Goal: Information Seeking & Learning: Learn about a topic

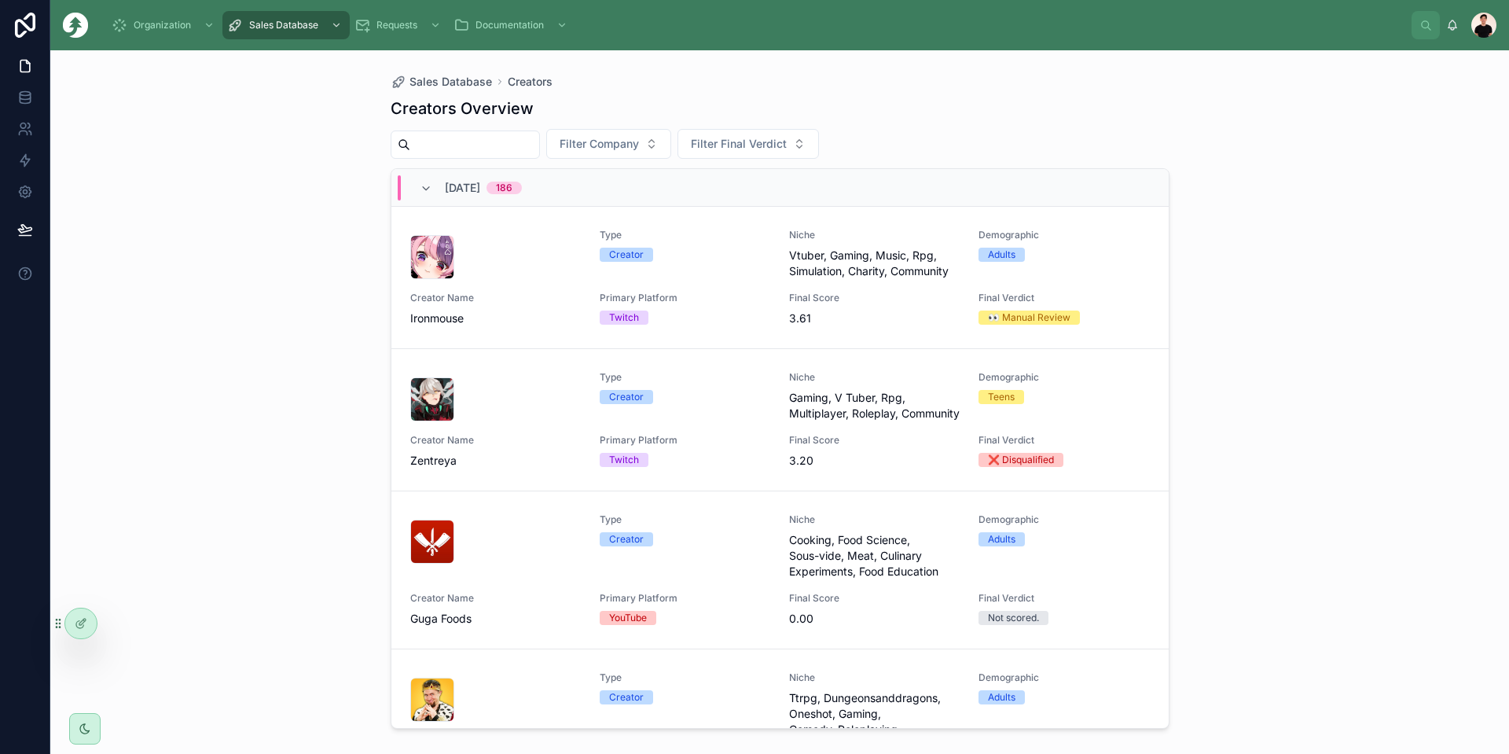
click at [433, 145] on input "text" at bounding box center [474, 145] width 129 height 22
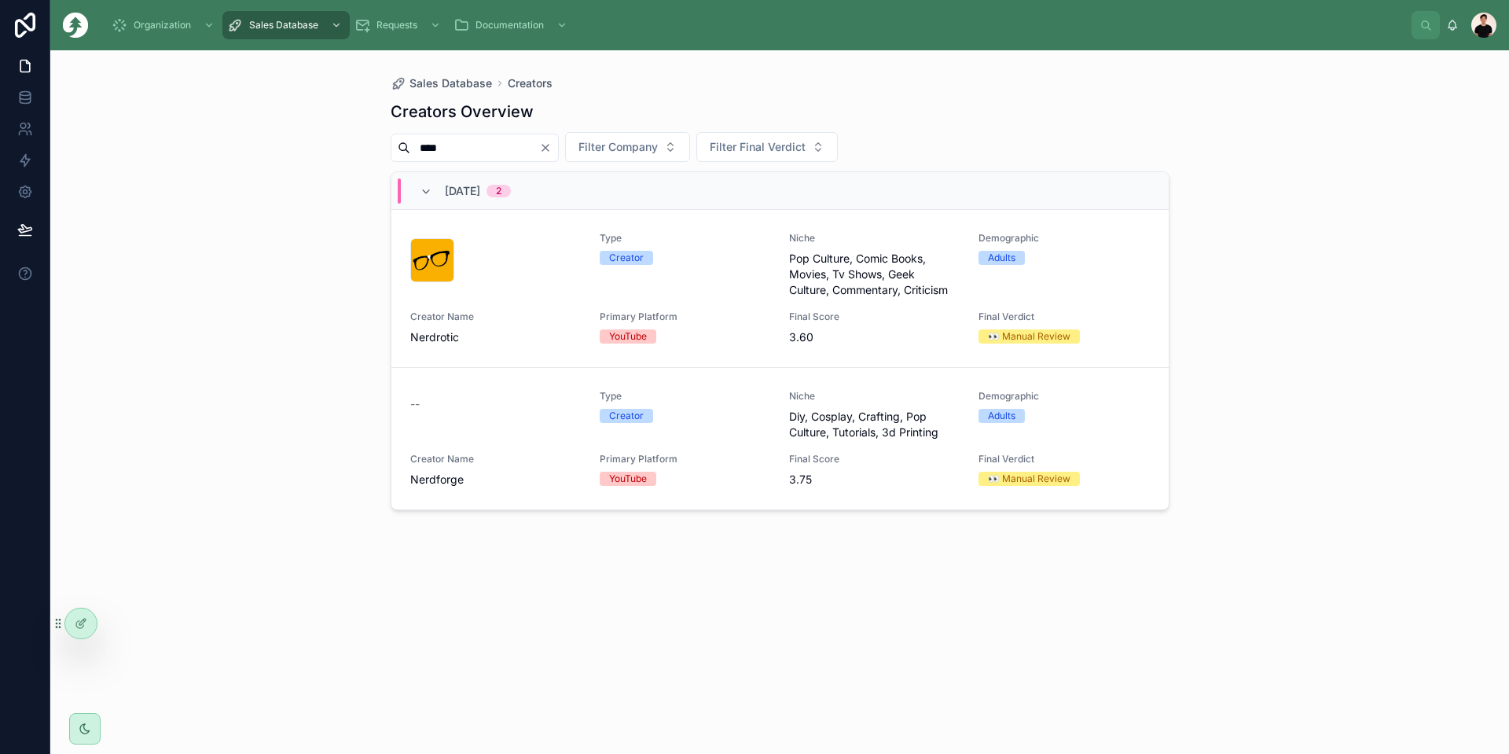
type input "****"
click at [758, 460] on span "Primary Platform" at bounding box center [685, 459] width 171 height 13
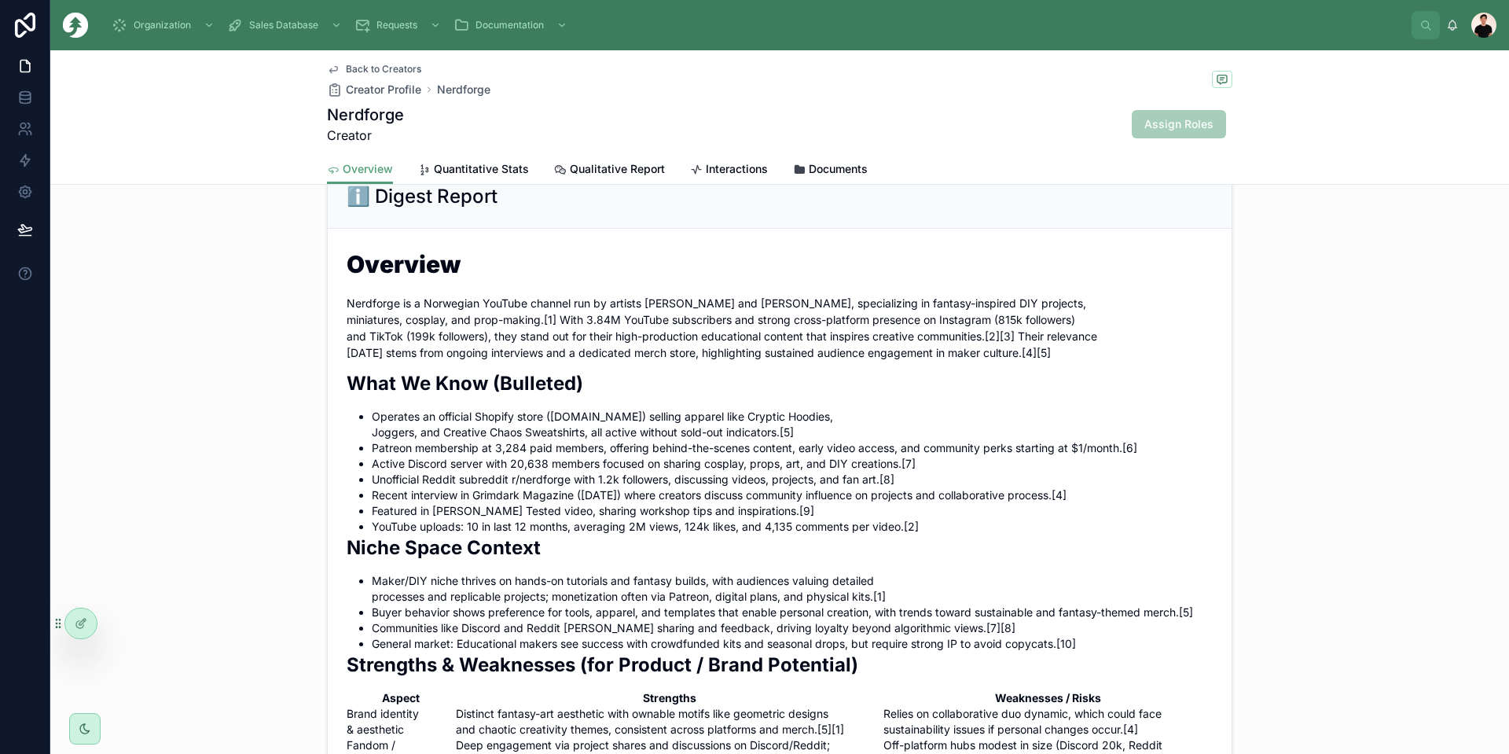
scroll to position [865, 0]
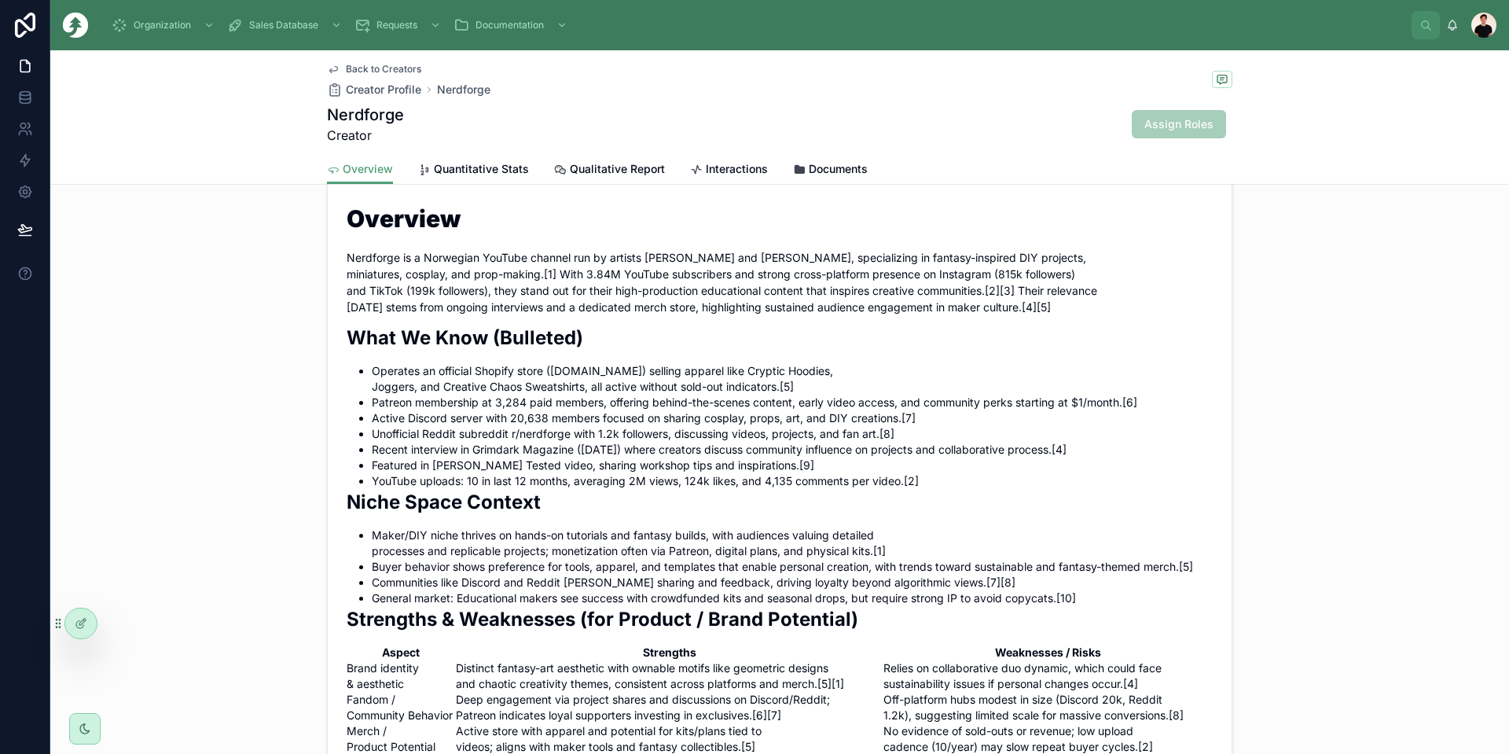
click at [509, 442] on li "Unofficial Reddit subreddit r/nerdforge with 1.2k followers, discussing videos,…" at bounding box center [792, 434] width 841 height 16
drag, startPoint x: 509, startPoint y: 465, endPoint x: 529, endPoint y: 465, distance: 20.4
click at [529, 442] on li "Unofficial Reddit subreddit r/nerdforge with 1.2k followers, discussing videos,…" at bounding box center [792, 434] width 841 height 16
click at [916, 489] on li "YouTube uploads: 10 in last 12 months, averaging 2M views, 124k likes, and 4,13…" at bounding box center [792, 481] width 841 height 16
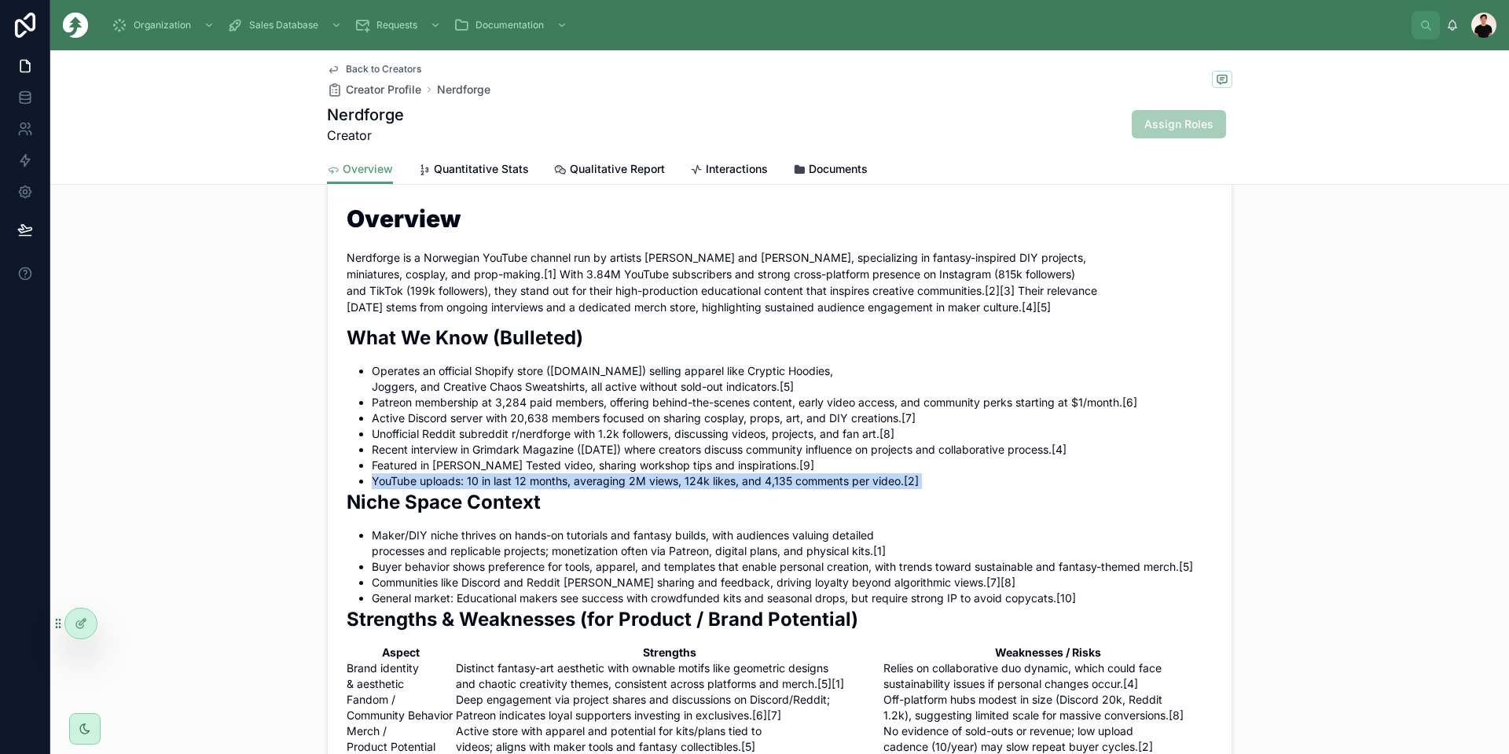
click at [916, 489] on li "YouTube uploads: 10 in last 12 months, averaging 2M views, 124k likes, and 4,13…" at bounding box center [792, 481] width 841 height 16
click at [482, 164] on span "Quantitative Stats" at bounding box center [481, 169] width 95 height 16
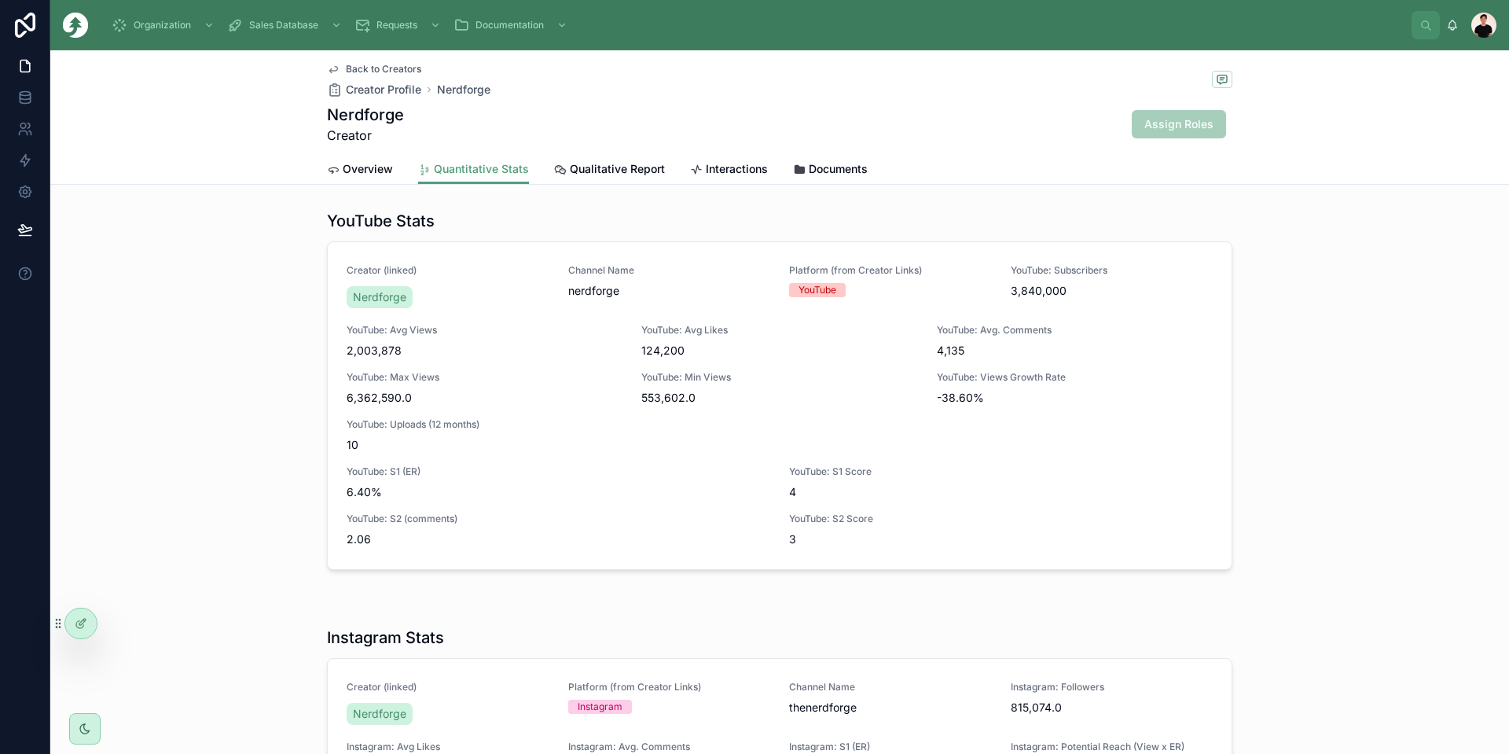
click at [360, 167] on span "Overview" at bounding box center [368, 169] width 50 height 16
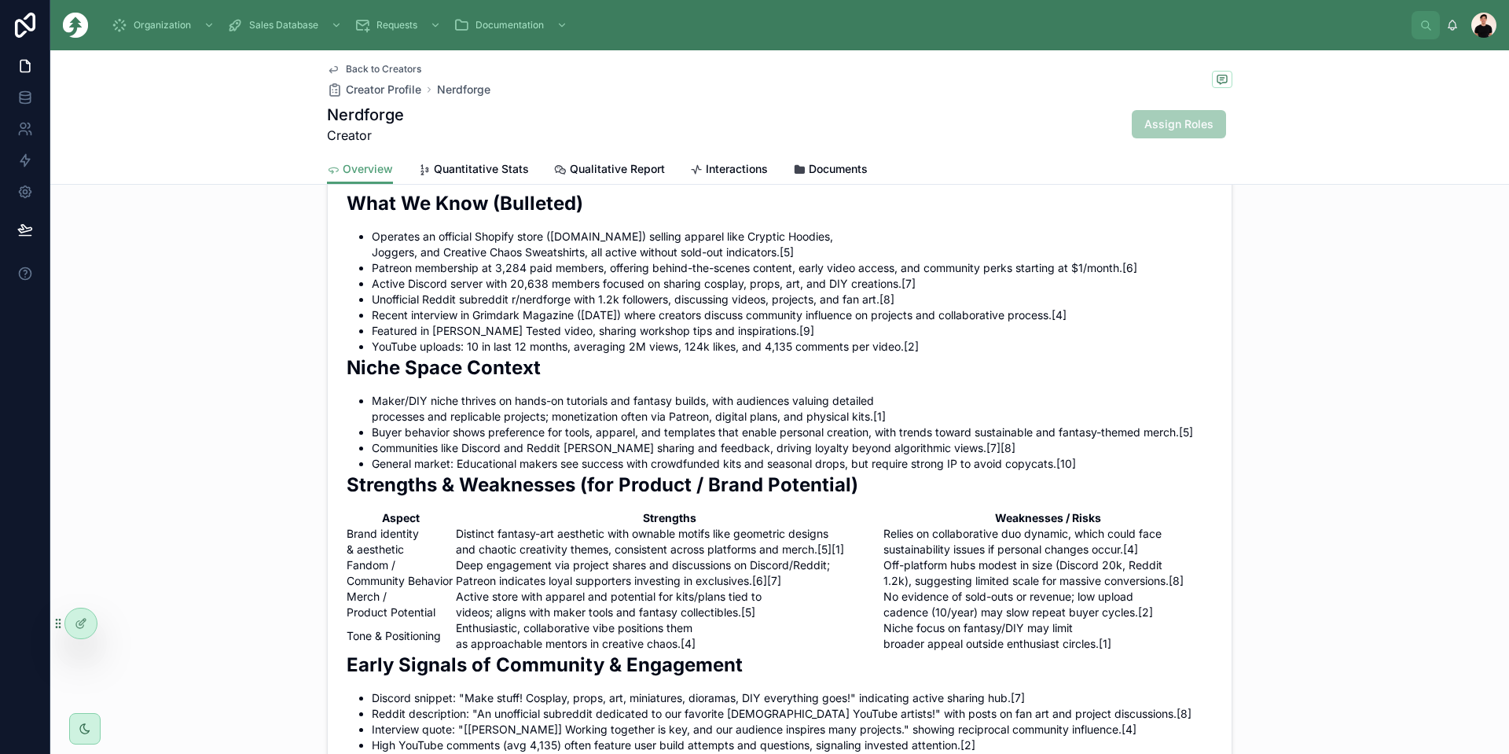
scroll to position [1022, 0]
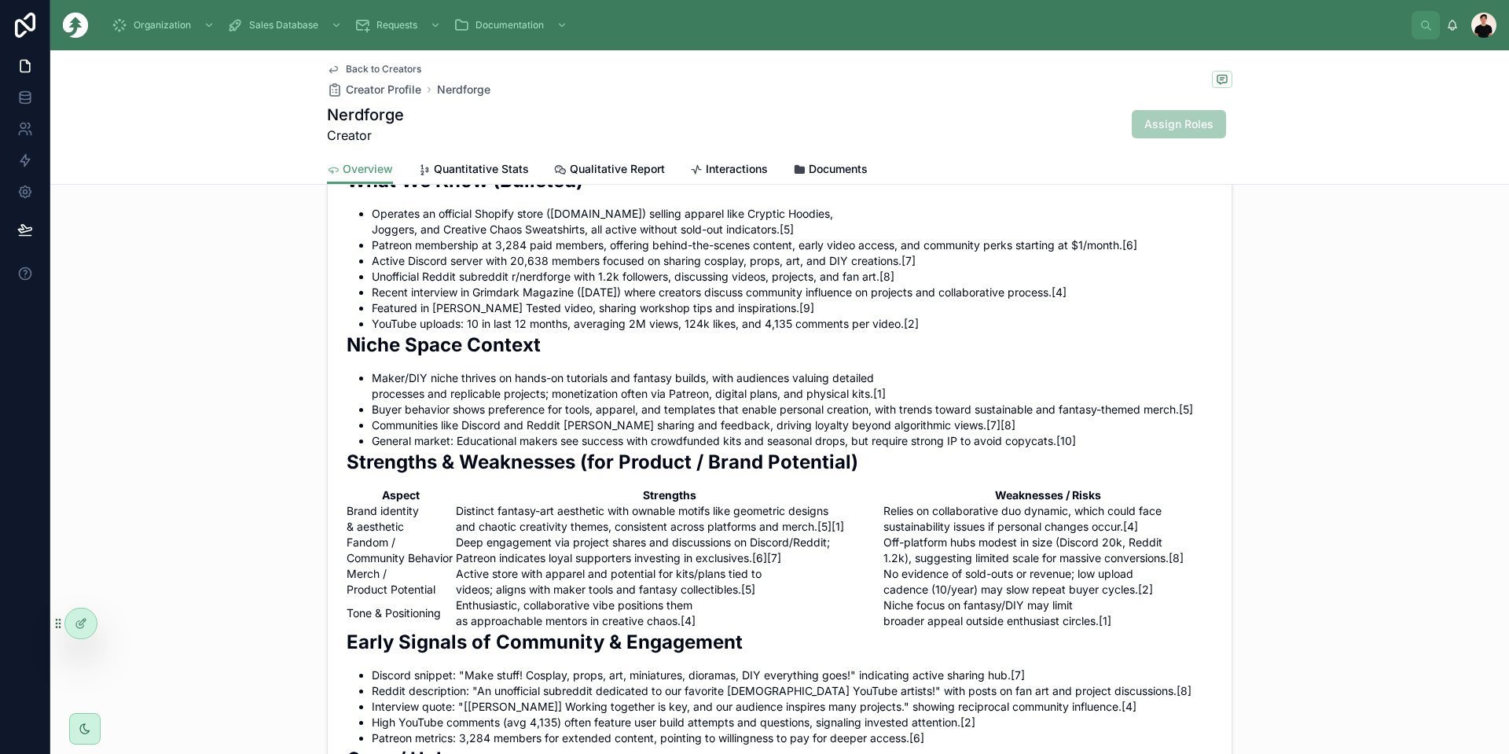
click at [623, 332] on li "YouTube uploads: 10 in last 12 months, averaging 2M views, 124k likes, and 4,13…" at bounding box center [792, 324] width 841 height 16
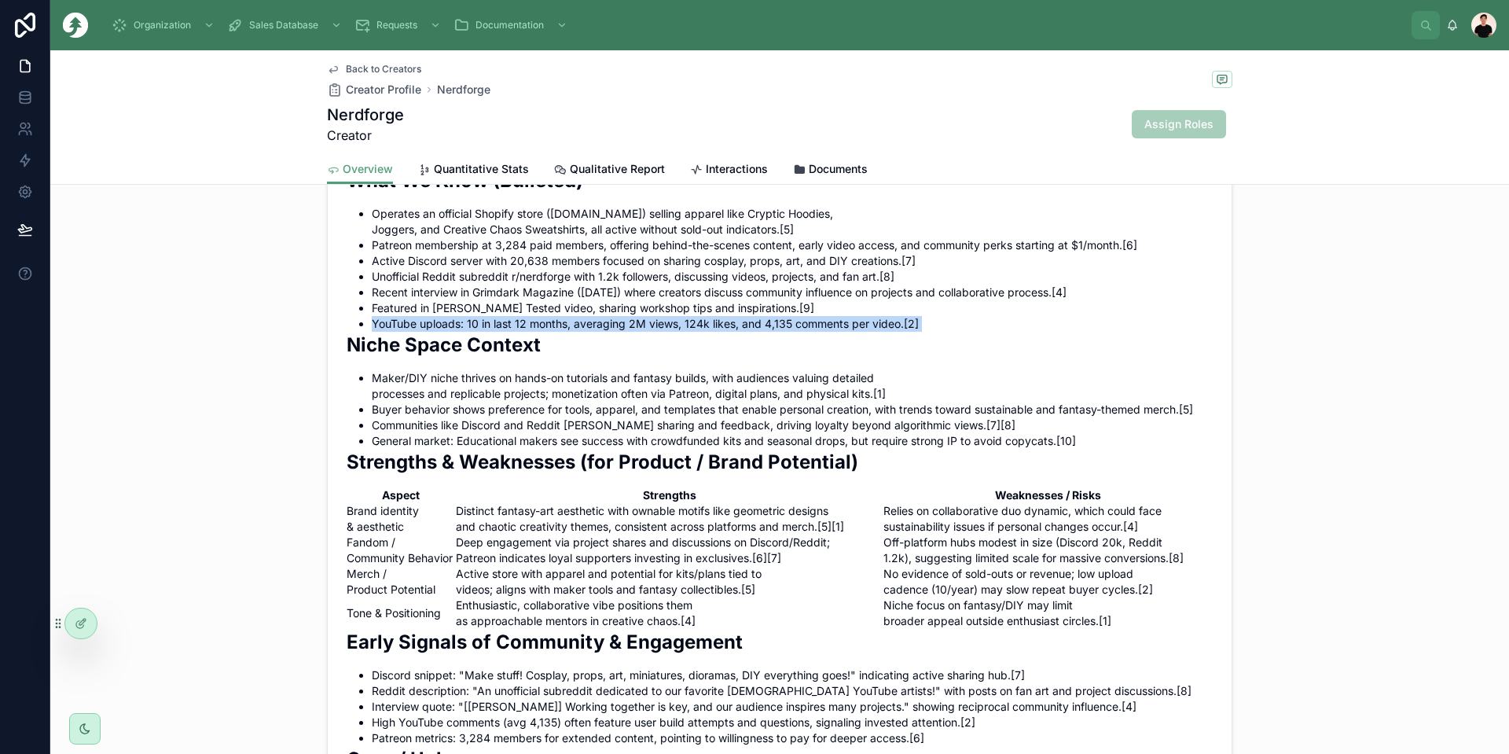
click at [623, 332] on li "YouTube uploads: 10 in last 12 months, averaging 2M views, 124k likes, and 4,13…" at bounding box center [792, 324] width 841 height 16
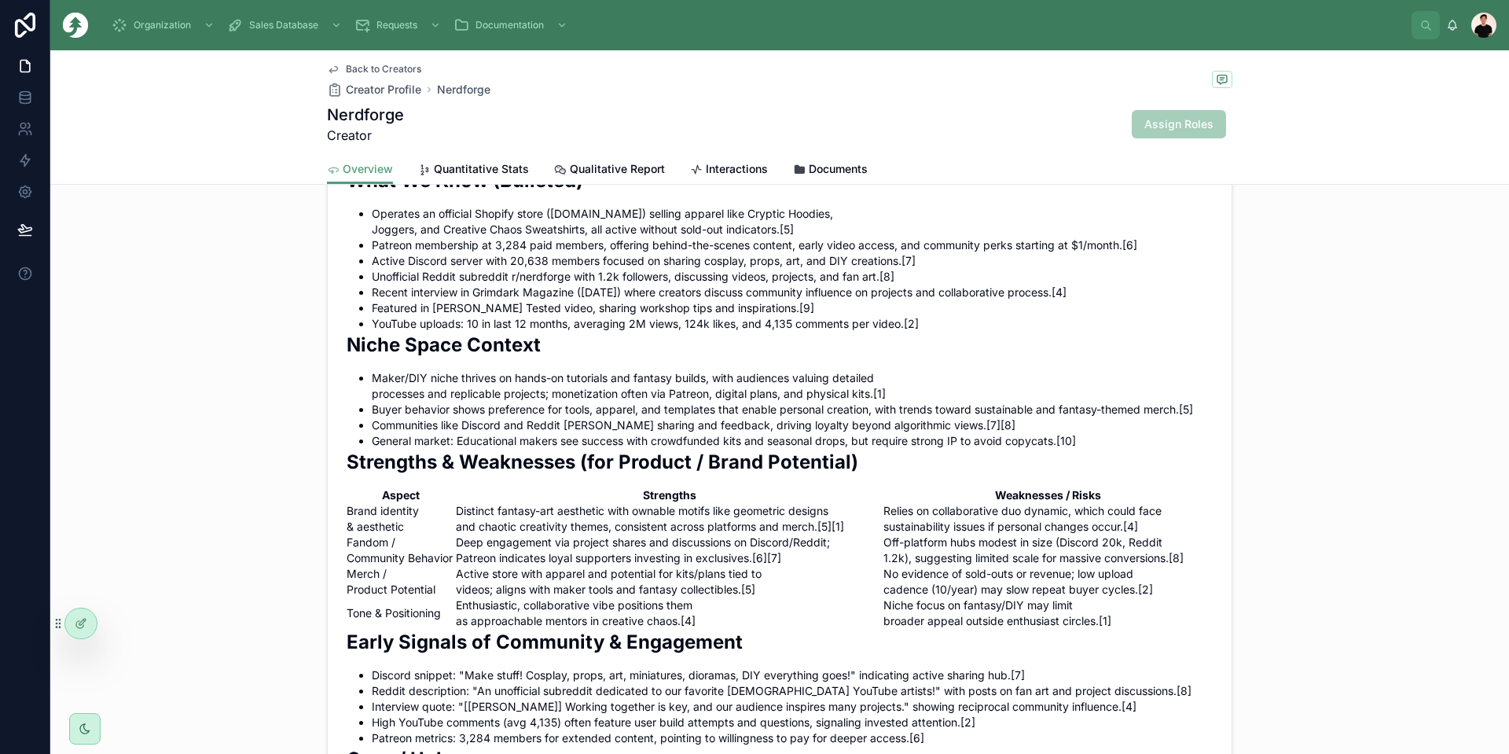
click at [520, 402] on li "Maker/DIY niche thrives on hands-on tutorials and fantasy builds, with audience…" at bounding box center [792, 385] width 841 height 31
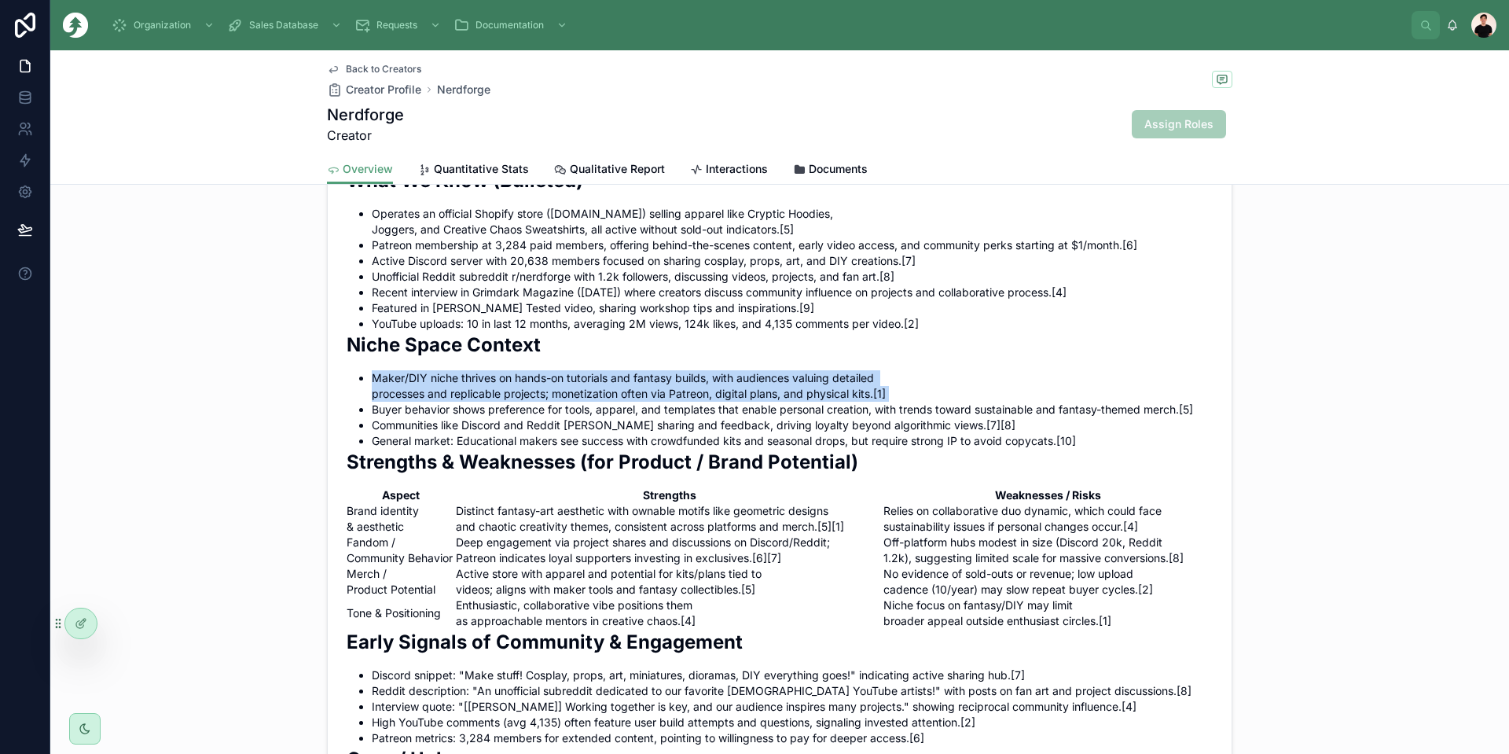
click at [520, 402] on li "Maker/DIY niche thrives on hands-on tutorials and fantasy builds, with audience…" at bounding box center [792, 385] width 841 height 31
click at [521, 402] on li "Maker/DIY niche thrives on hands-on tutorials and fantasy builds, with audience…" at bounding box center [792, 385] width 841 height 31
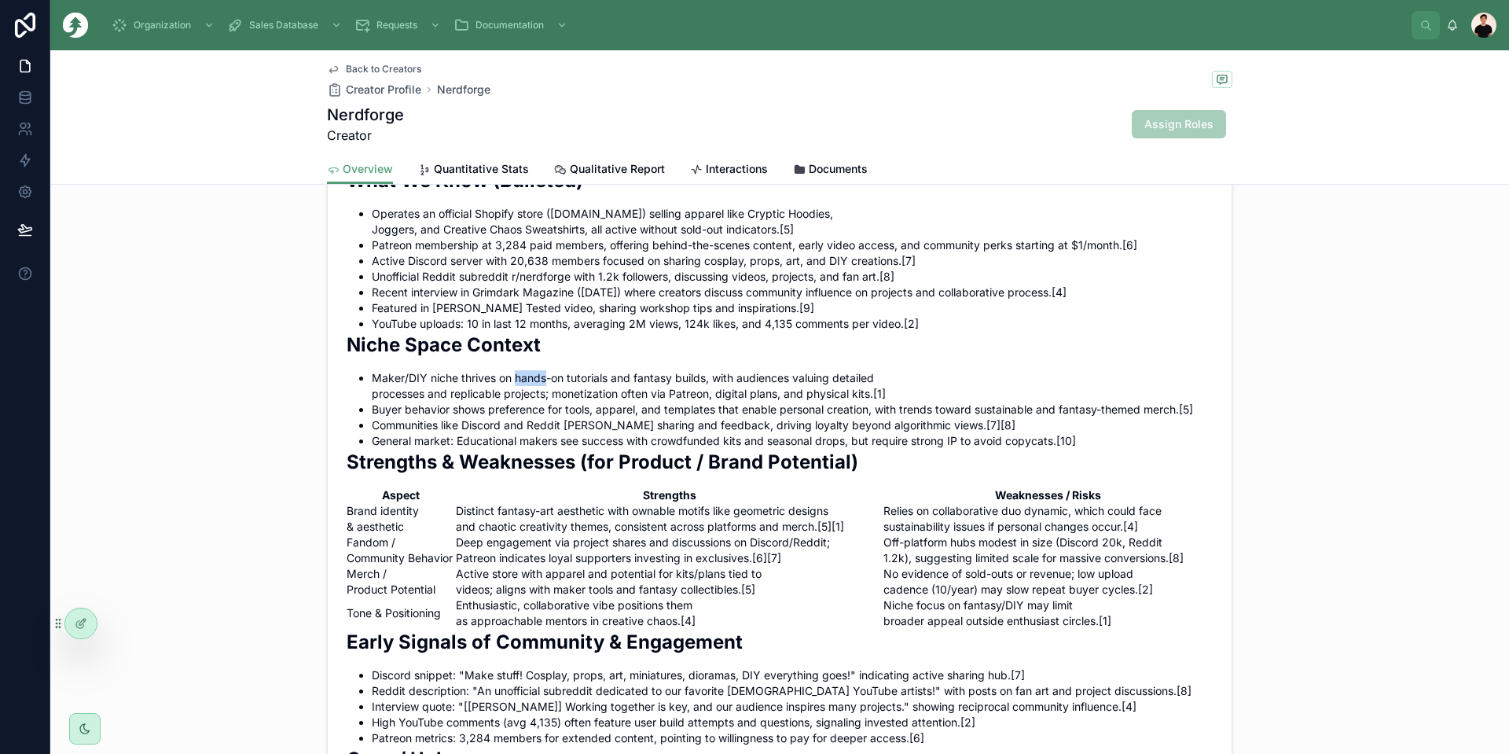
click at [521, 402] on li "Maker/DIY niche thrives on hands-on tutorials and fantasy builds, with audience…" at bounding box center [792, 385] width 841 height 31
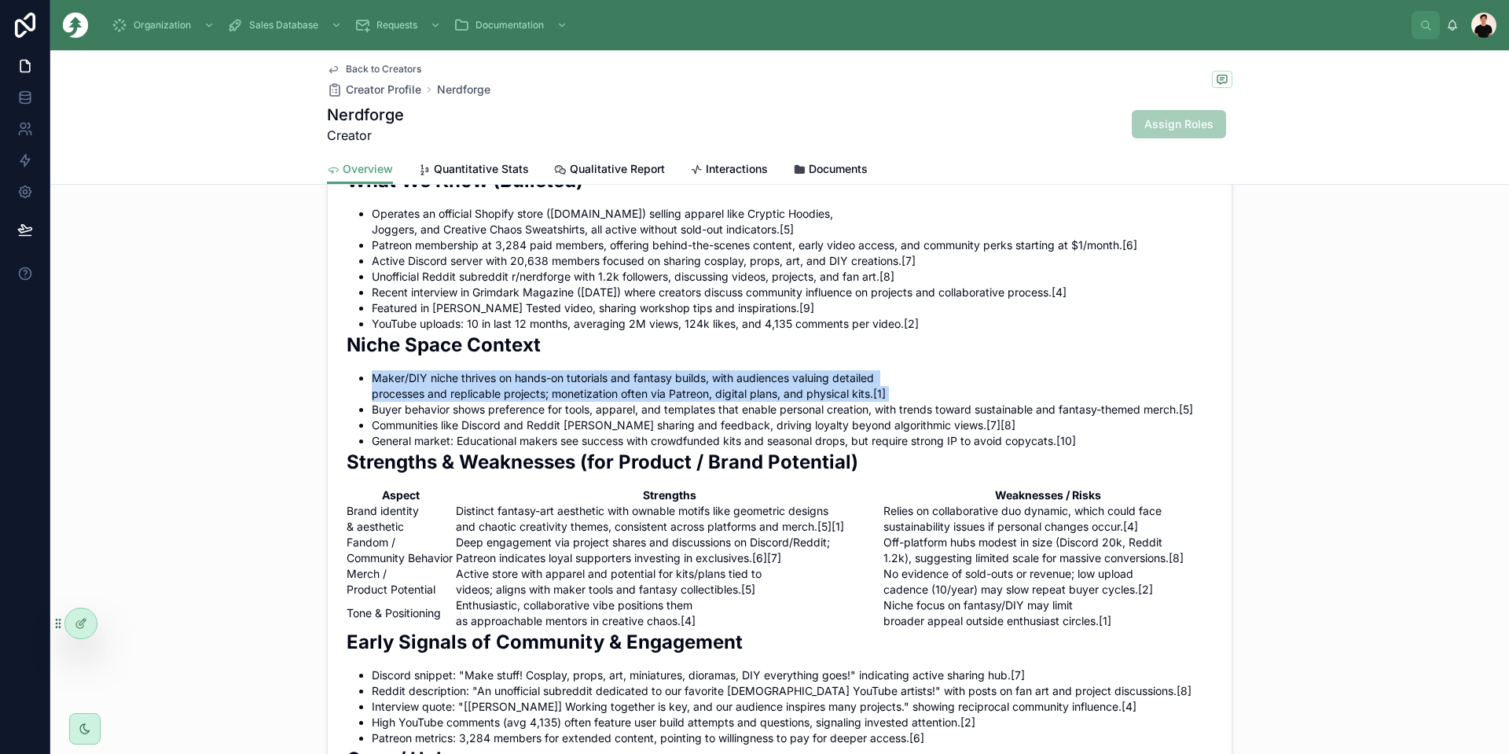
click at [521, 402] on li "Maker/DIY niche thrives on hands-on tutorials and fantasy builds, with audience…" at bounding box center [792, 385] width 841 height 31
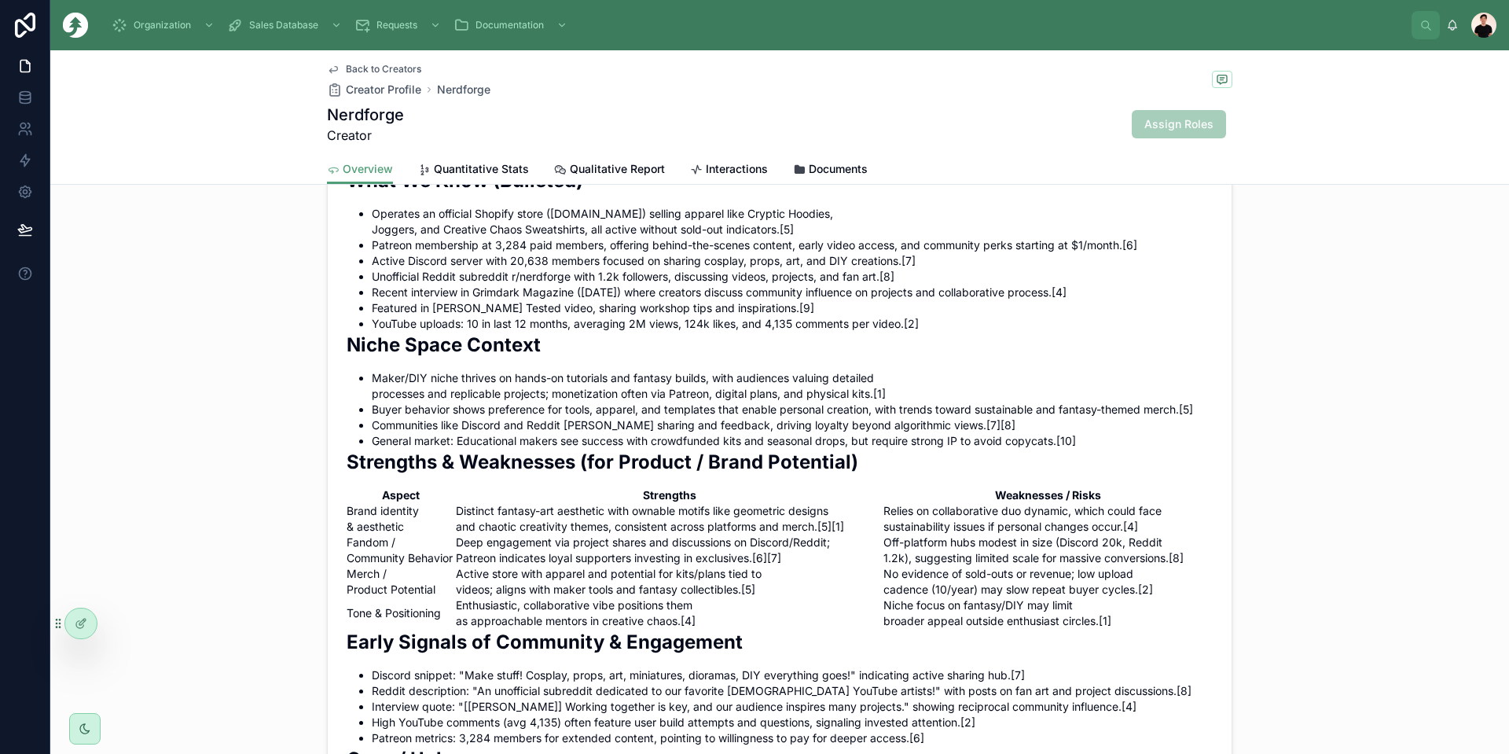
click at [510, 417] on li "Buyer behavior shows preference for tools, apparel, and templates that enable p…" at bounding box center [792, 410] width 841 height 16
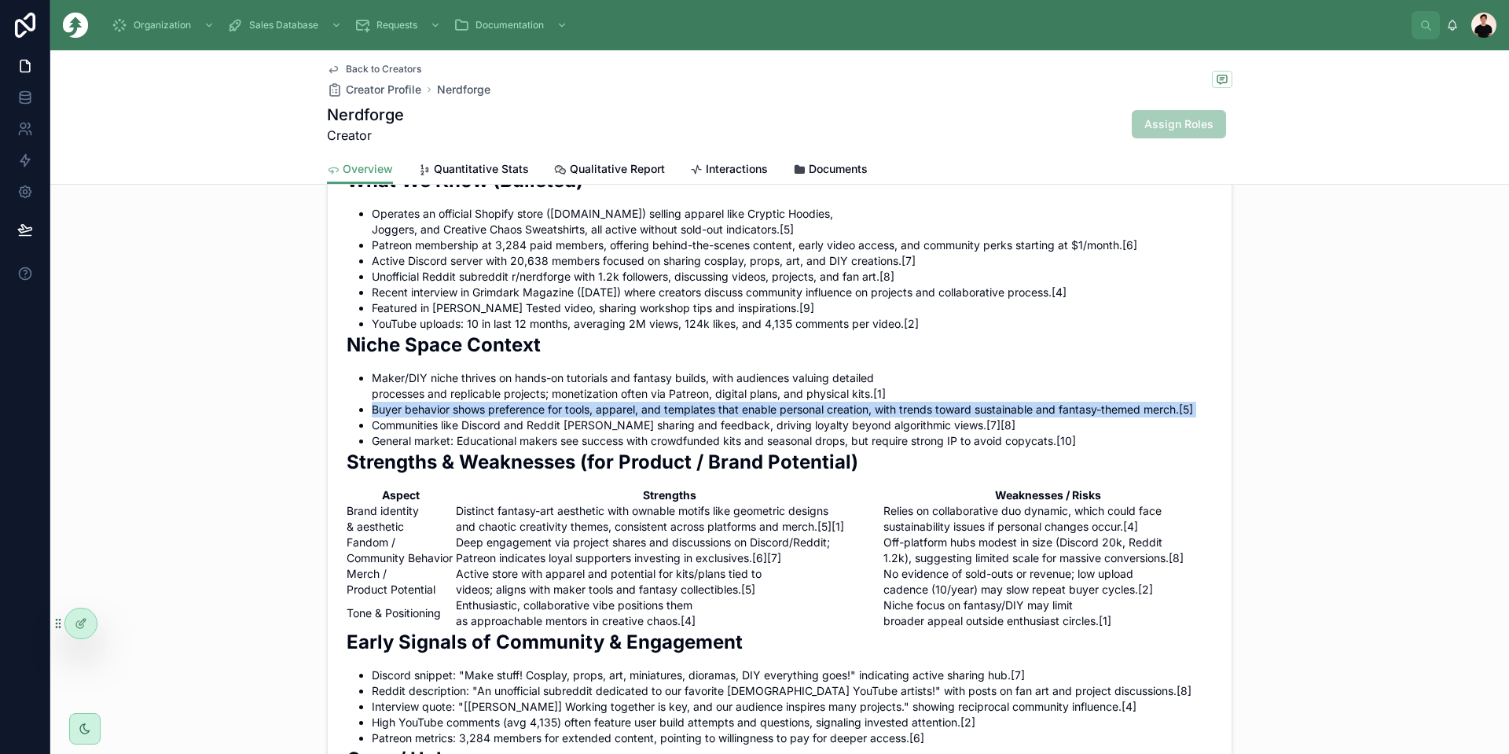
click at [510, 417] on li "Buyer behavior shows preference for tools, apparel, and templates that enable p…" at bounding box center [792, 410] width 841 height 16
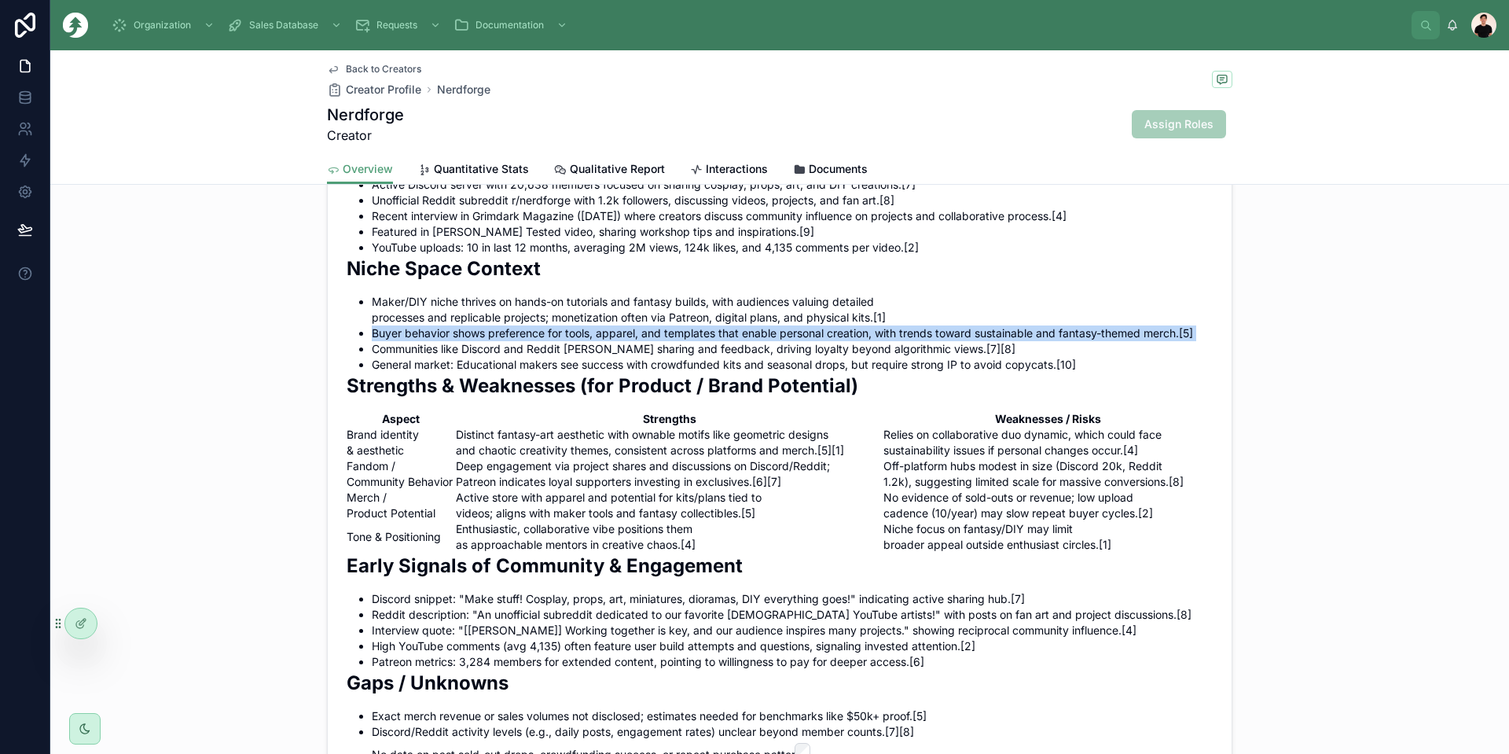
scroll to position [1101, 0]
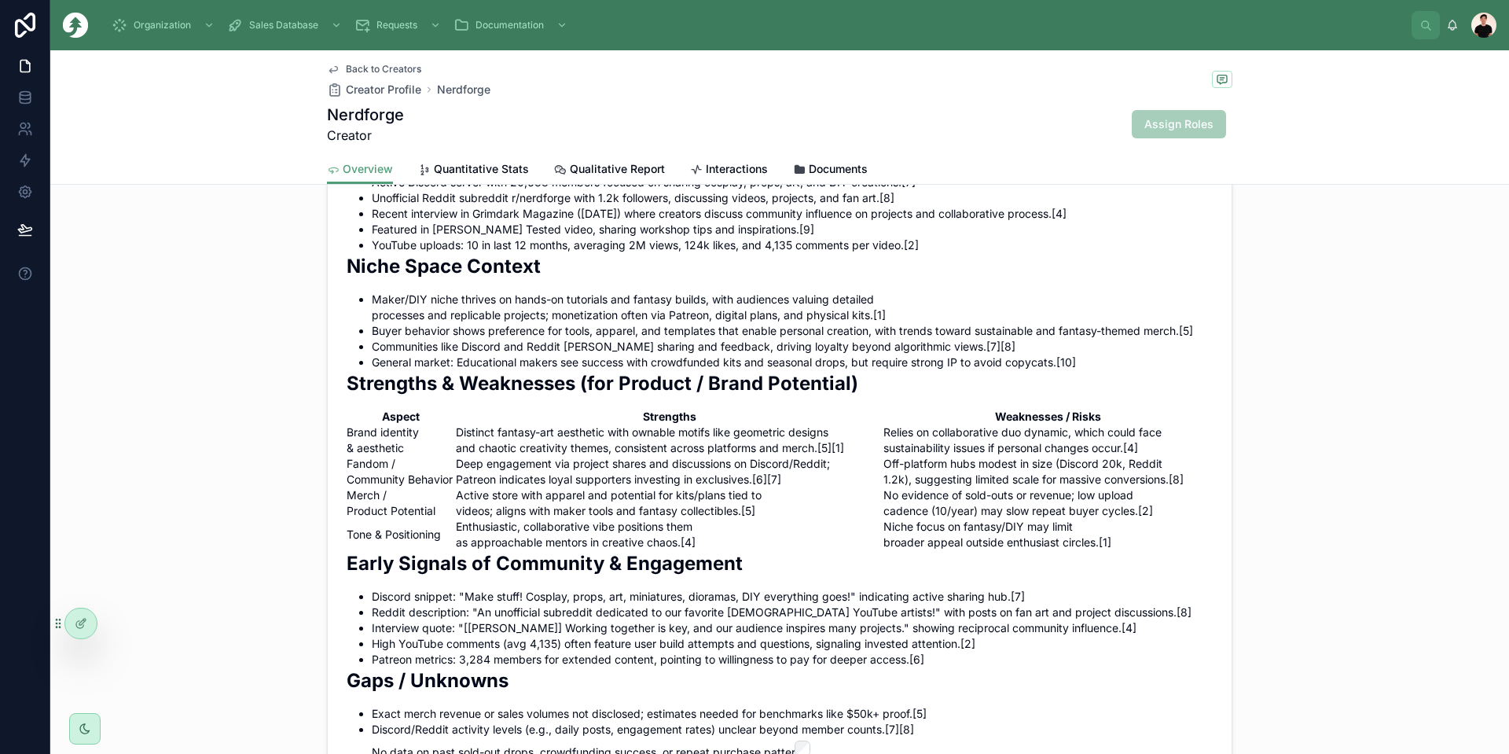
click at [487, 370] on li "General market: Educational makers see success with crowdfunded kits and season…" at bounding box center [792, 363] width 841 height 16
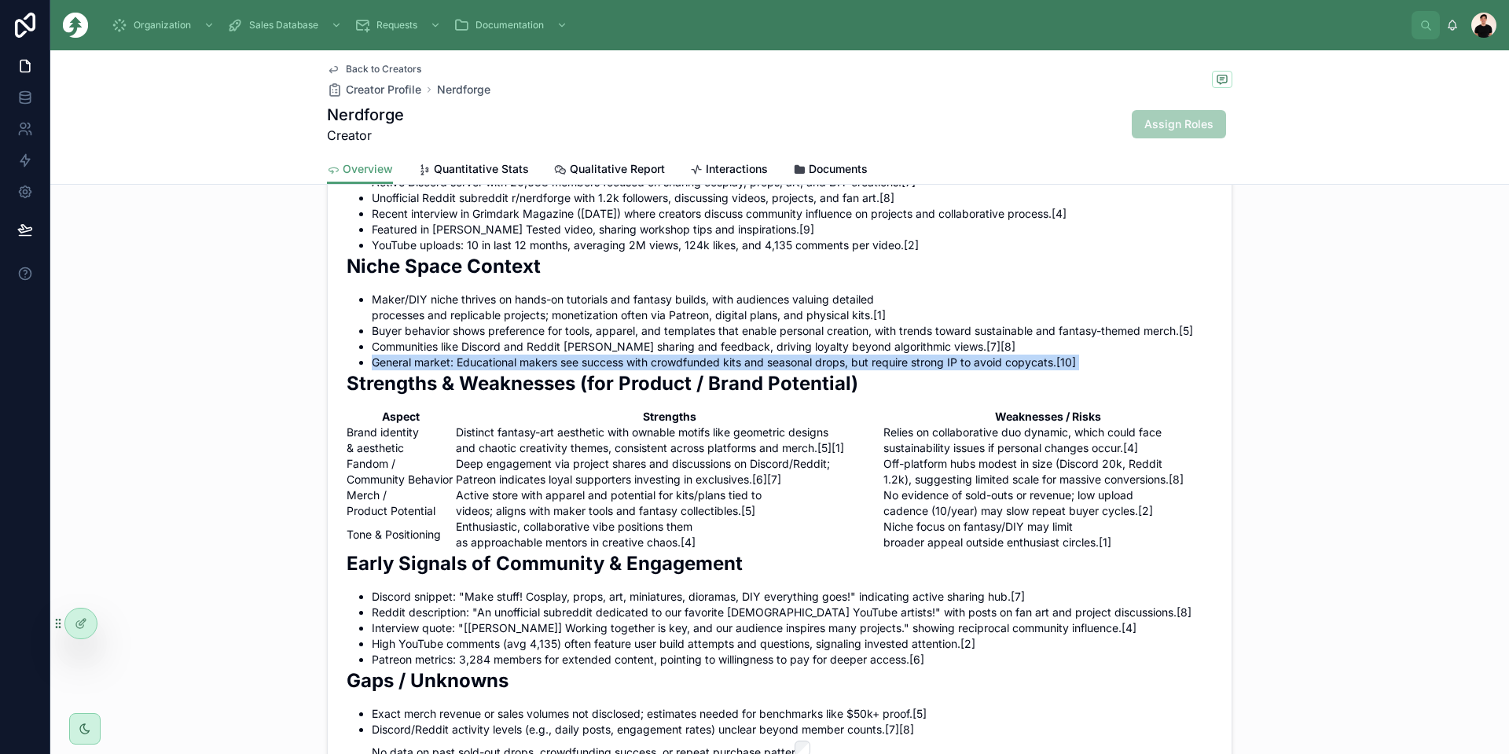
click at [487, 370] on li "General market: Educational makers see success with crowdfunded kits and season…" at bounding box center [792, 363] width 841 height 16
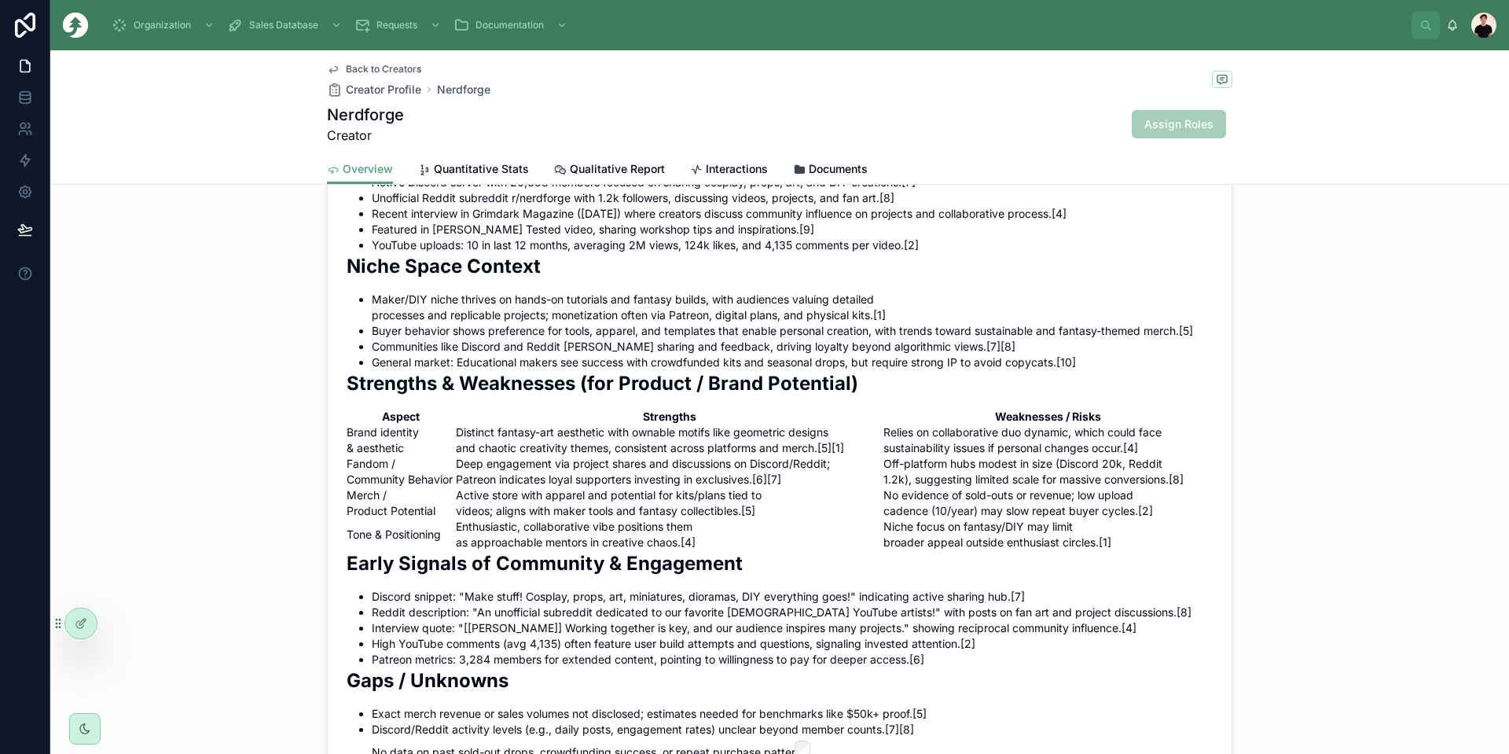
click at [490, 355] on li "Communities like Discord and Reddit [PERSON_NAME] sharing and feedback, driving…" at bounding box center [792, 347] width 841 height 16
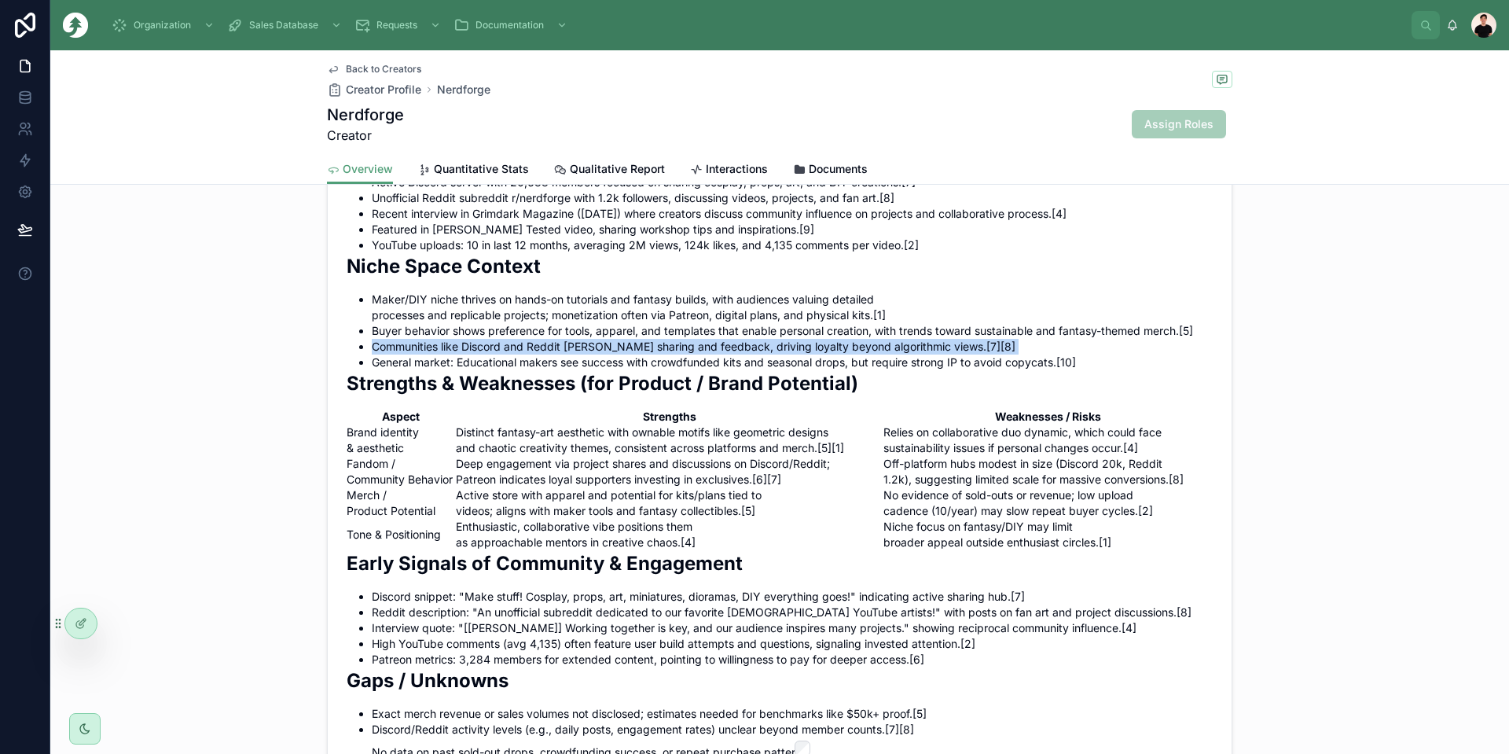
click at [490, 355] on li "Communities like Discord and Reddit [PERSON_NAME] sharing and feedback, driving…" at bounding box center [792, 347] width 841 height 16
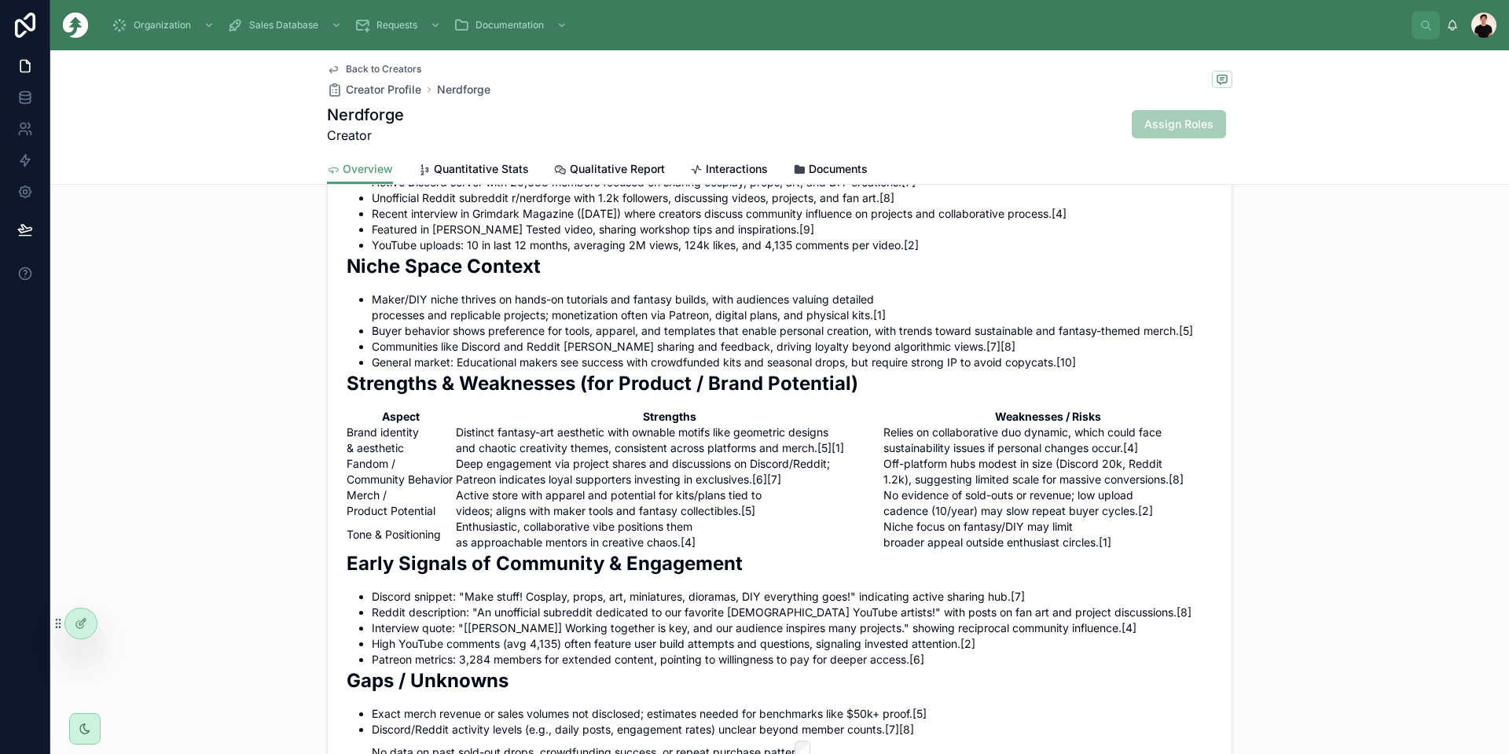
click at [487, 370] on li "General market: Educational makers see success with crowdfunded kits and season…" at bounding box center [792, 363] width 841 height 16
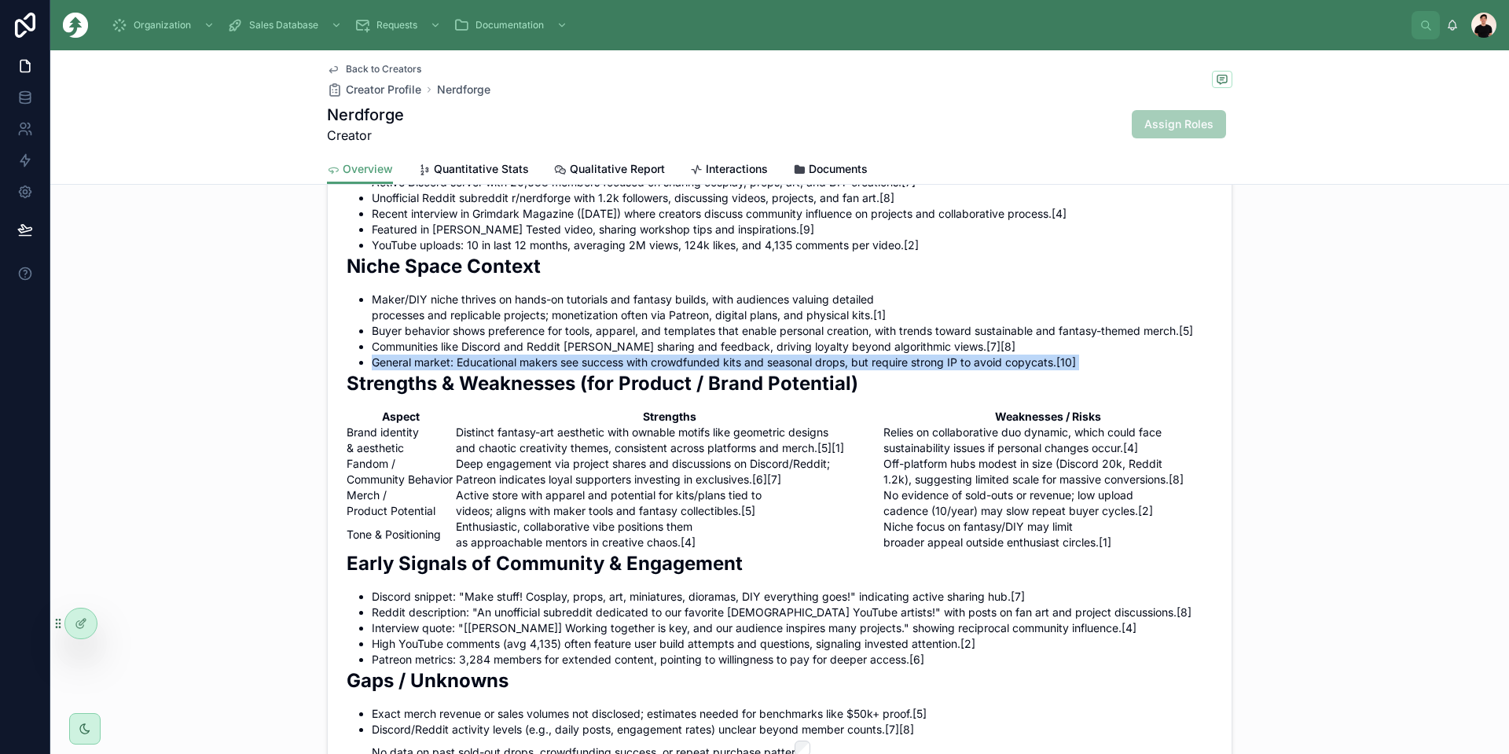
click at [487, 370] on li "General market: Educational makers see success with crowdfunded kits and season…" at bounding box center [792, 363] width 841 height 16
click at [483, 370] on li "General market: Educational makers see success with crowdfunded kits and season…" at bounding box center [792, 363] width 841 height 16
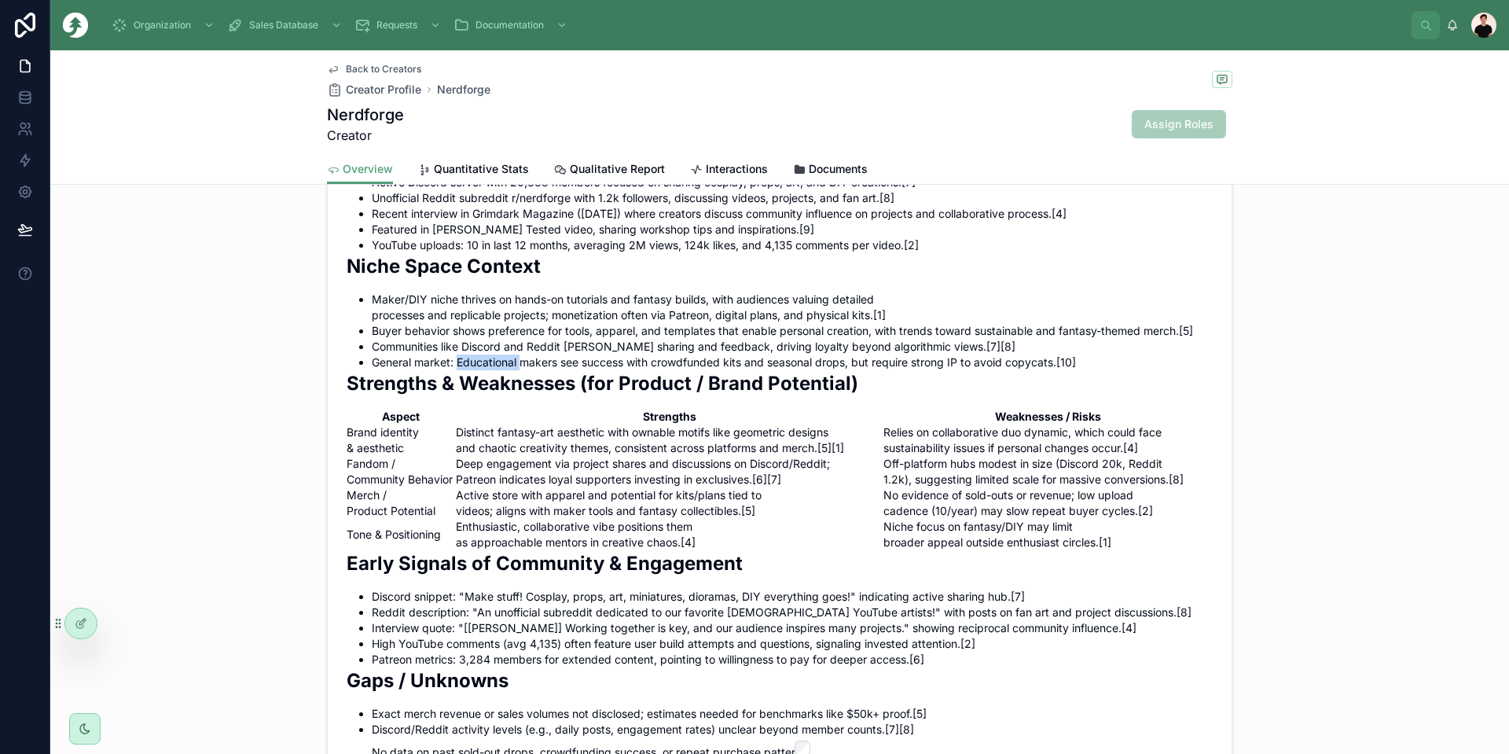
click at [483, 370] on li "General market: Educational makers see success with crowdfunded kits and season…" at bounding box center [792, 363] width 841 height 16
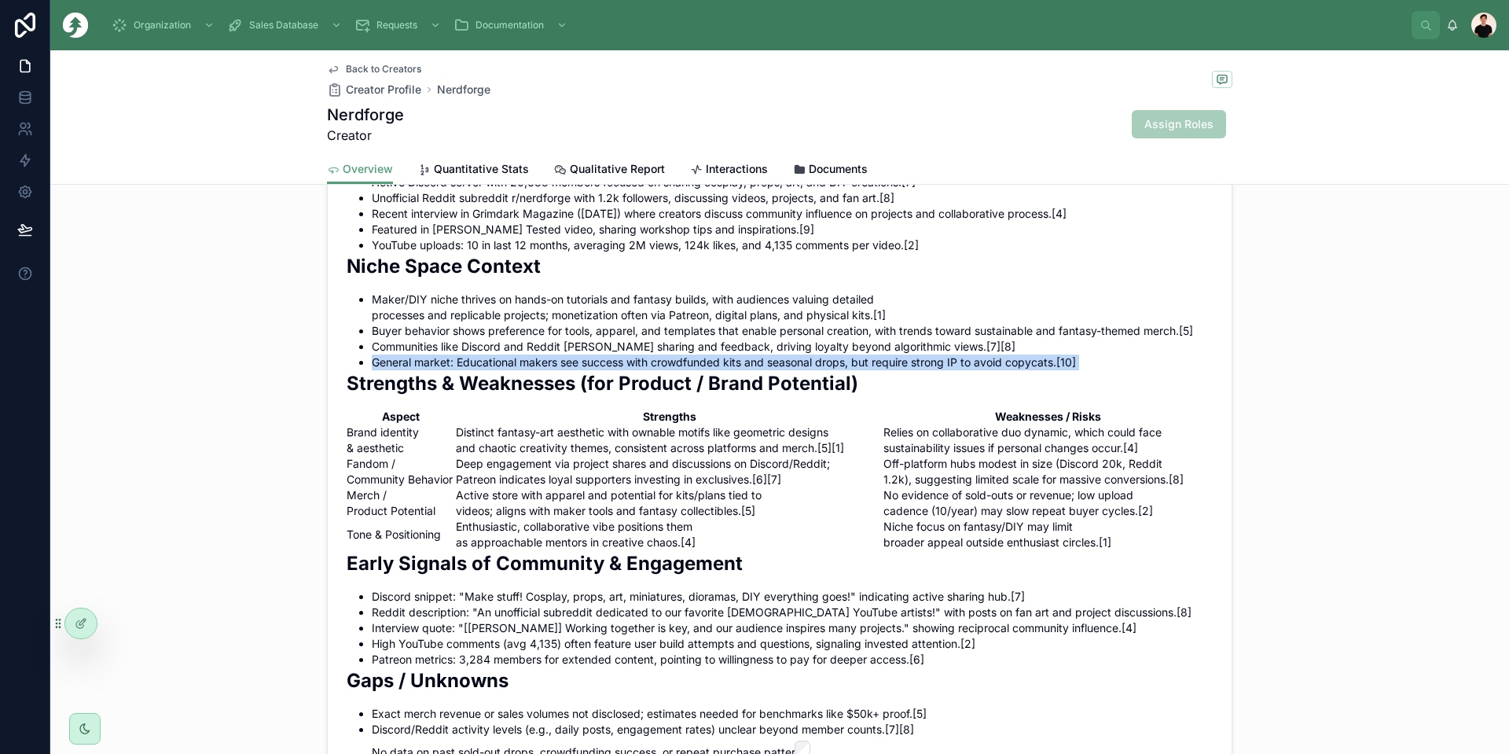
click at [483, 370] on li "General market: Educational makers see success with crowdfunded kits and season…" at bounding box center [792, 363] width 841 height 16
drag, startPoint x: 483, startPoint y: 396, endPoint x: 950, endPoint y: 403, distance: 467.8
click at [950, 403] on div "Overview Nerdforge is a Norwegian YouTube channel run by artists [PERSON_NAME] …" at bounding box center [780, 470] width 866 height 998
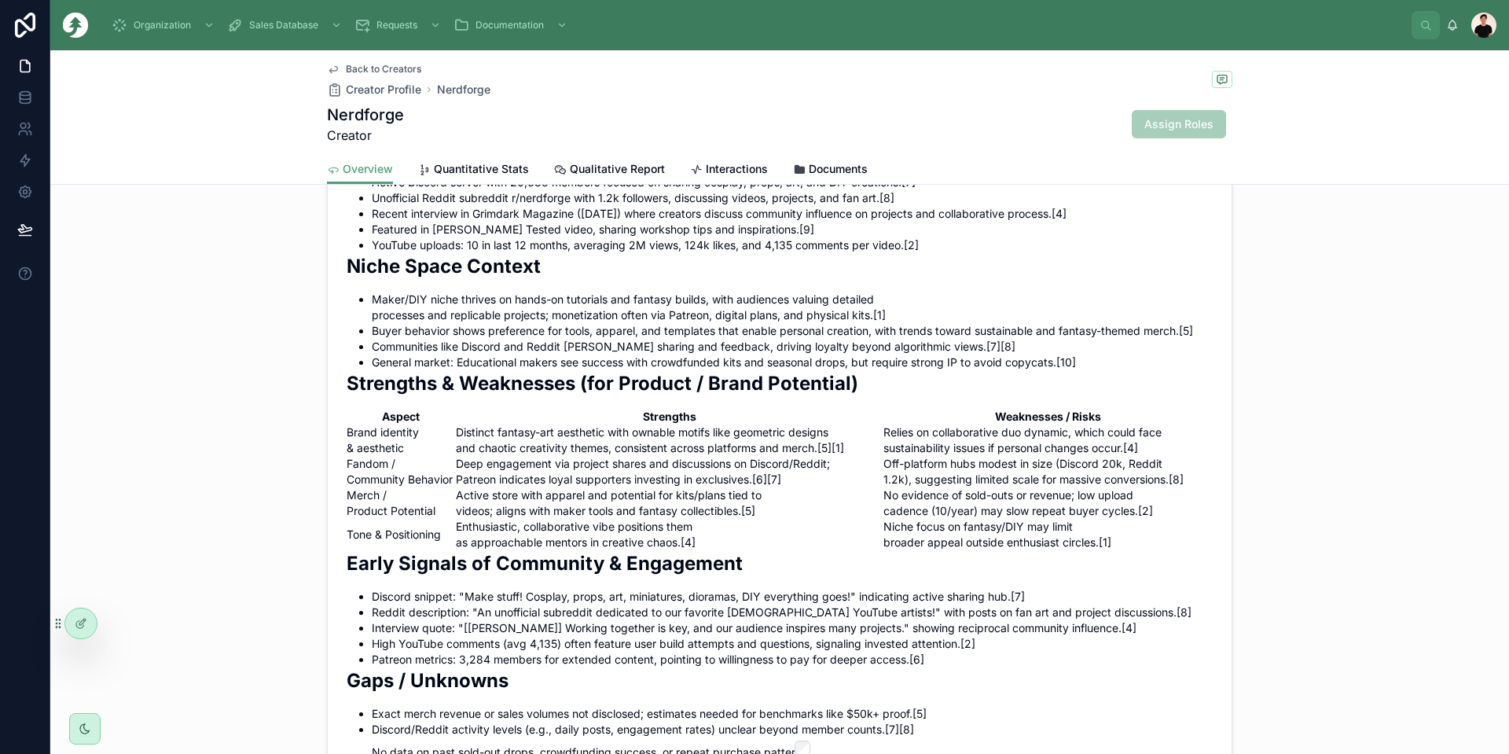
click at [888, 456] on td "Relies on collaborative duo dynamic, which could face sustainability issues if …" at bounding box center [1048, 440] width 329 height 31
drag, startPoint x: 888, startPoint y: 463, endPoint x: 1119, endPoint y: 484, distance: 232.1
click at [1138, 456] on td "Relies on collaborative duo dynamic, which could face sustainability issues if …" at bounding box center [1048, 440] width 329 height 31
click at [954, 487] on td "Off-platform hubs modest in size (Discord 20k, Reddit 1.2k), suggesting limited…" at bounding box center [1048, 471] width 329 height 31
click at [953, 487] on td "Off-platform hubs modest in size (Discord 20k, Reddit 1.2k), suggesting limited…" at bounding box center [1048, 471] width 329 height 31
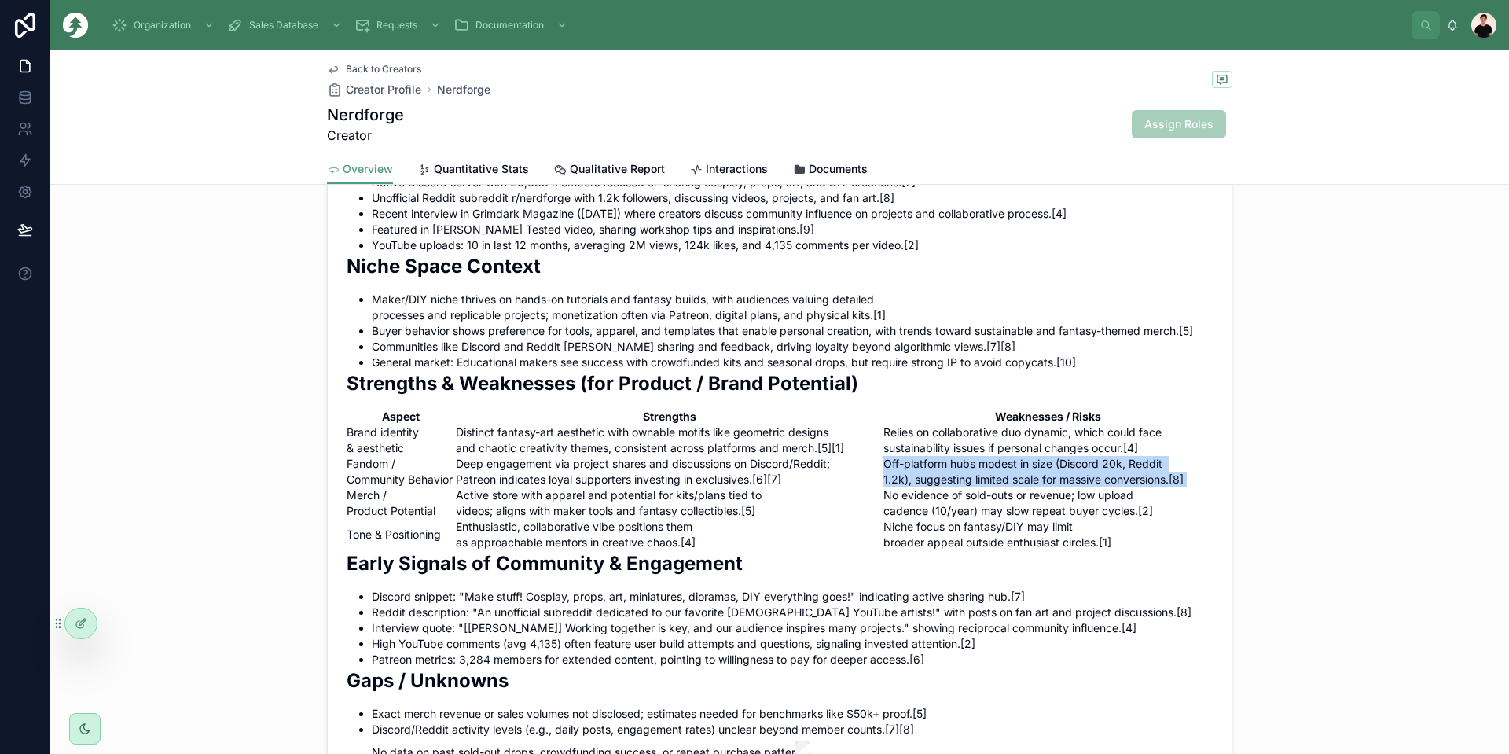
click at [953, 487] on td "Off-platform hubs modest in size (Discord 20k, Reddit 1.2k), suggesting limited…" at bounding box center [1048, 471] width 329 height 31
click at [897, 519] on td "No evidence of sold-outs or revenue; low upload cadence (10/year) may slow repe…" at bounding box center [1048, 502] width 329 height 31
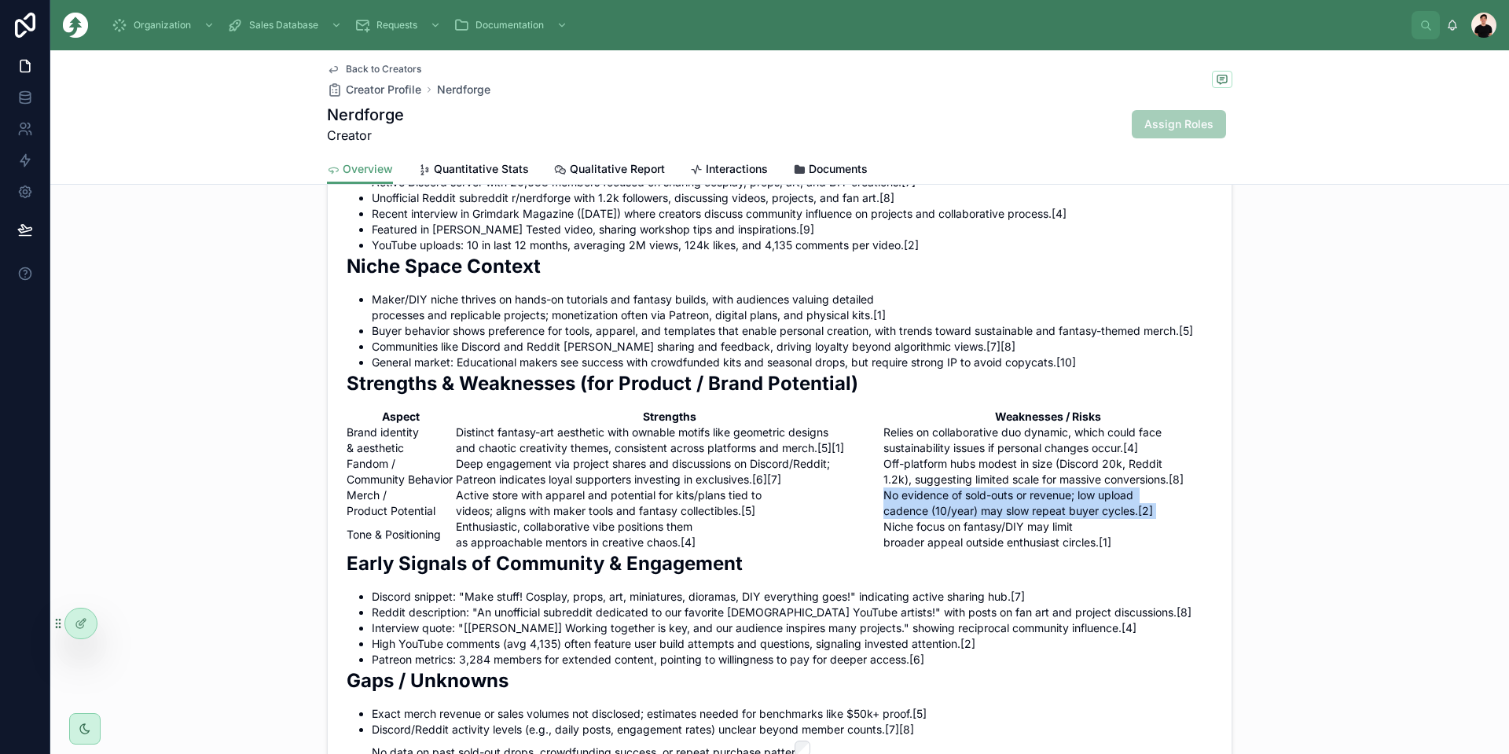
click at [897, 519] on td "No evidence of sold-outs or revenue; low upload cadence (10/year) may slow repe…" at bounding box center [1048, 502] width 329 height 31
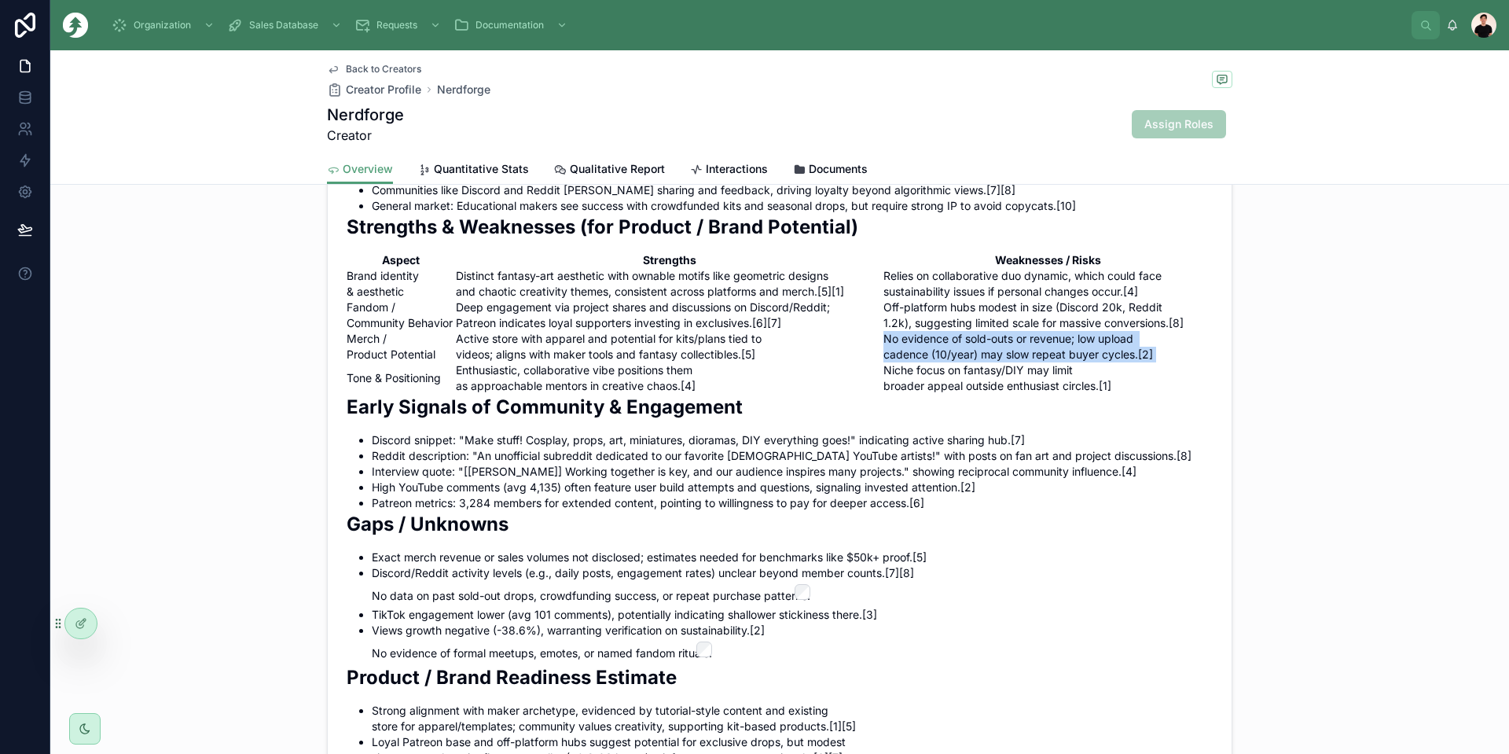
scroll to position [1258, 0]
click at [464, 564] on li "Exact merch revenue or sales volumes not disclosed; estimates needed for benchm…" at bounding box center [792, 557] width 841 height 16
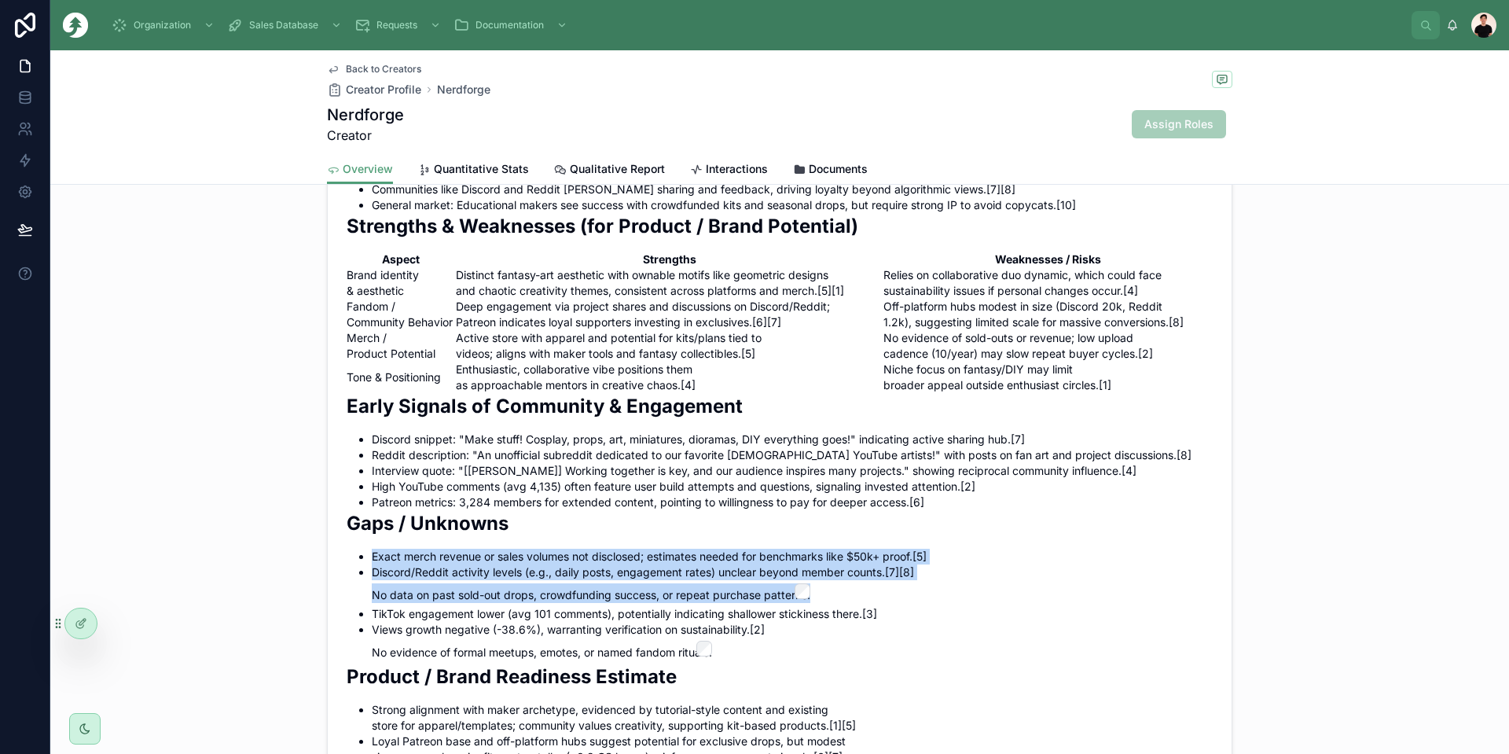
drag, startPoint x: 464, startPoint y: 592, endPoint x: 786, endPoint y: 627, distance: 324.3
click at [786, 627] on ul "Exact merch revenue or sales volumes not disclosed; estimates needed for benchm…" at bounding box center [780, 605] width 866 height 112
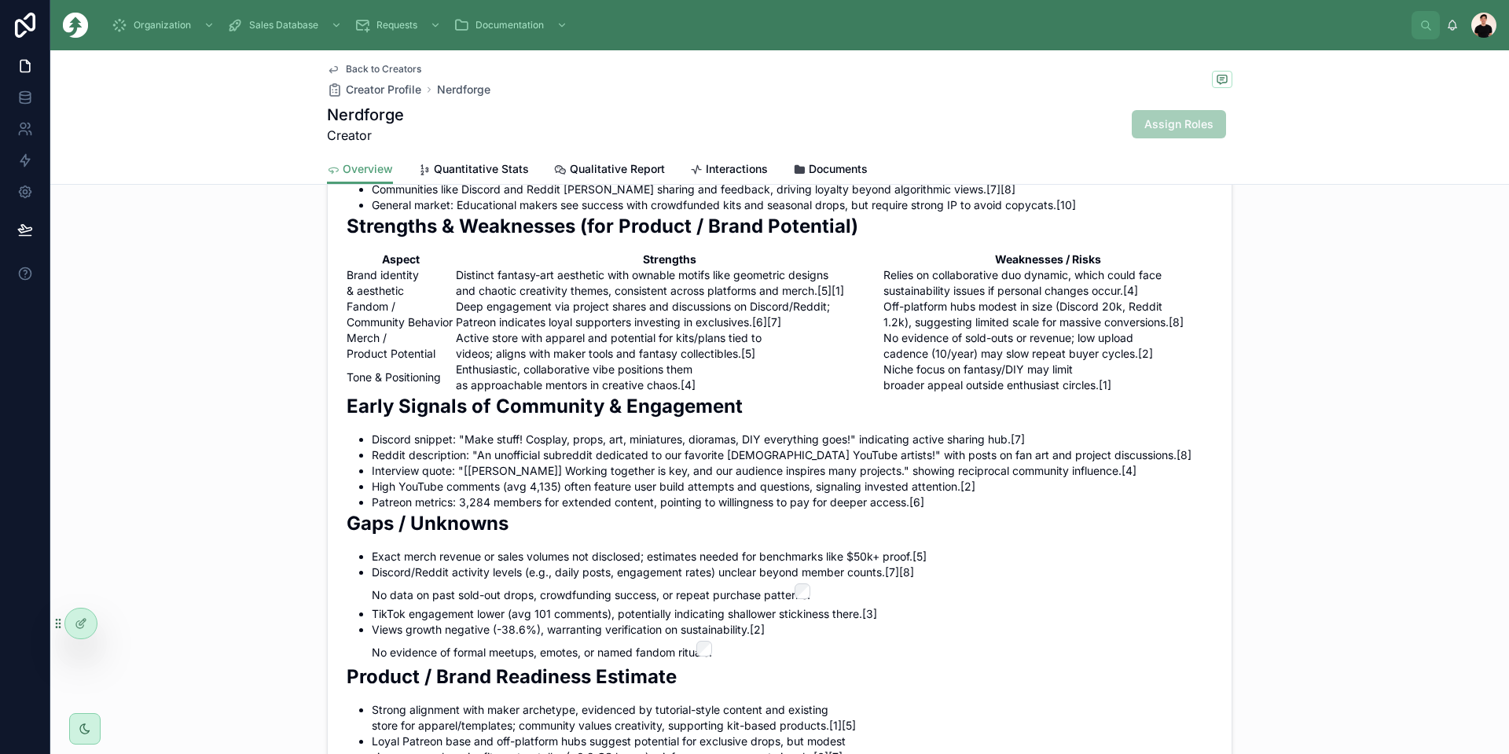
click at [750, 622] on li "TikTok engagement lower (avg 101 comments), potentially indicating shallower st…" at bounding box center [792, 614] width 841 height 16
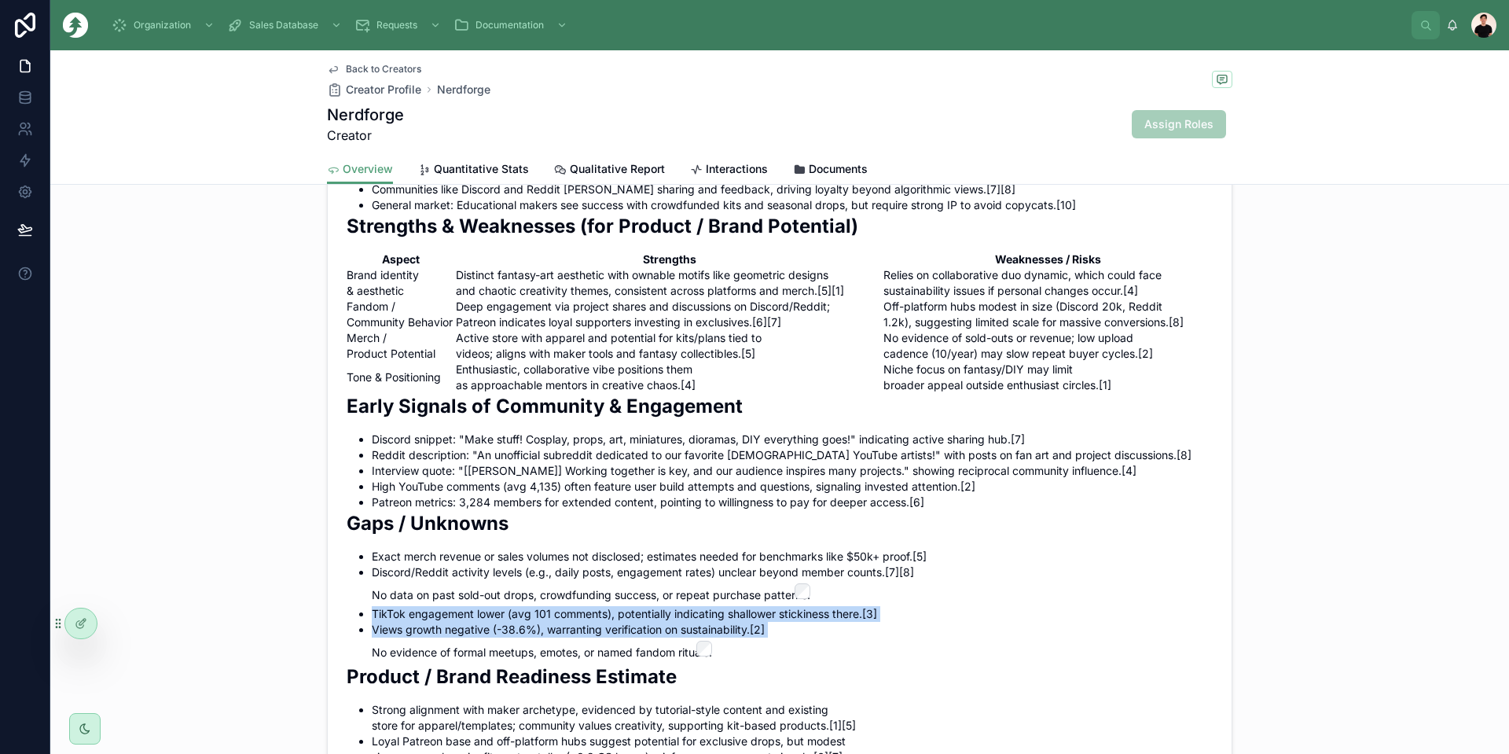
drag, startPoint x: 750, startPoint y: 652, endPoint x: 374, endPoint y: 653, distance: 375.8
click at [374, 653] on ul "Exact merch revenue or sales volumes not disclosed; estimates needed for benchm…" at bounding box center [780, 605] width 866 height 112
click at [377, 622] on li "TikTok engagement lower (avg 101 comments), potentially indicating shallower st…" at bounding box center [792, 614] width 841 height 16
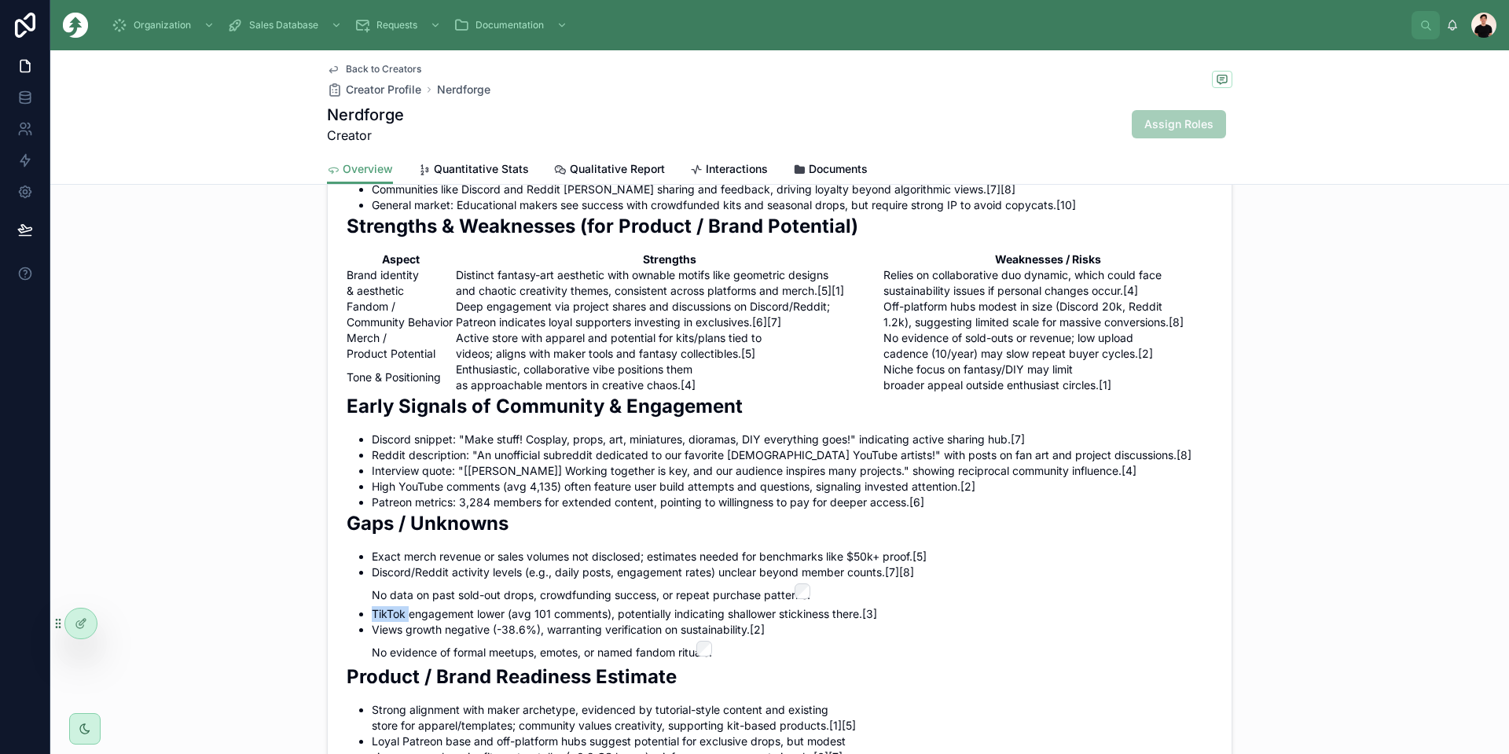
click at [377, 622] on li "TikTok engagement lower (avg 101 comments), potentially indicating shallower st…" at bounding box center [792, 614] width 841 height 16
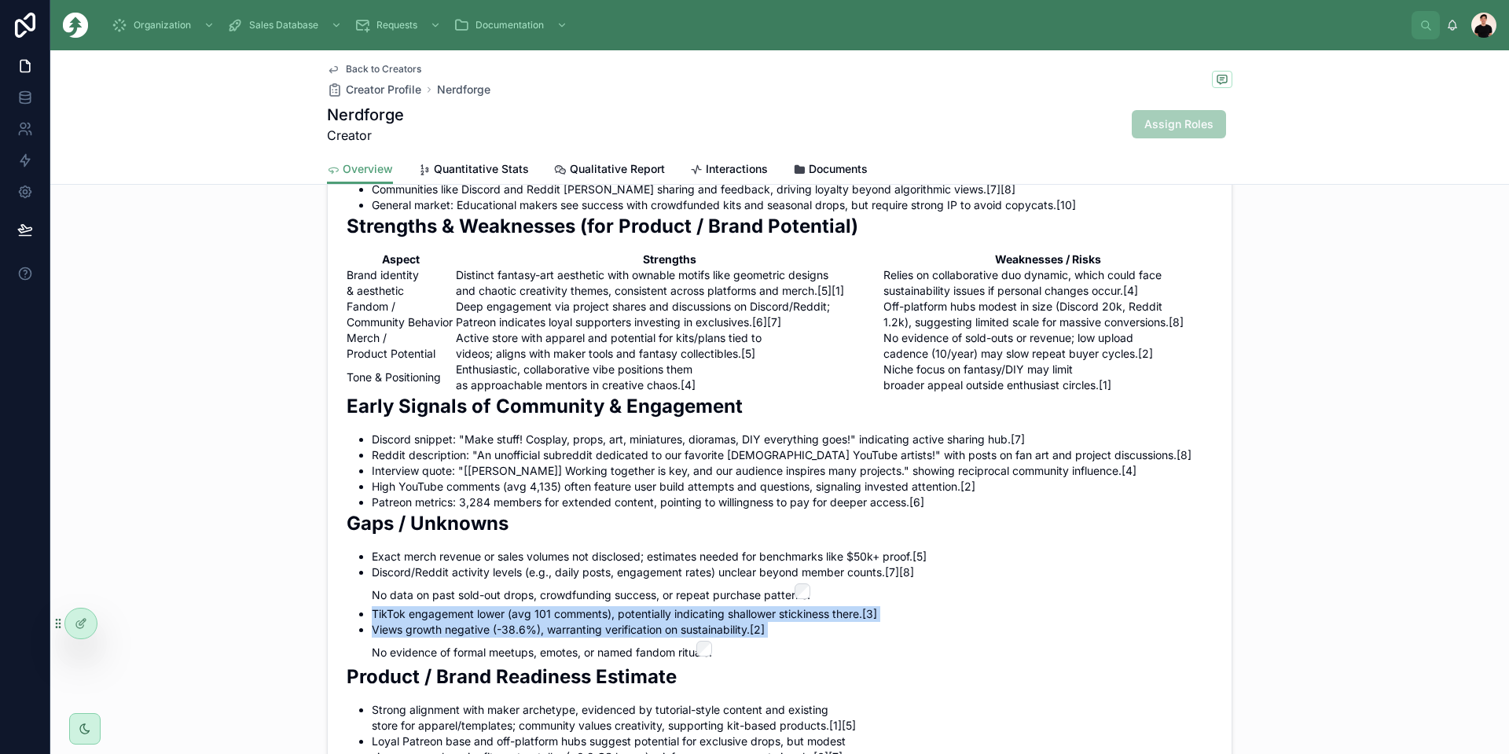
drag, startPoint x: 377, startPoint y: 649, endPoint x: 780, endPoint y: 663, distance: 402.7
click at [780, 660] on ul "Exact merch revenue or sales volumes not disclosed; estimates needed for benchm…" at bounding box center [780, 605] width 866 height 112
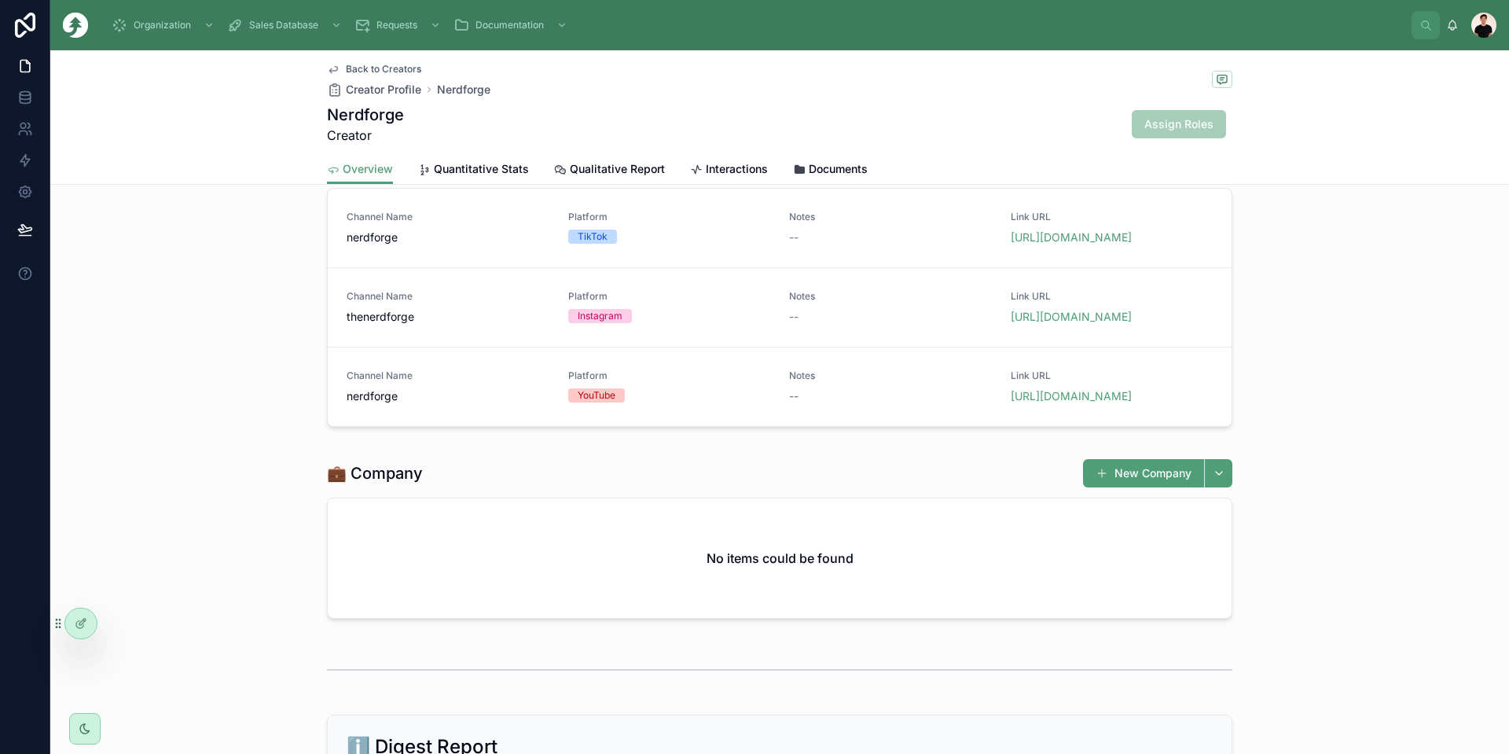
scroll to position [0, 0]
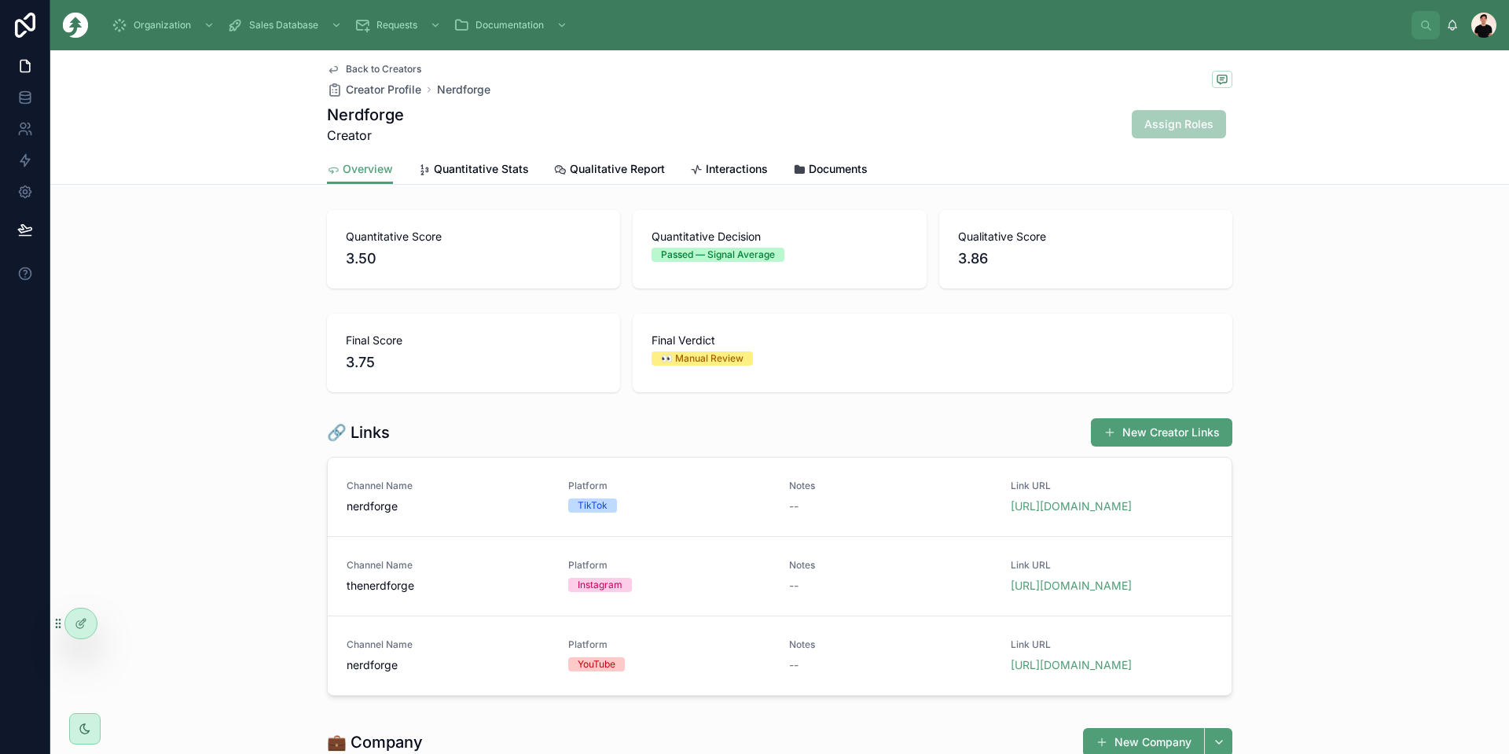
click at [434, 173] on span "Quantitative Stats" at bounding box center [481, 169] width 95 height 16
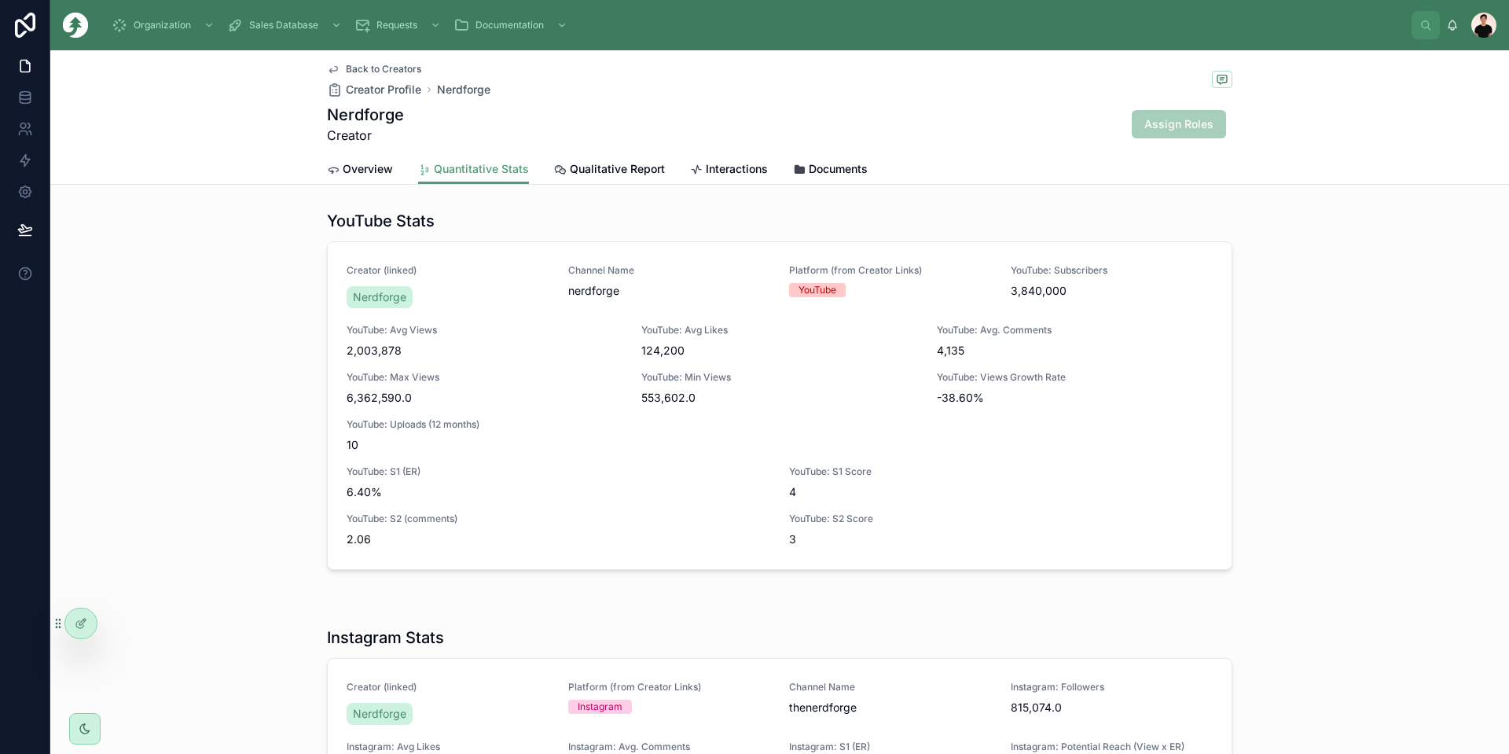
click at [559, 172] on div "Qualitative Report" at bounding box center [609, 169] width 111 height 16
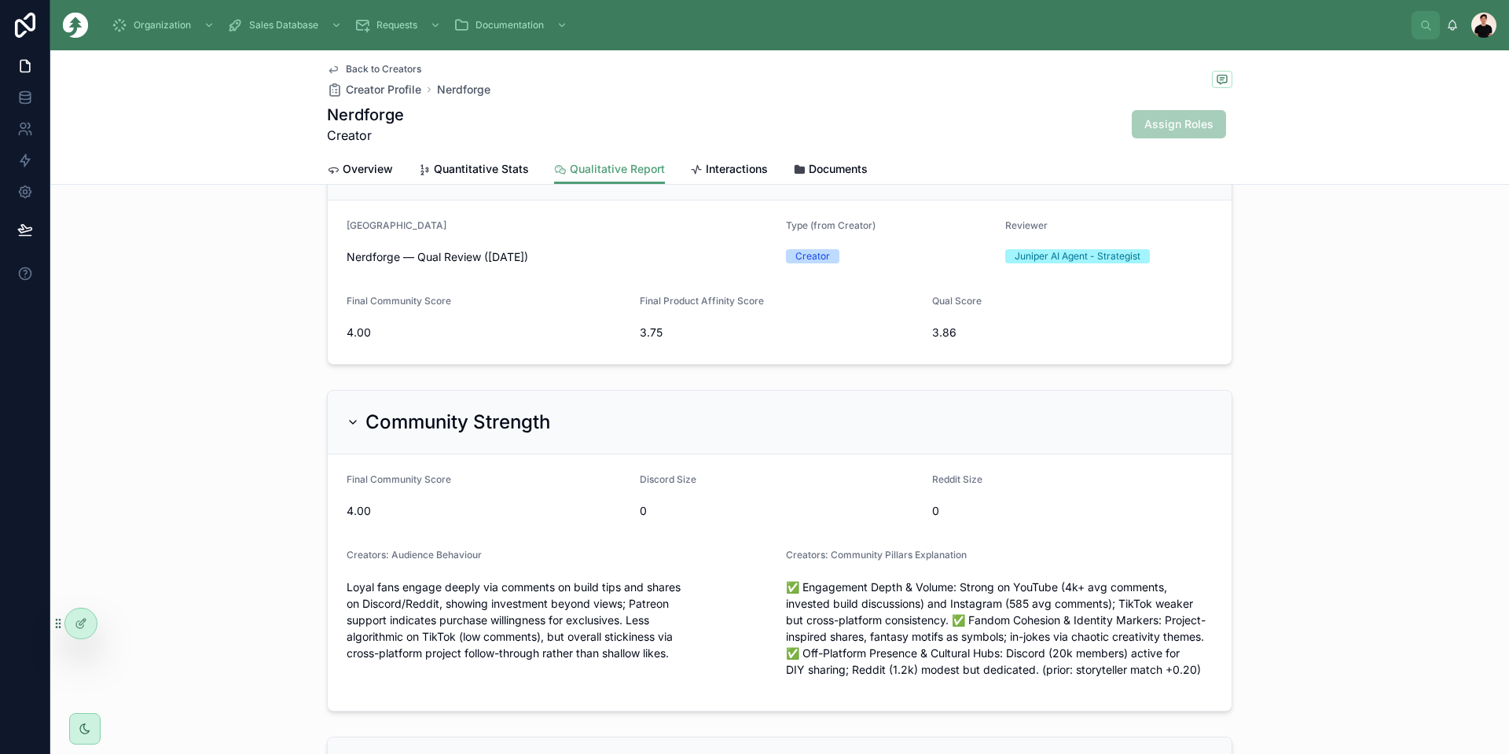
scroll to position [79, 0]
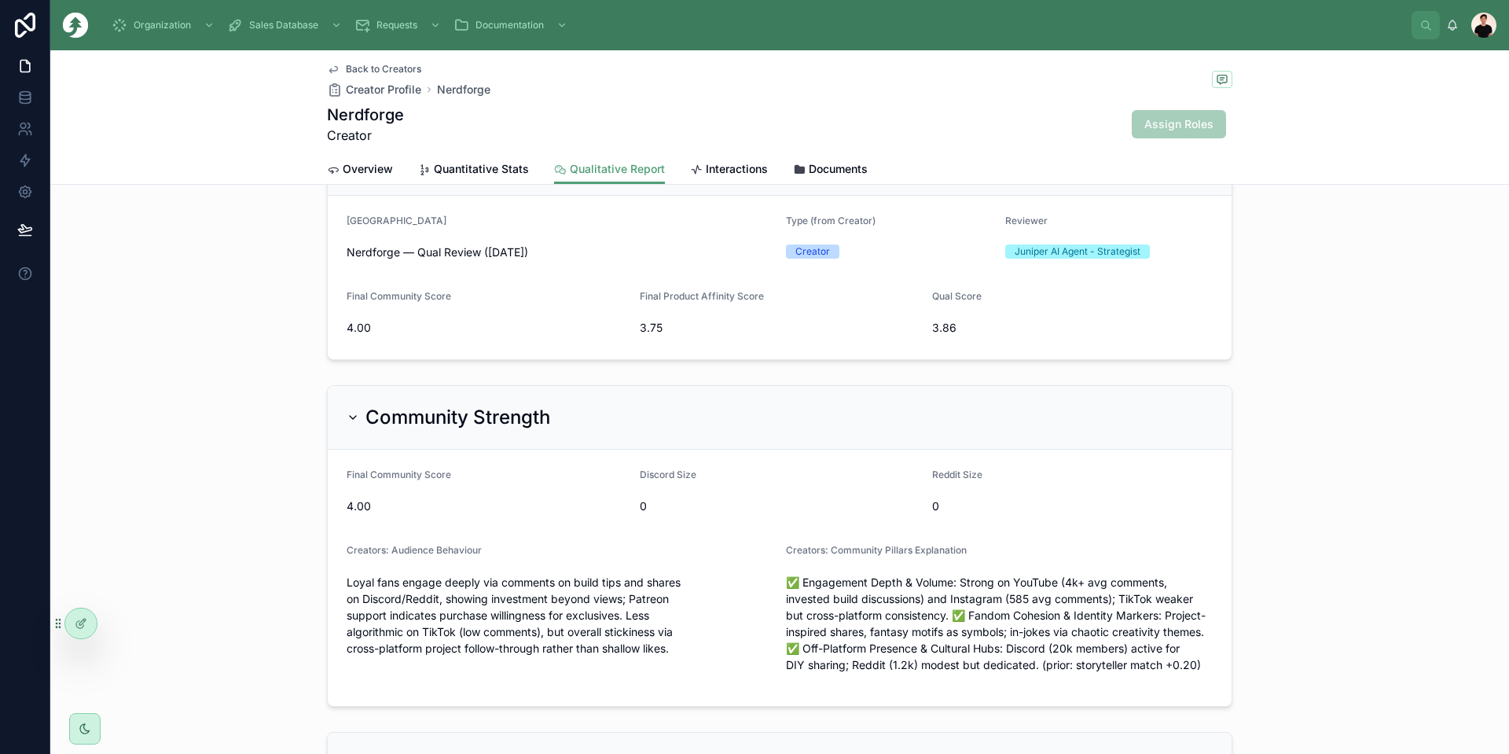
click at [347, 426] on div "Community Strength" at bounding box center [449, 417] width 204 height 25
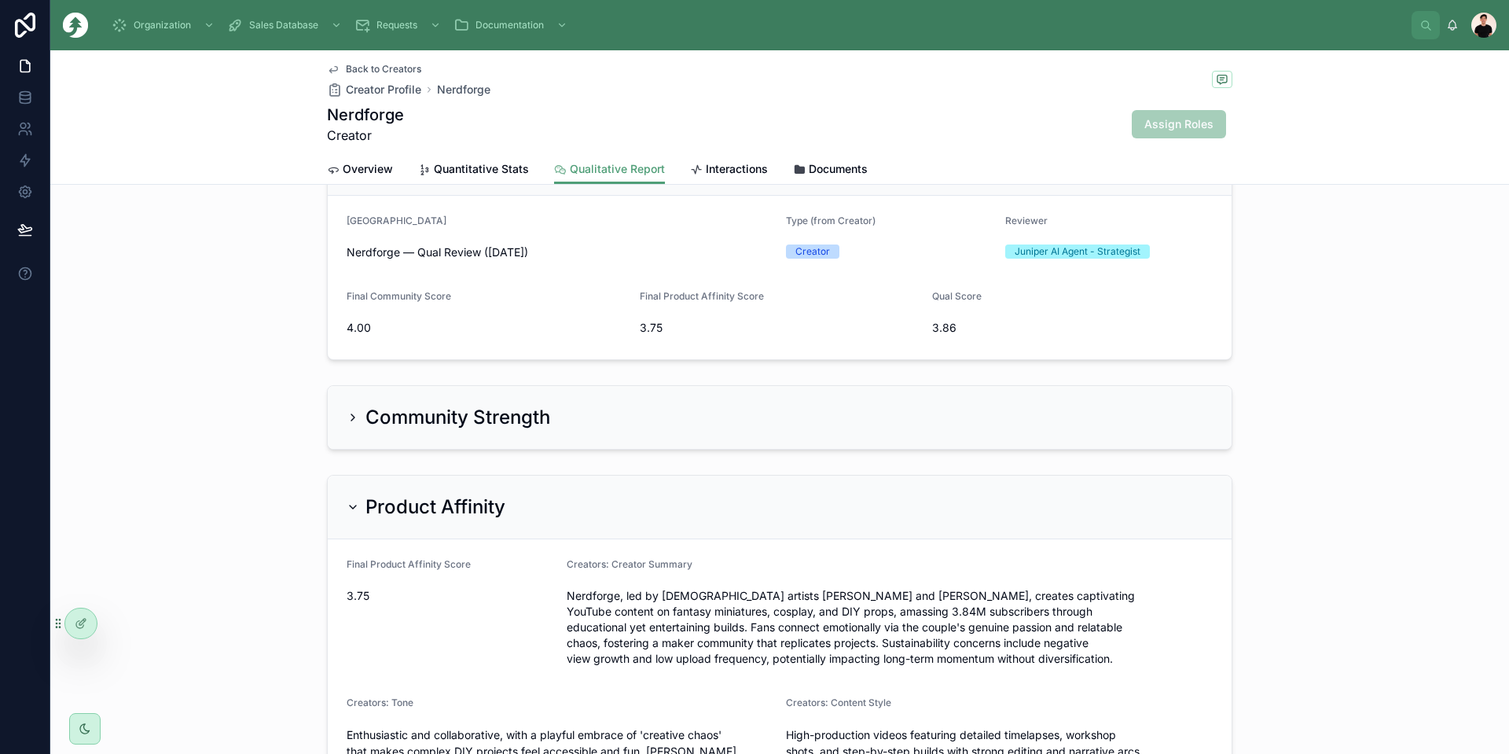
click at [366, 502] on h2 "Product Affinity" at bounding box center [436, 506] width 140 height 25
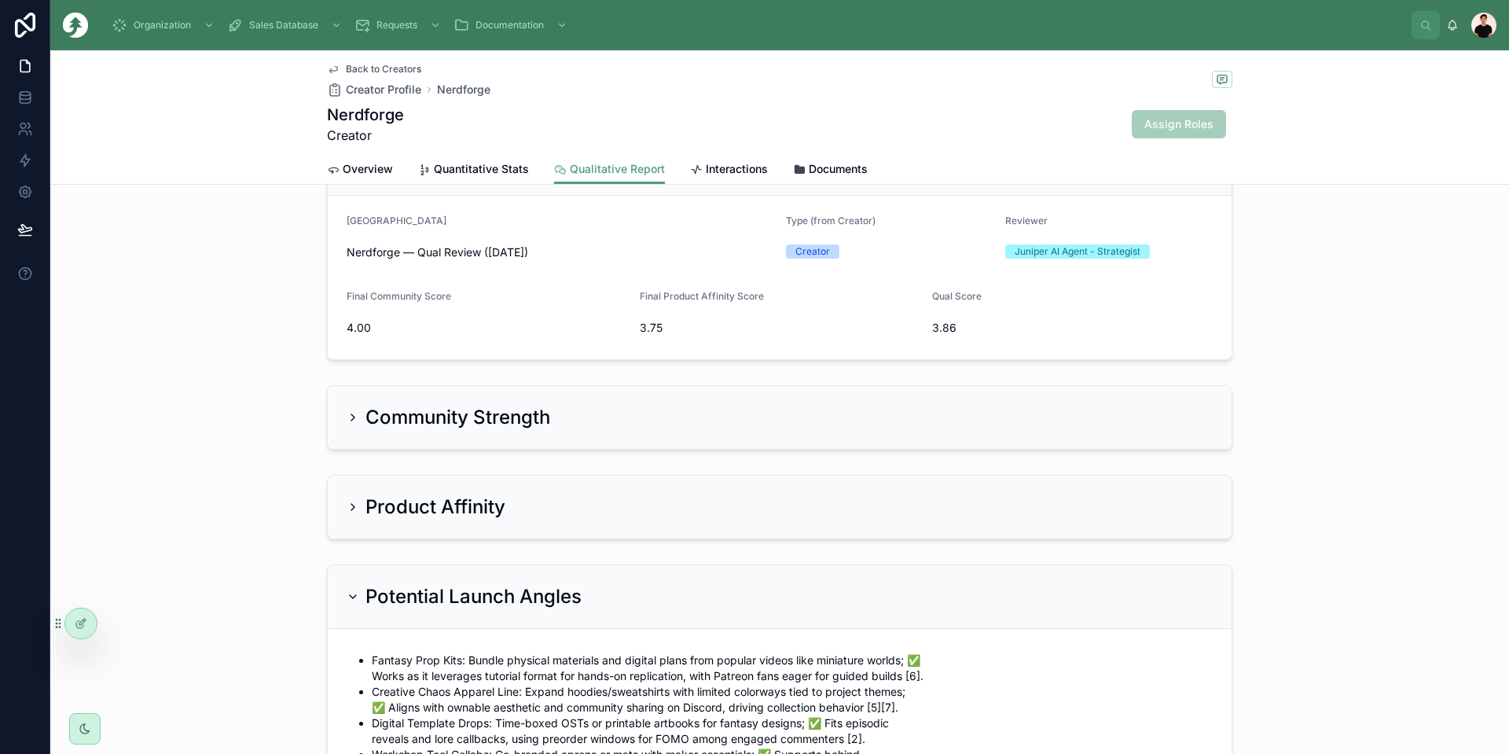
click at [362, 574] on div "Potential Launch Angles" at bounding box center [780, 597] width 904 height 64
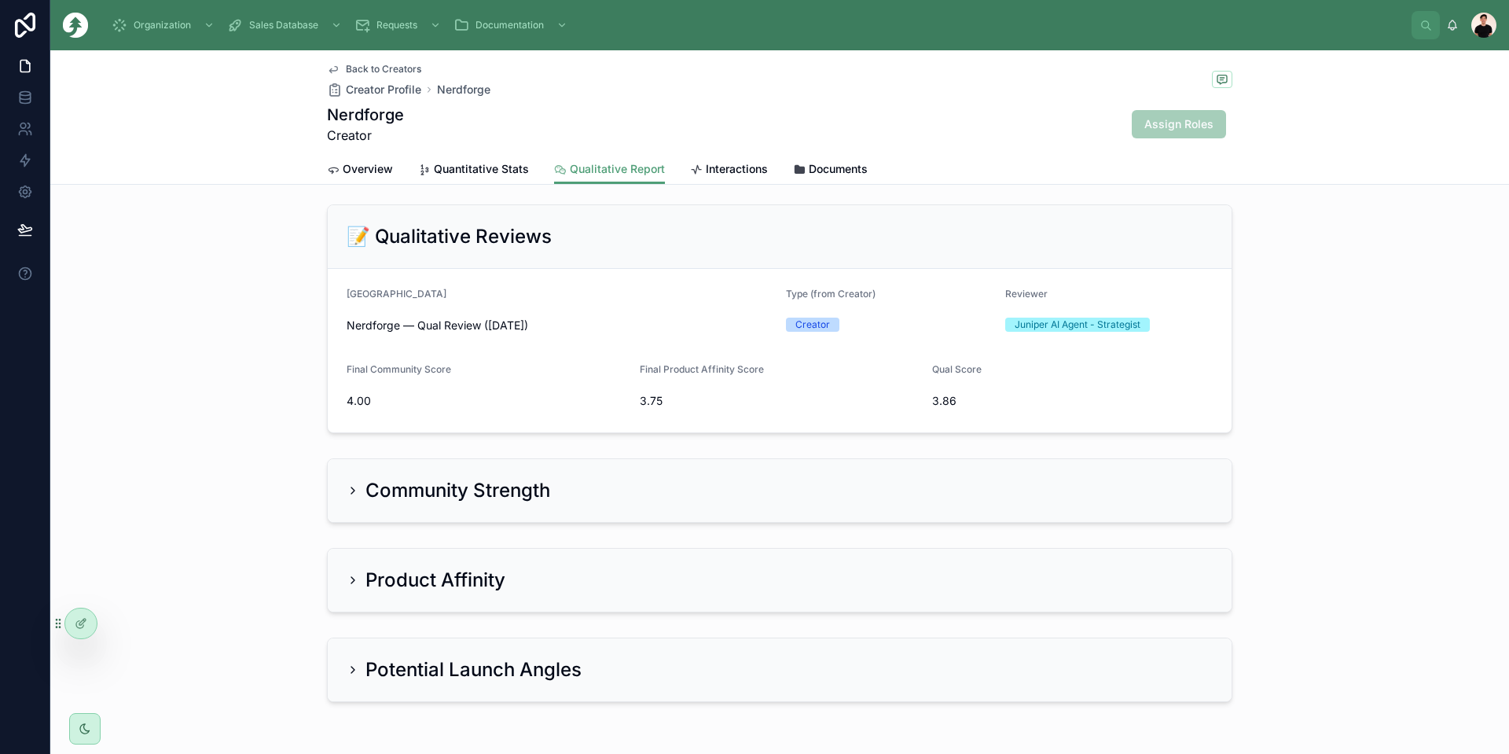
scroll to position [0, 0]
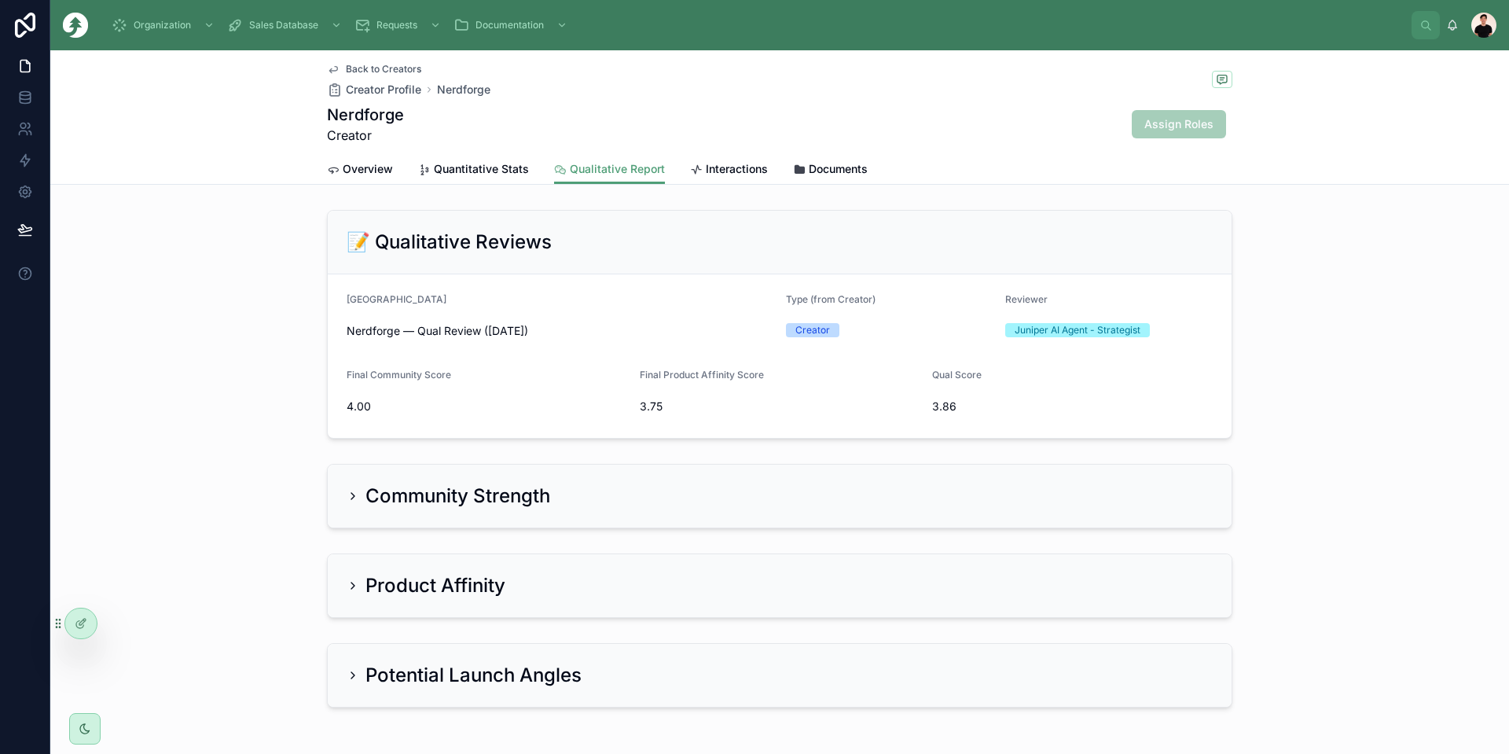
click at [487, 162] on span "Quantitative Stats" at bounding box center [481, 169] width 95 height 16
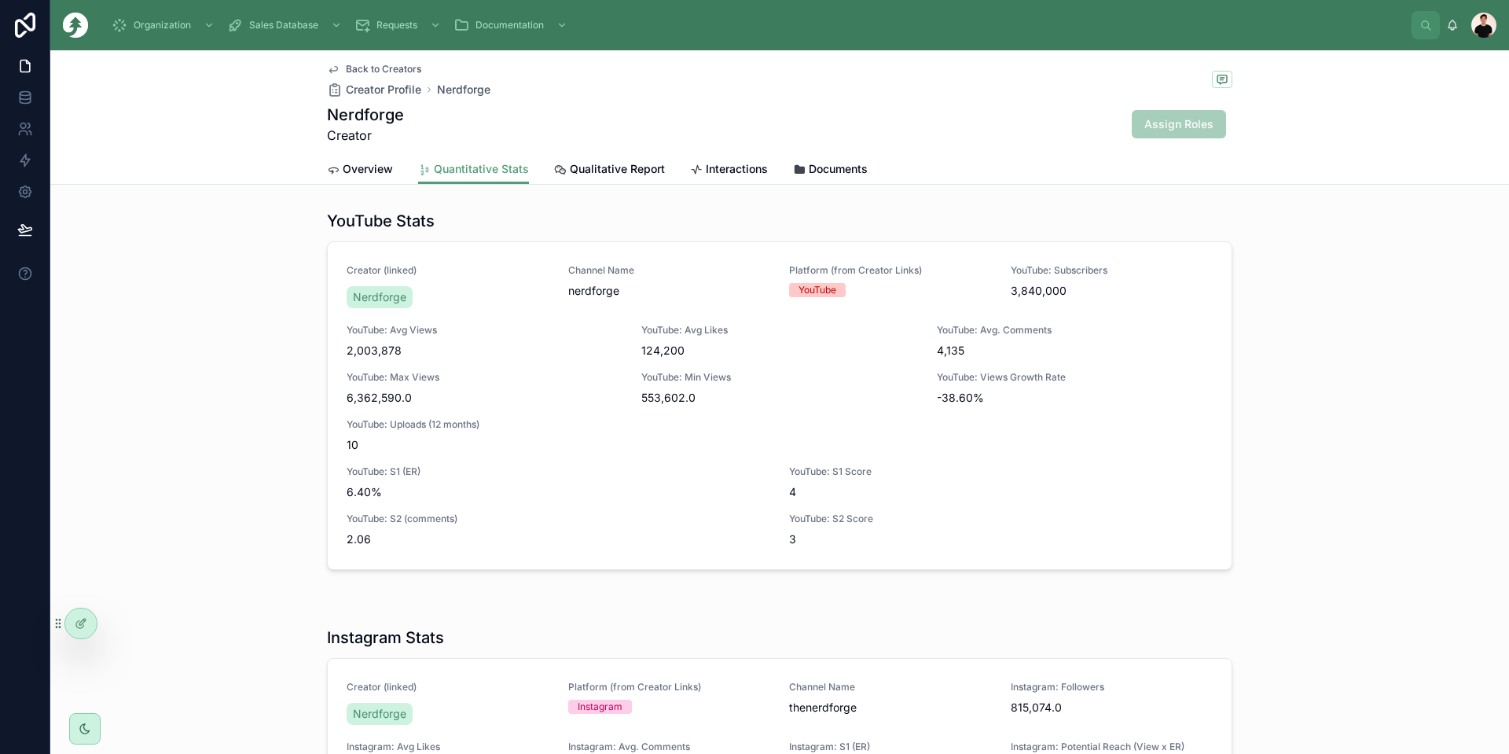
click at [391, 179] on div "Overview Quantitative Stats Qualitative Report Interactions Documents" at bounding box center [780, 169] width 906 height 30
click at [355, 173] on span "Overview" at bounding box center [368, 169] width 50 height 16
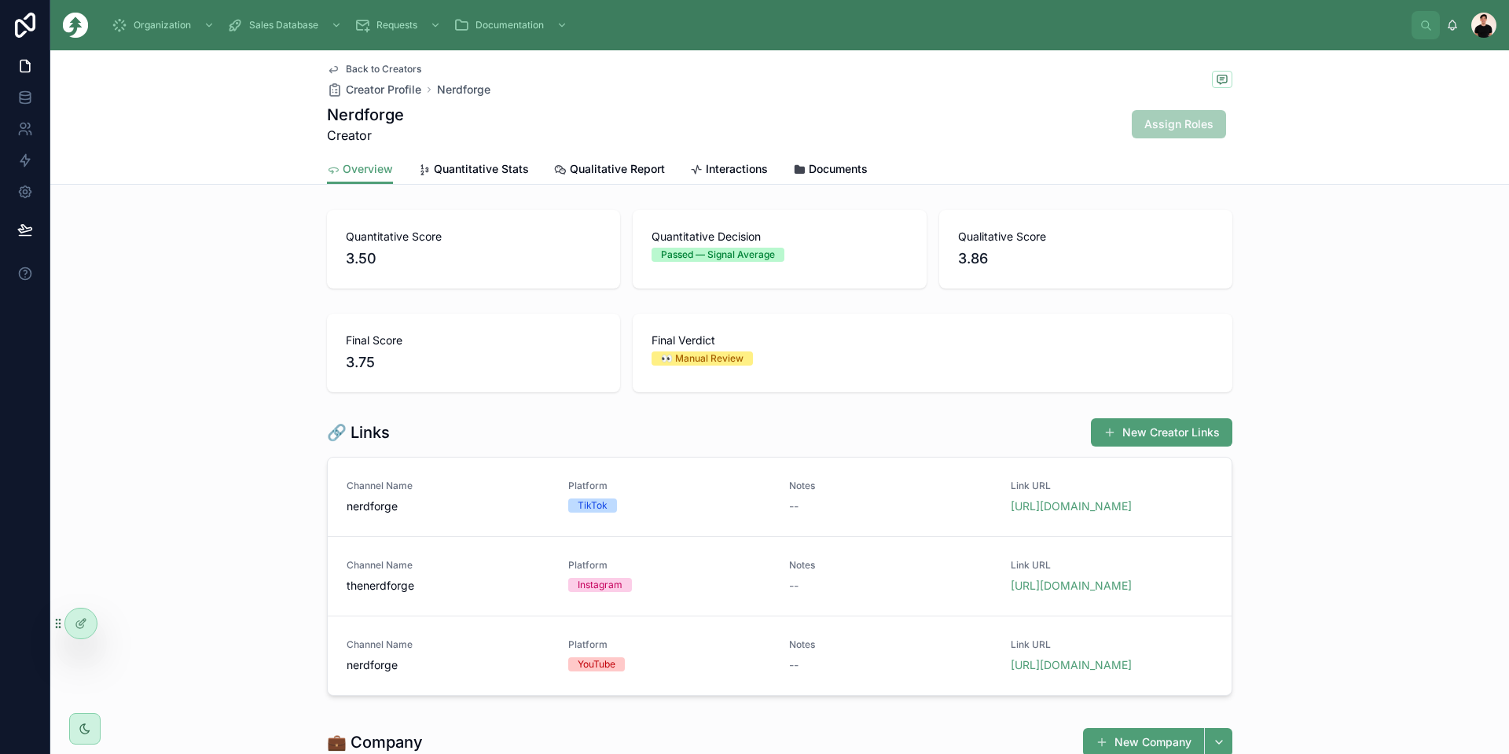
click at [578, 167] on span "Qualitative Report" at bounding box center [617, 169] width 95 height 16
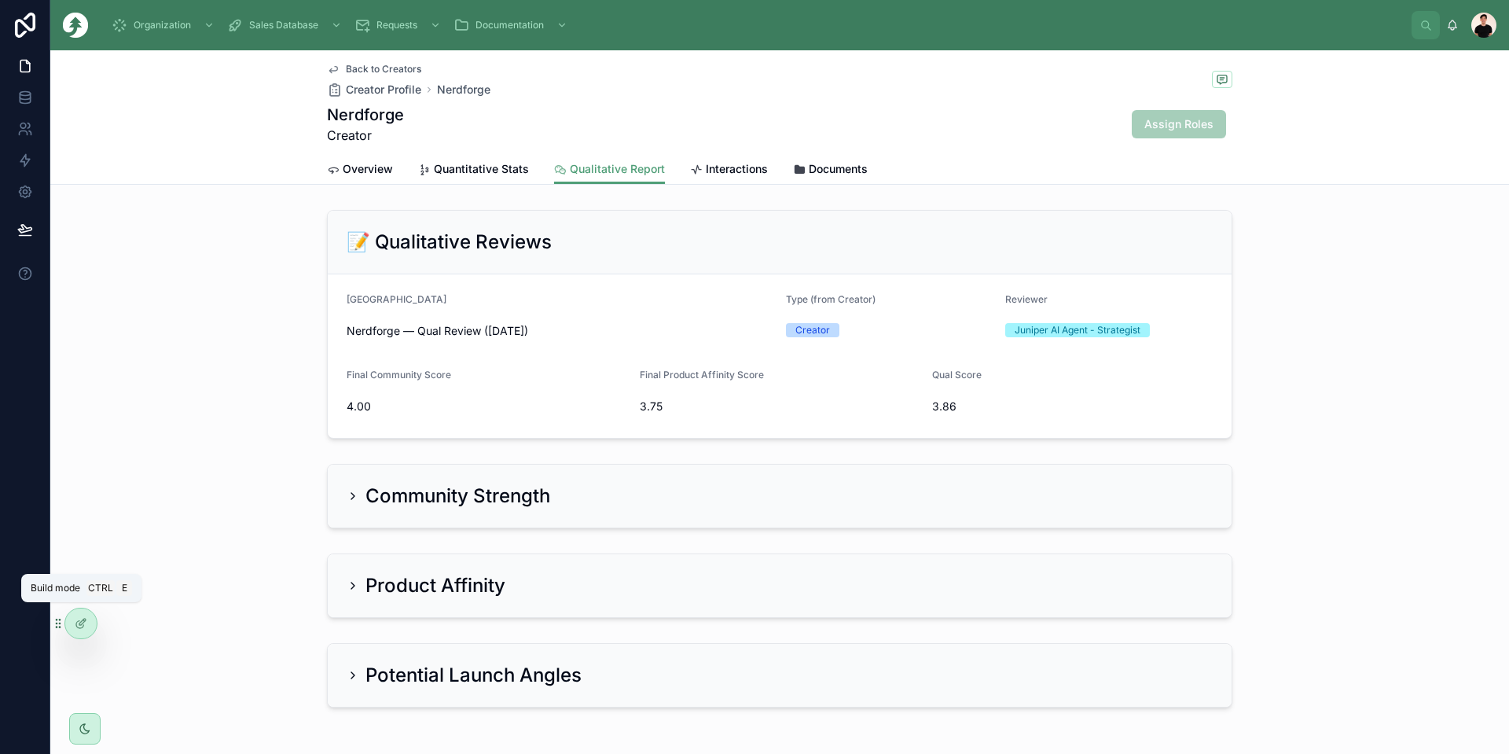
click at [84, 619] on icon at bounding box center [82, 622] width 6 height 6
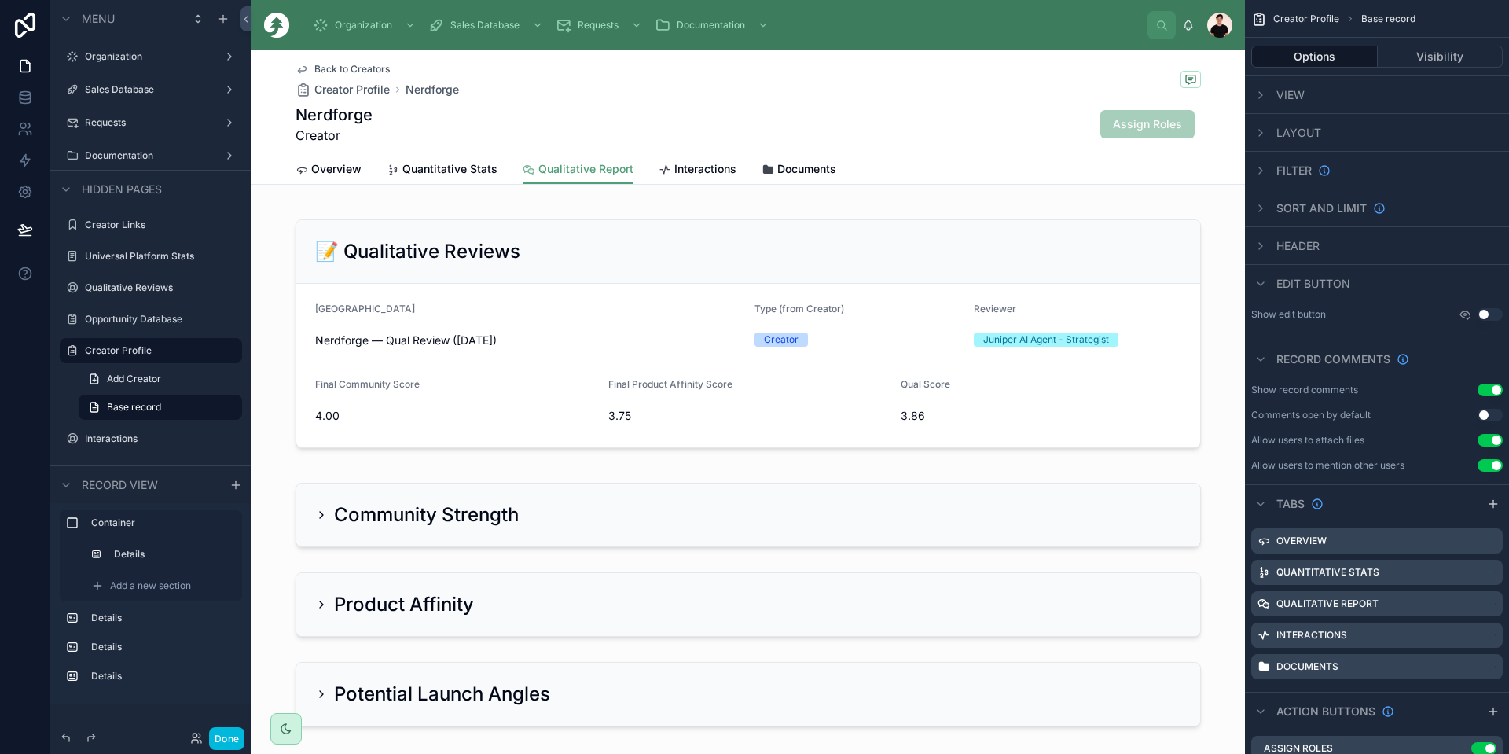
click at [431, 174] on span "Quantitative Stats" at bounding box center [450, 169] width 95 height 16
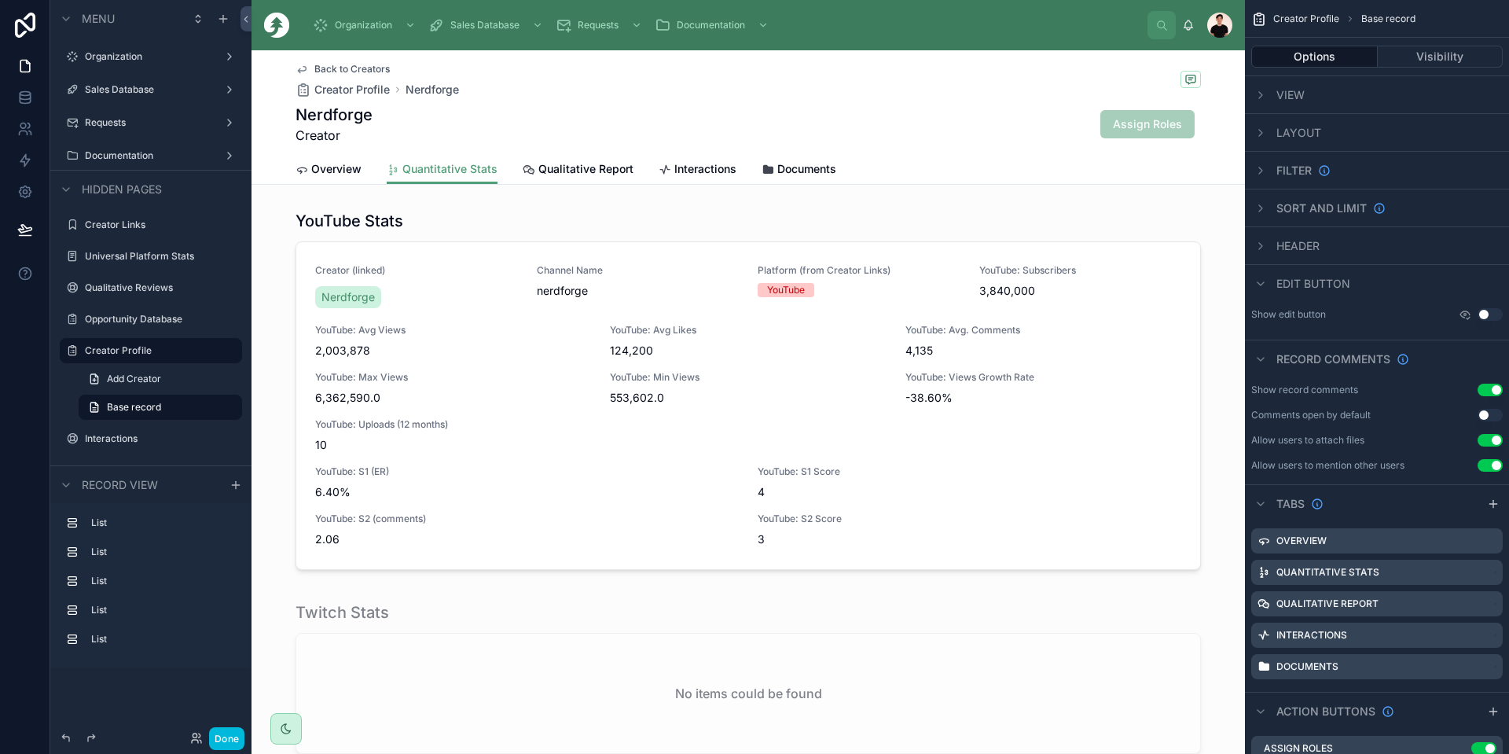
click at [559, 173] on span "Qualitative Report" at bounding box center [586, 169] width 95 height 16
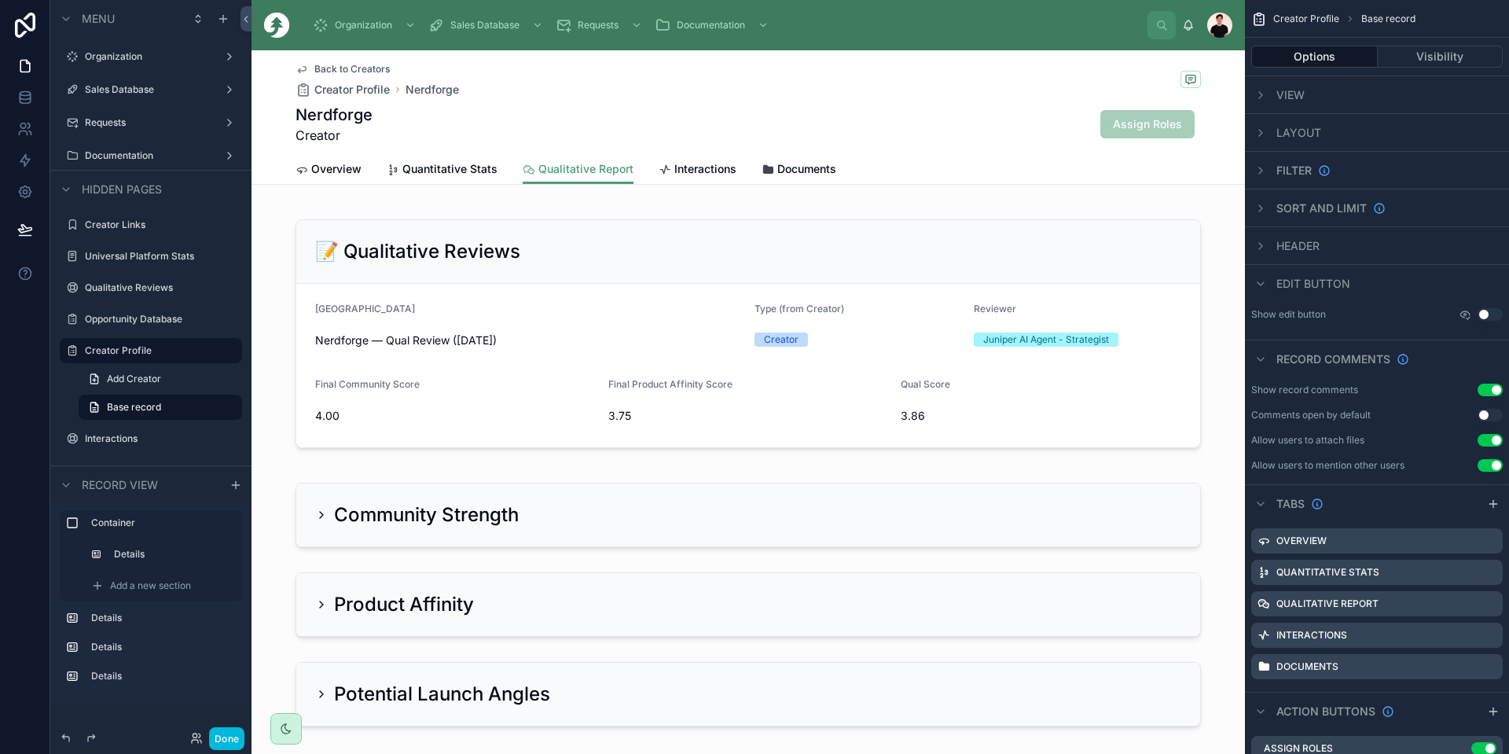
click at [322, 173] on span "Overview" at bounding box center [336, 169] width 50 height 16
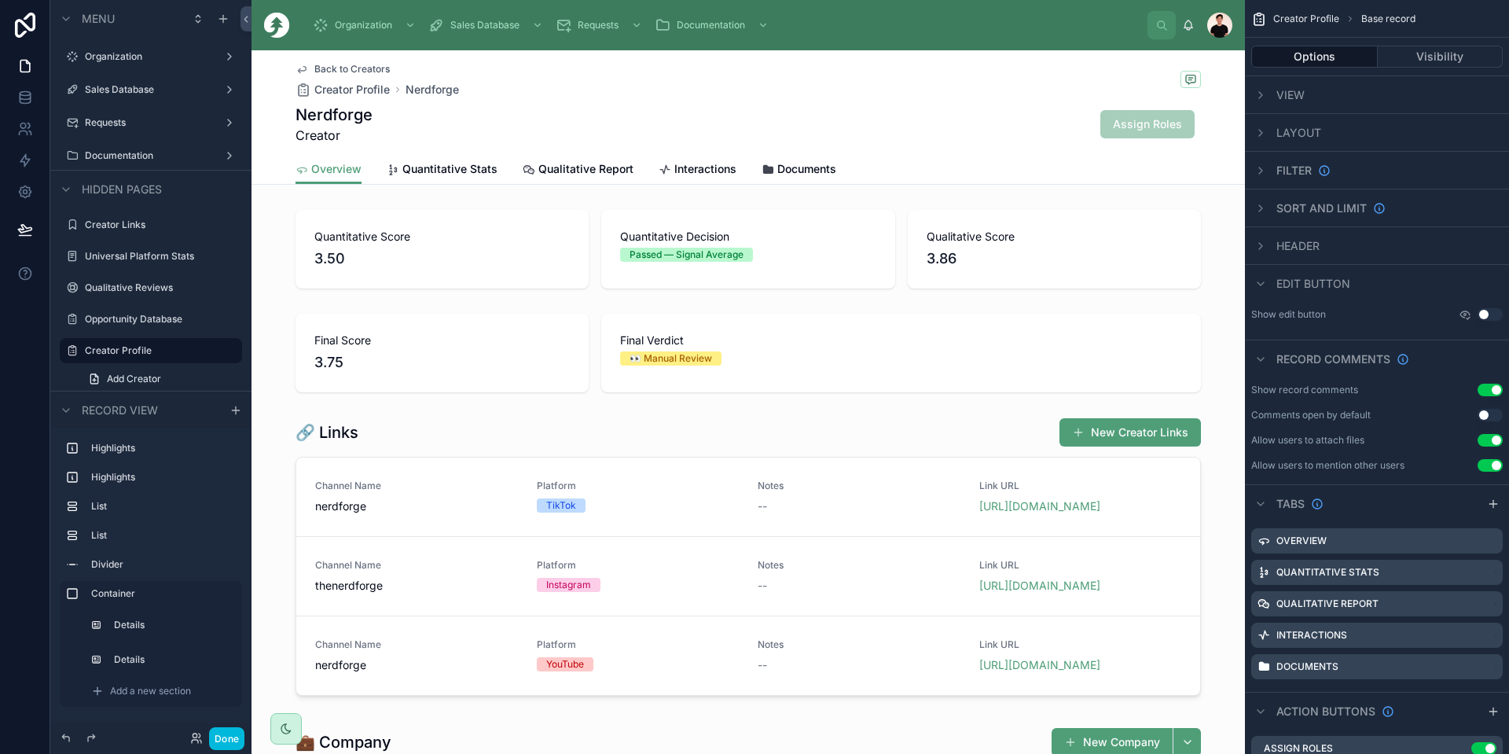
click at [392, 171] on icon at bounding box center [393, 170] width 13 height 13
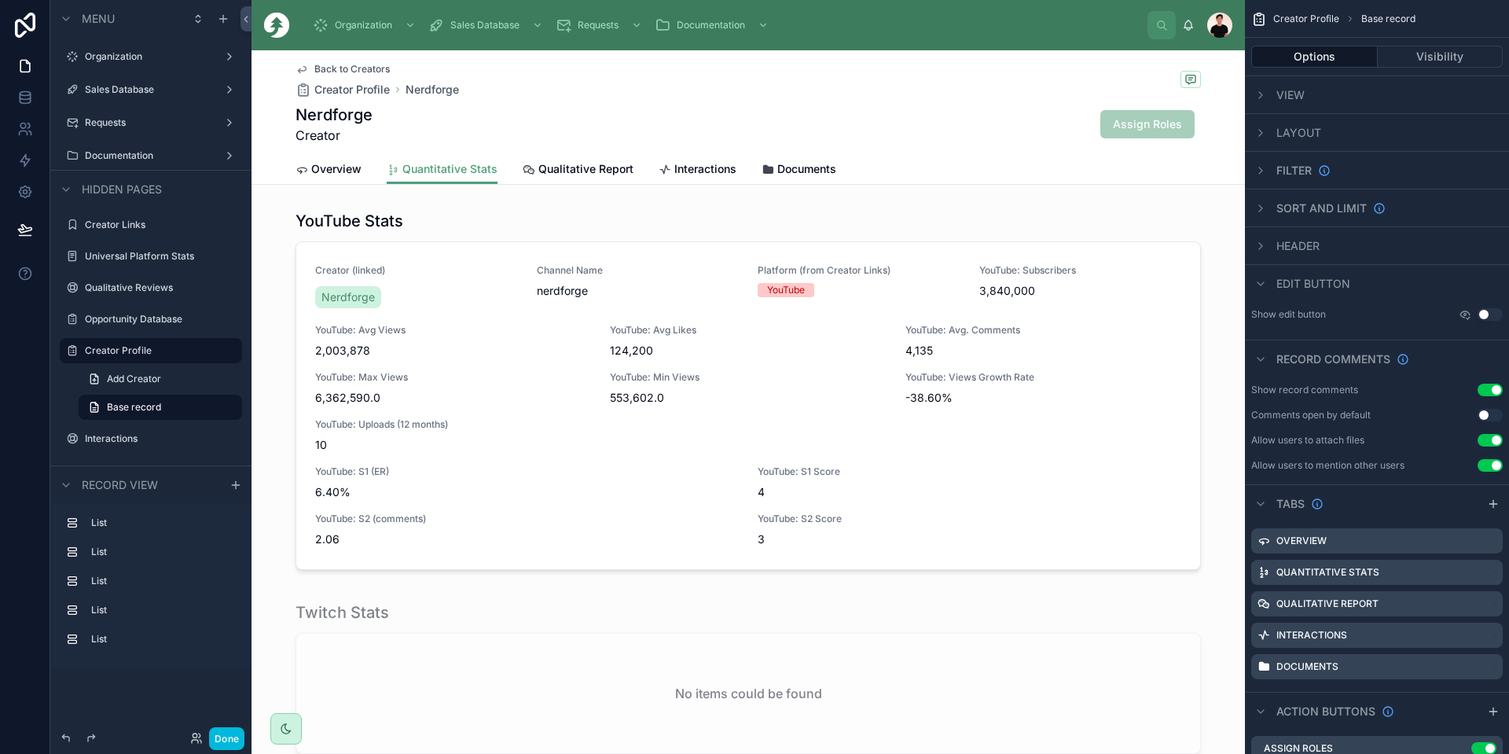
click at [328, 169] on span "Overview" at bounding box center [336, 169] width 50 height 16
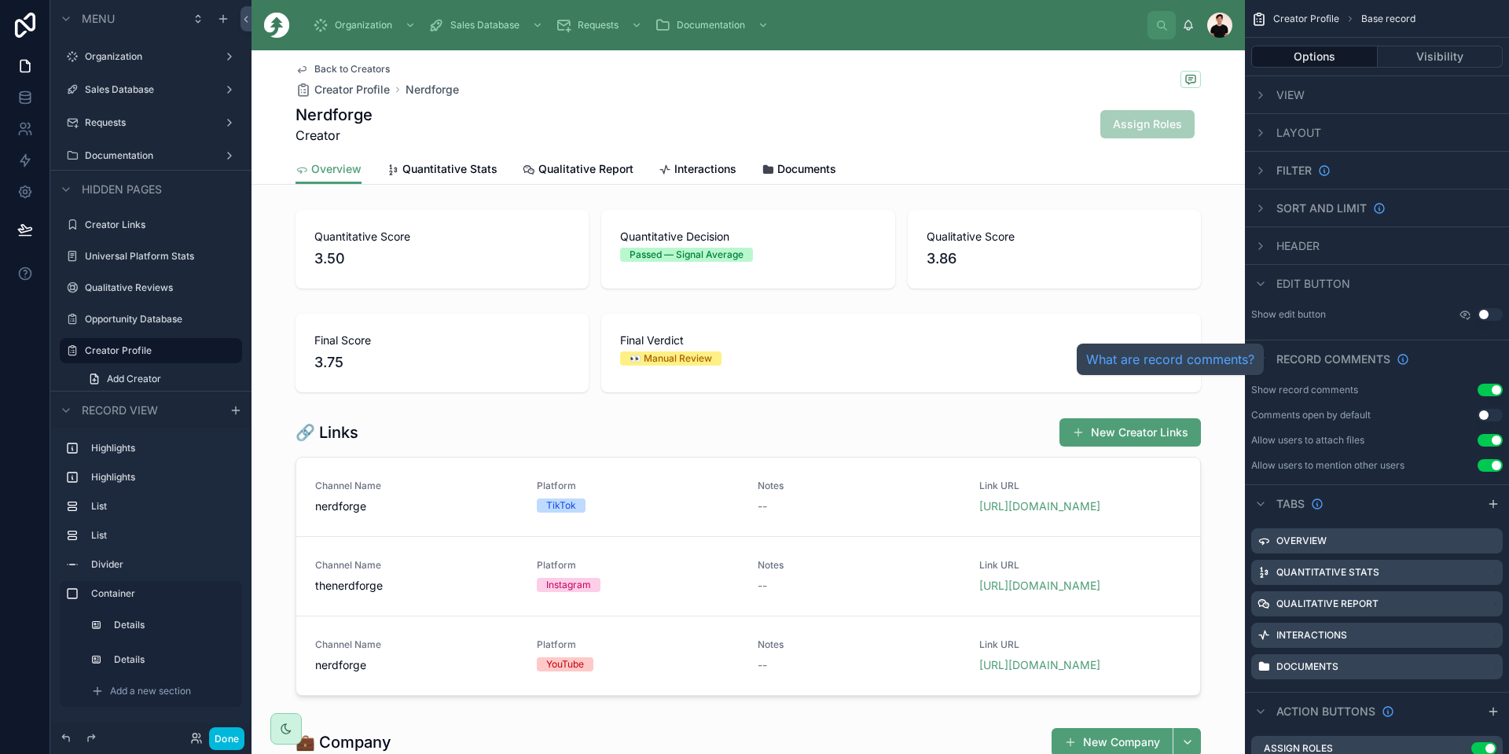
click at [1299, 357] on span "Record comments" at bounding box center [1334, 359] width 114 height 16
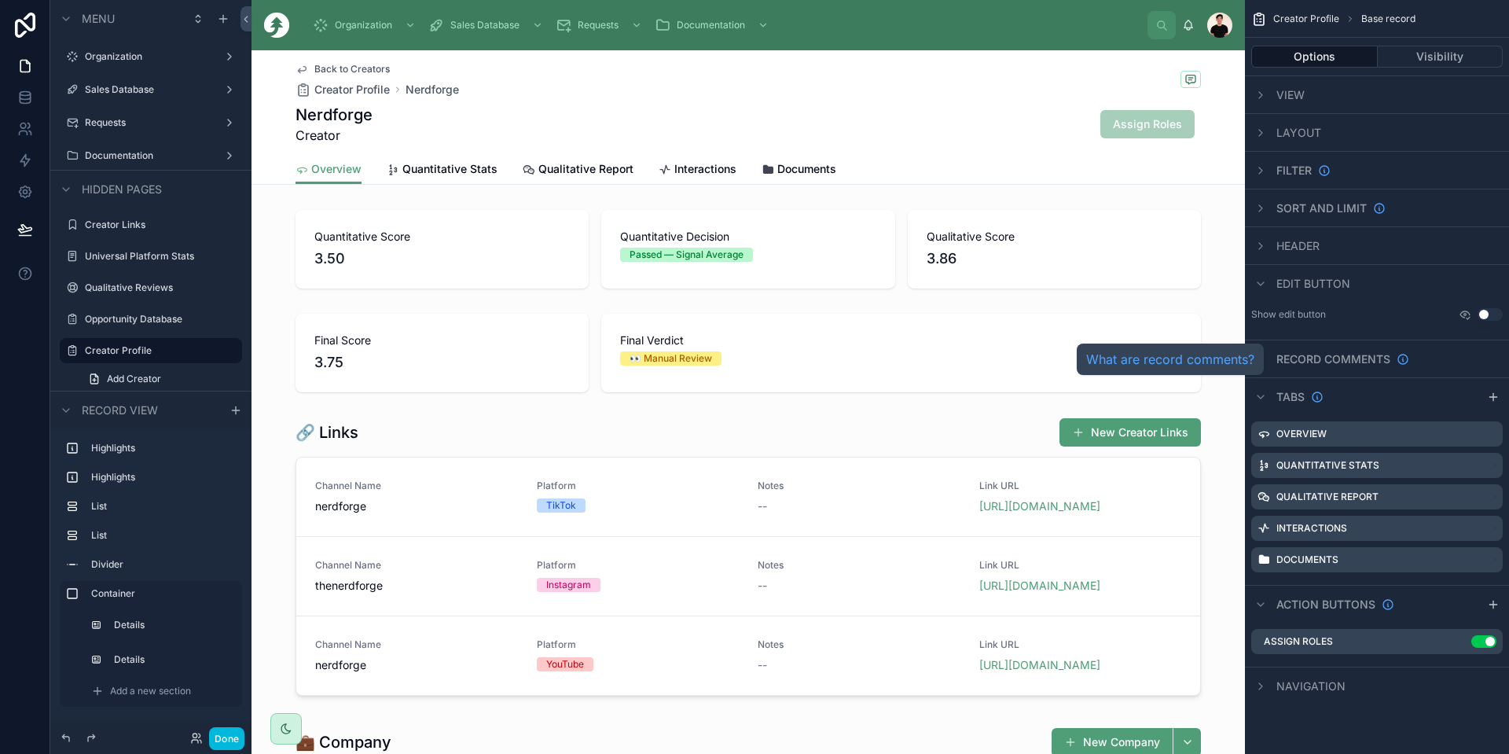
click at [1295, 353] on span "Record comments" at bounding box center [1334, 359] width 114 height 16
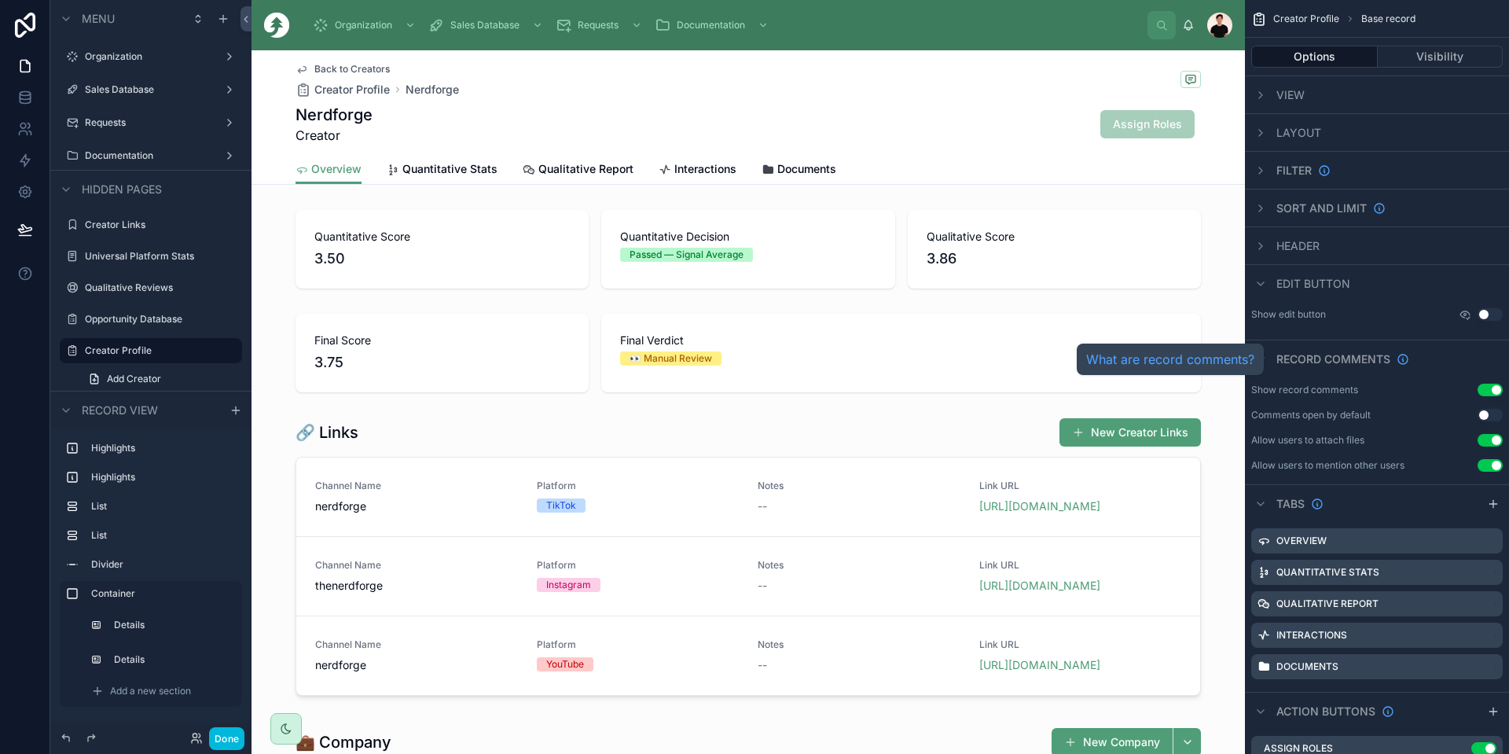
click at [1280, 361] on span "Record comments" at bounding box center [1334, 359] width 114 height 16
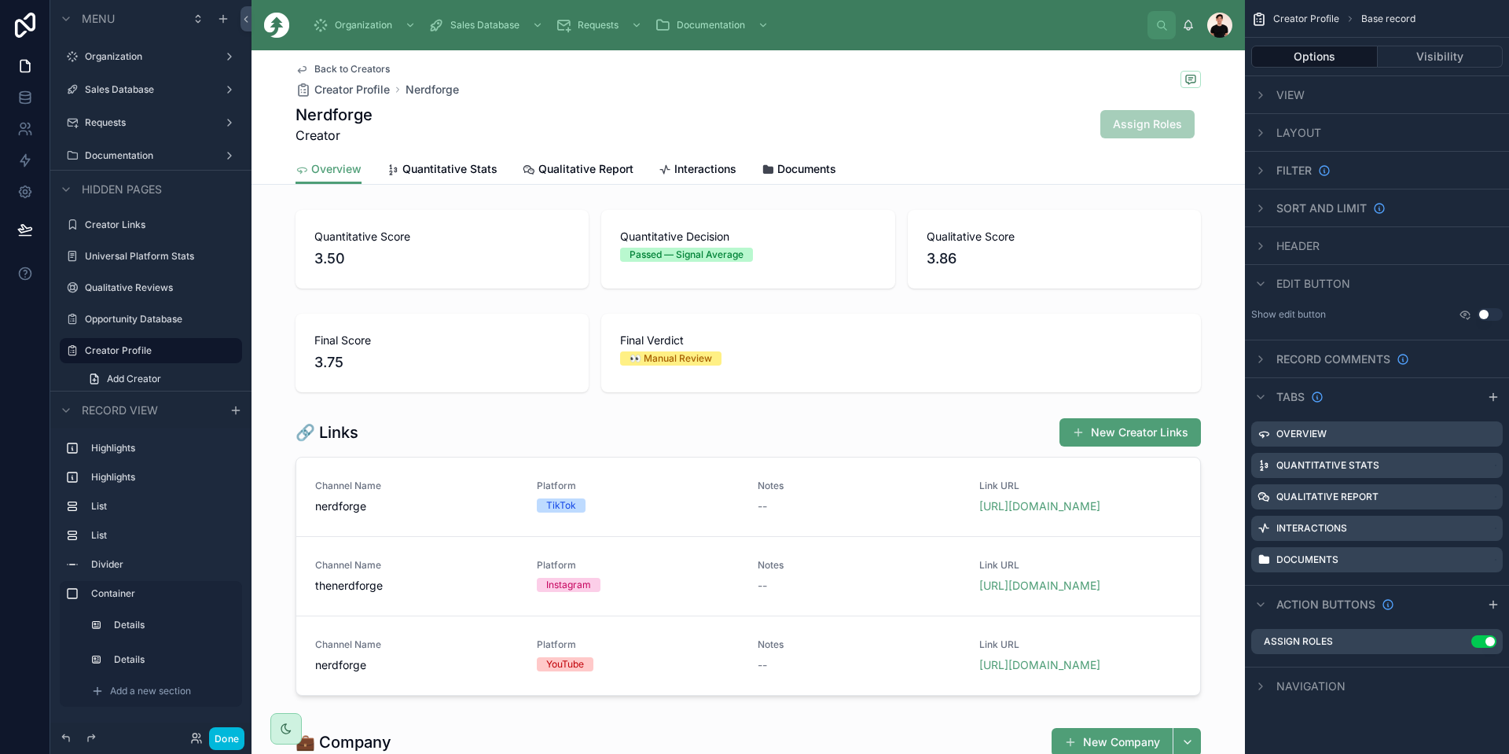
click at [0, 0] on icon "scrollable content" at bounding box center [0, 0] width 0 height 0
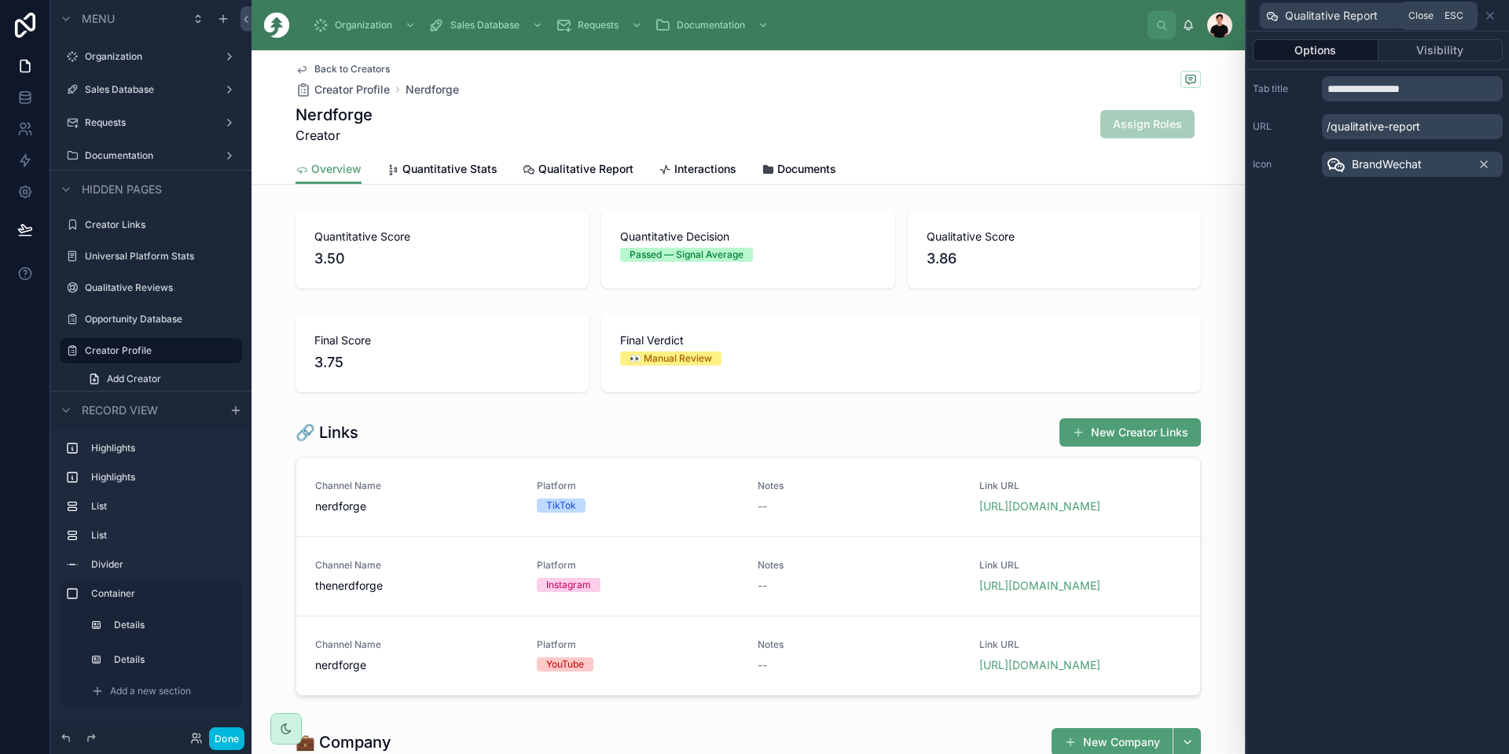
click at [1492, 14] on icon at bounding box center [1490, 16] width 6 height 6
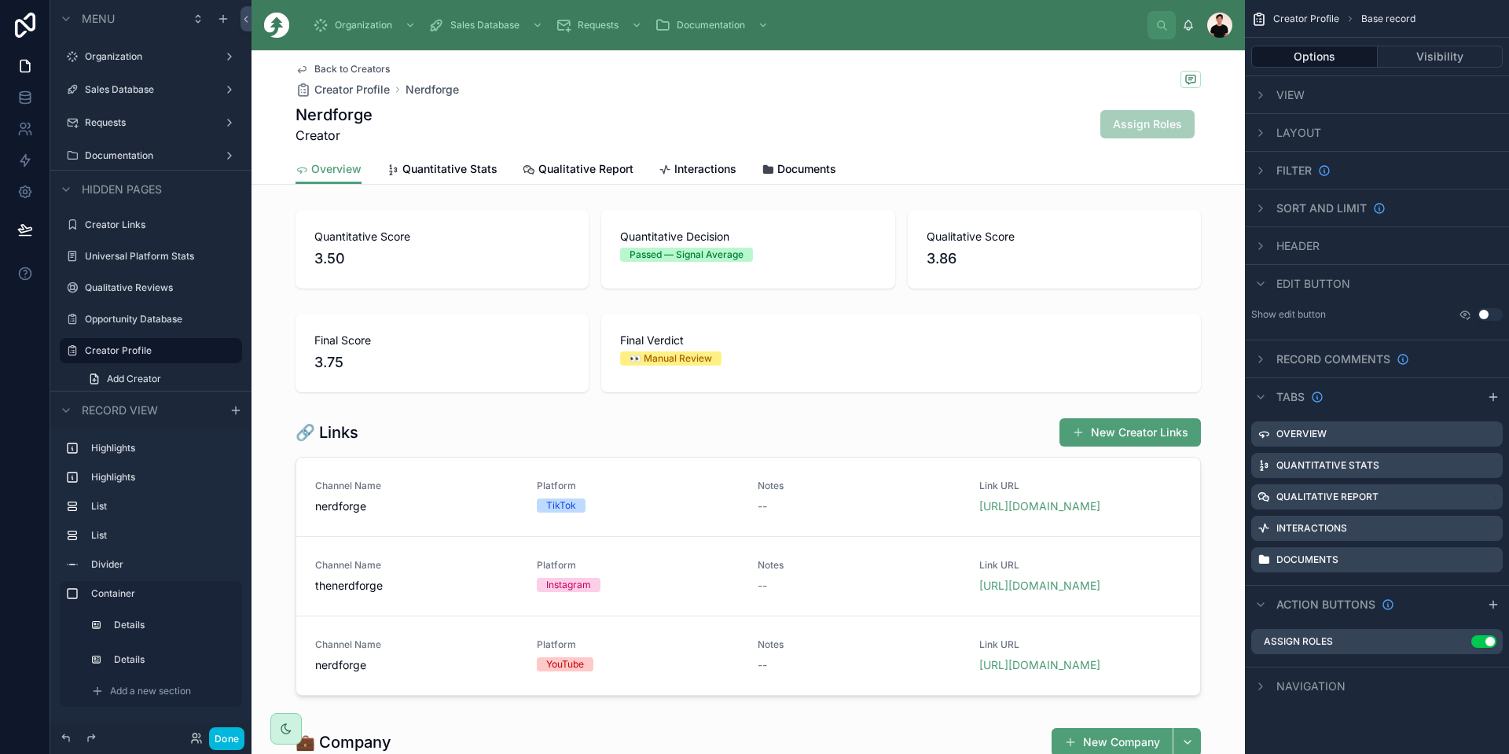
click at [601, 165] on span "Qualitative Report" at bounding box center [586, 169] width 95 height 16
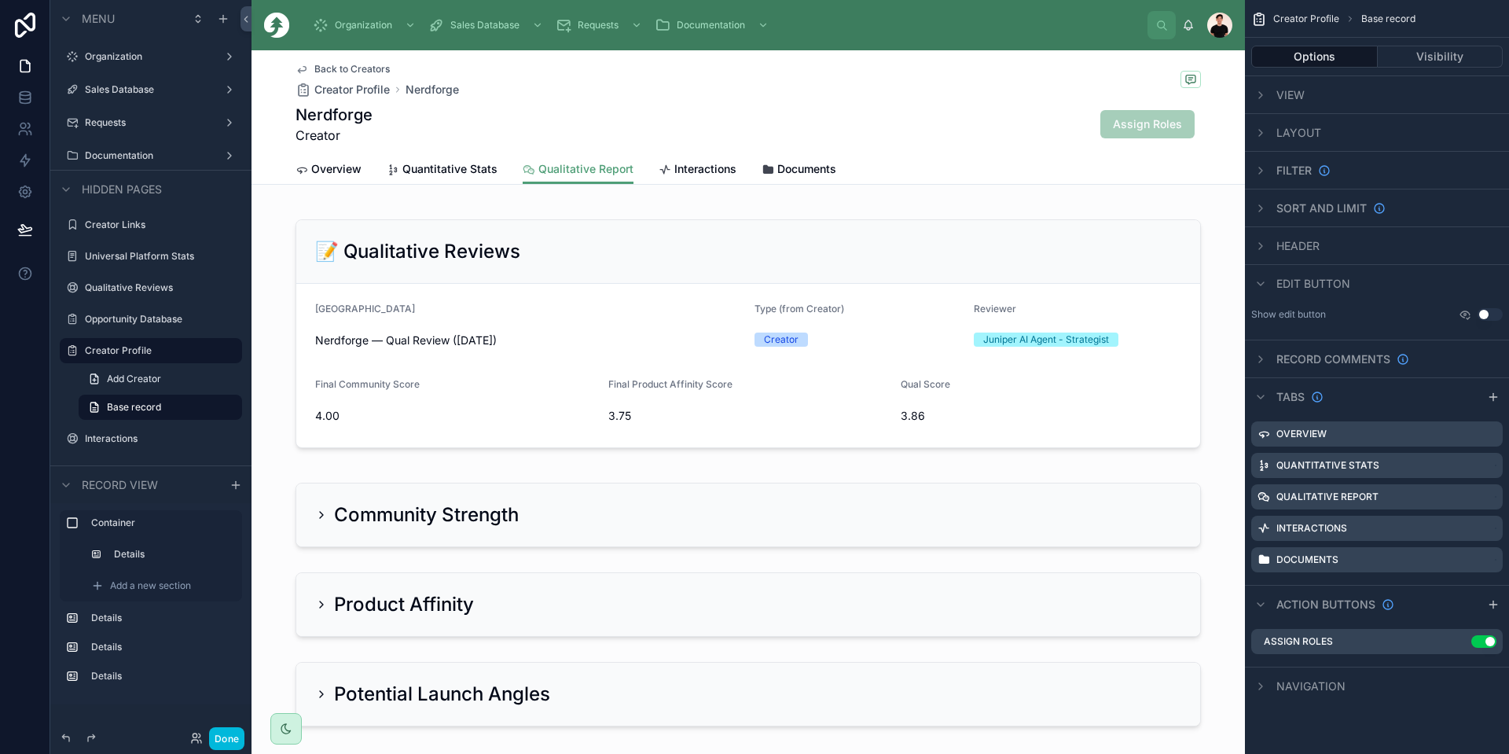
click at [1324, 108] on div "View" at bounding box center [1377, 94] width 264 height 38
click at [1311, 93] on div "View" at bounding box center [1377, 94] width 264 height 38
click at [1294, 94] on span "View" at bounding box center [1291, 95] width 28 height 16
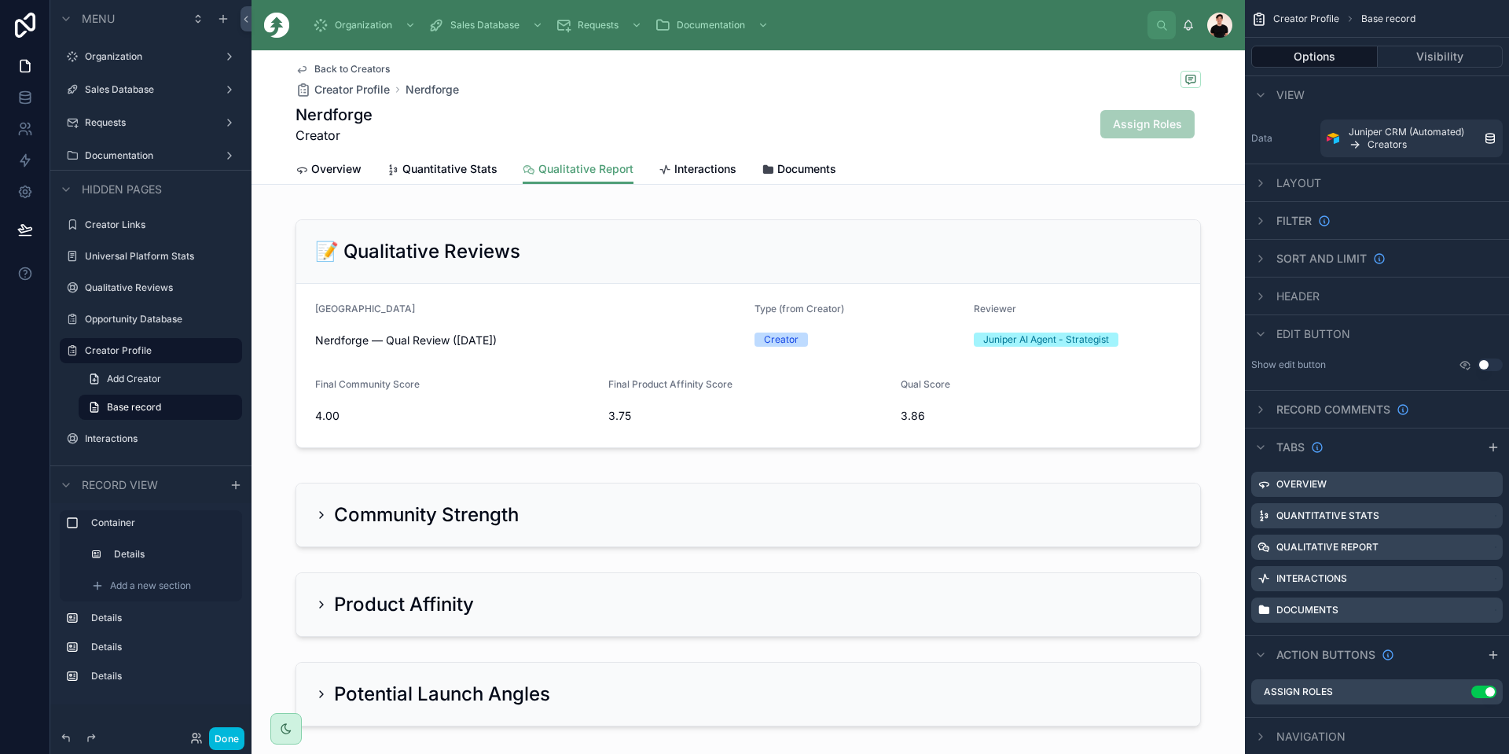
click at [1284, 178] on span "Layout" at bounding box center [1299, 183] width 45 height 16
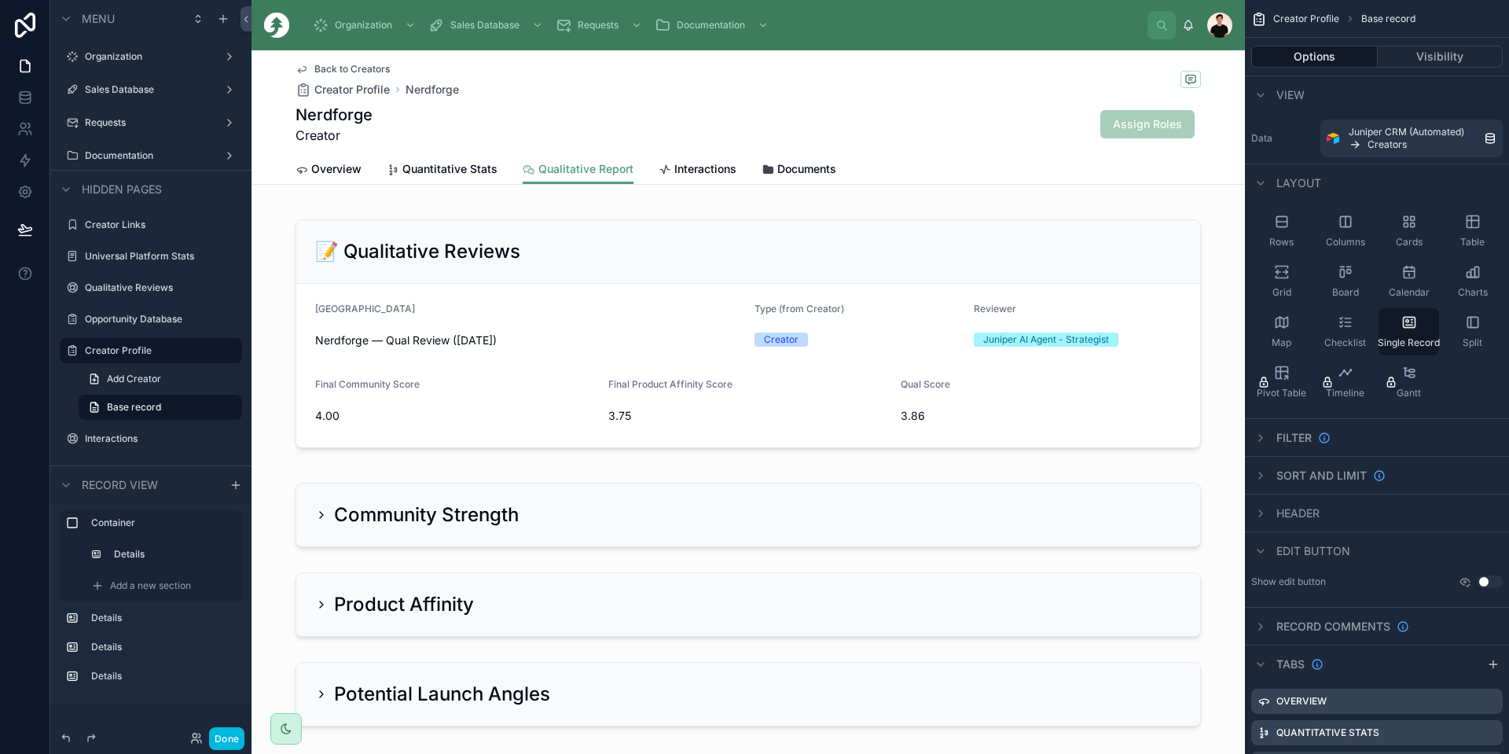
click at [1284, 178] on span "Layout" at bounding box center [1299, 183] width 45 height 16
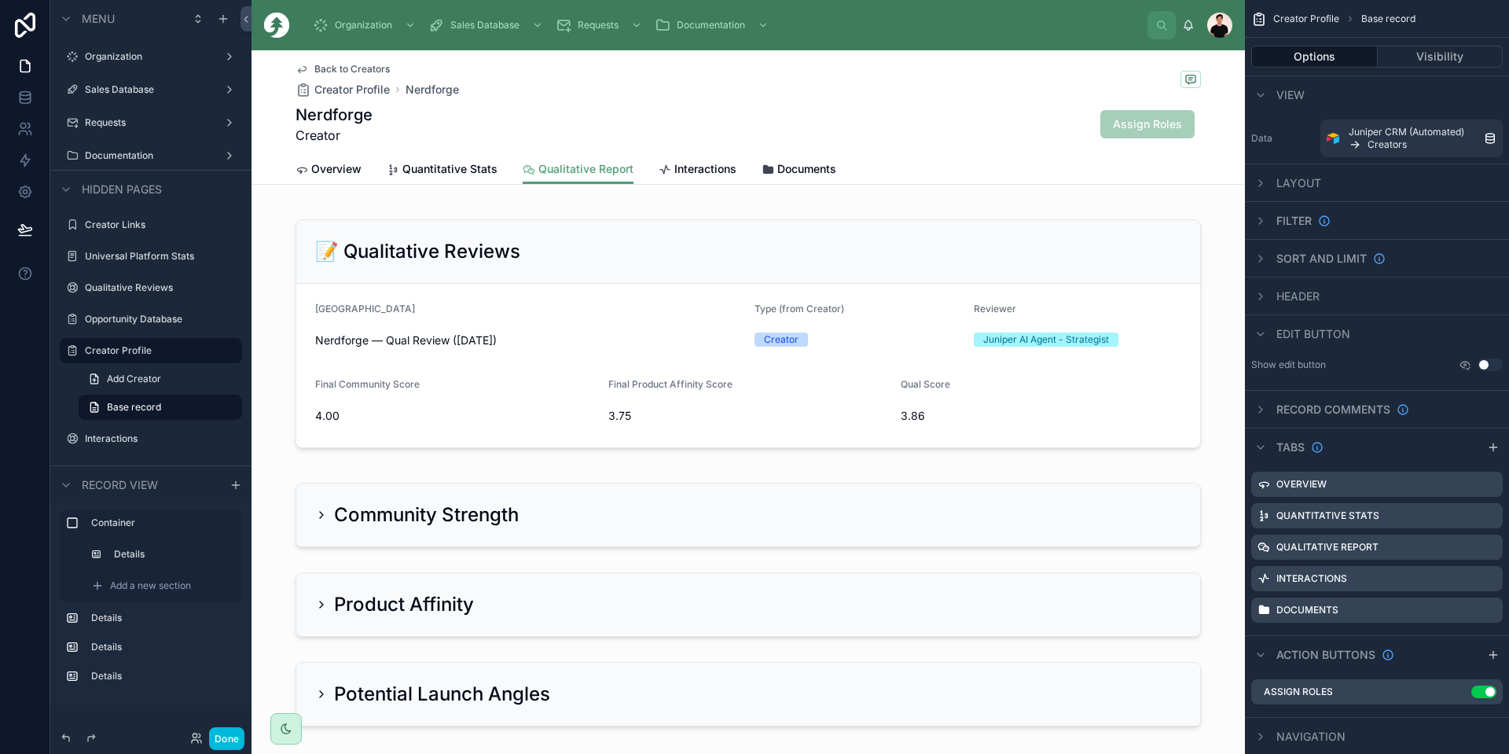
click at [1296, 178] on span "Layout" at bounding box center [1299, 183] width 45 height 16
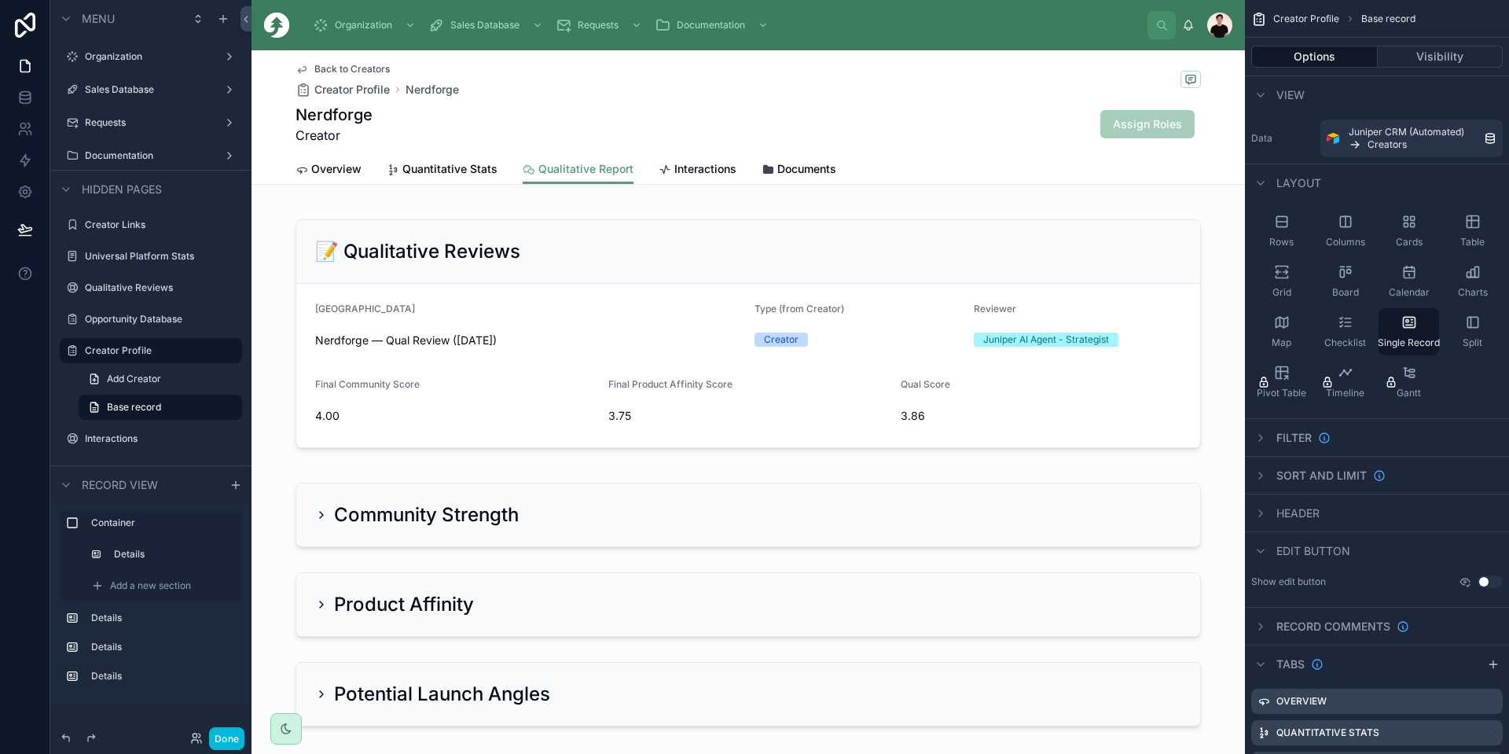
click at [686, 167] on span "Interactions" at bounding box center [706, 169] width 62 height 16
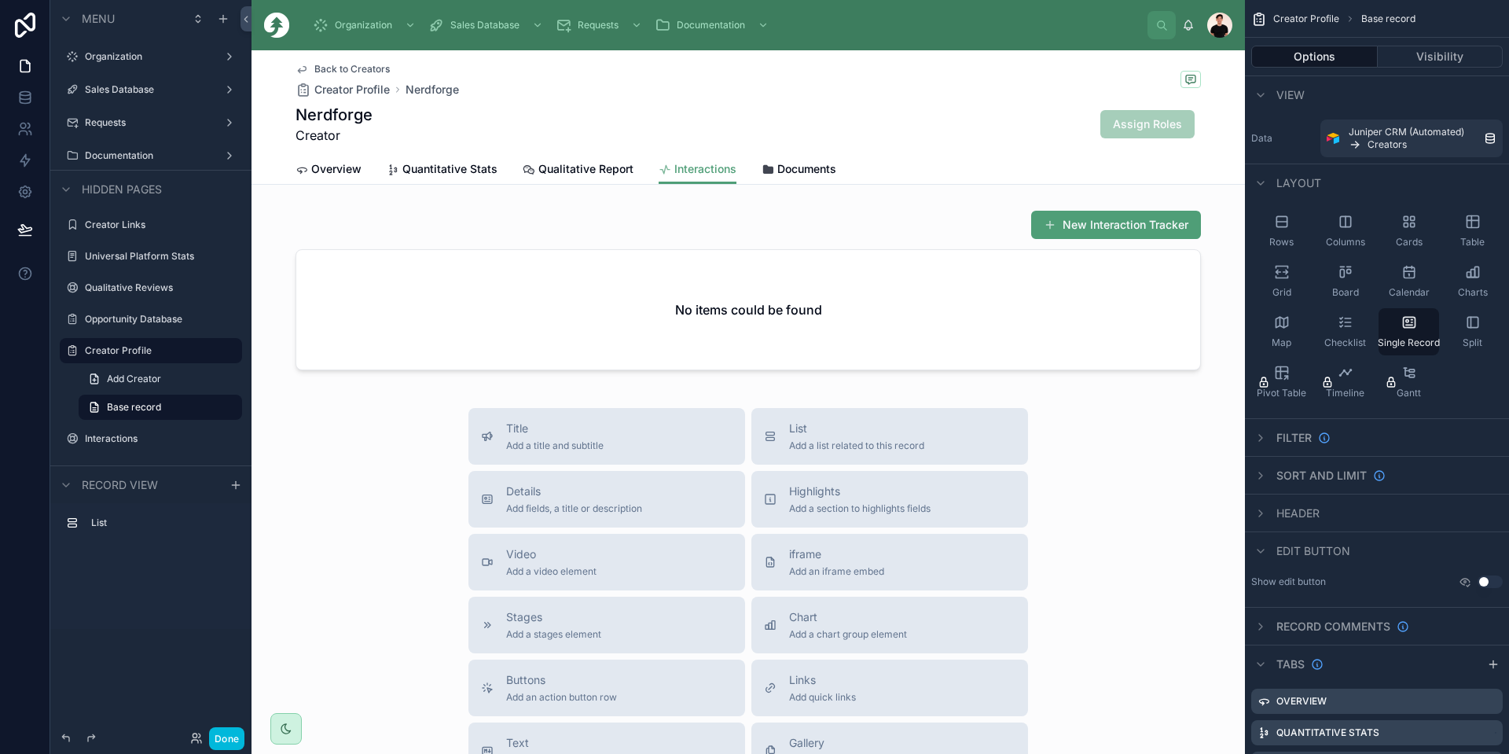
click at [569, 177] on link "Qualitative Report" at bounding box center [578, 170] width 111 height 31
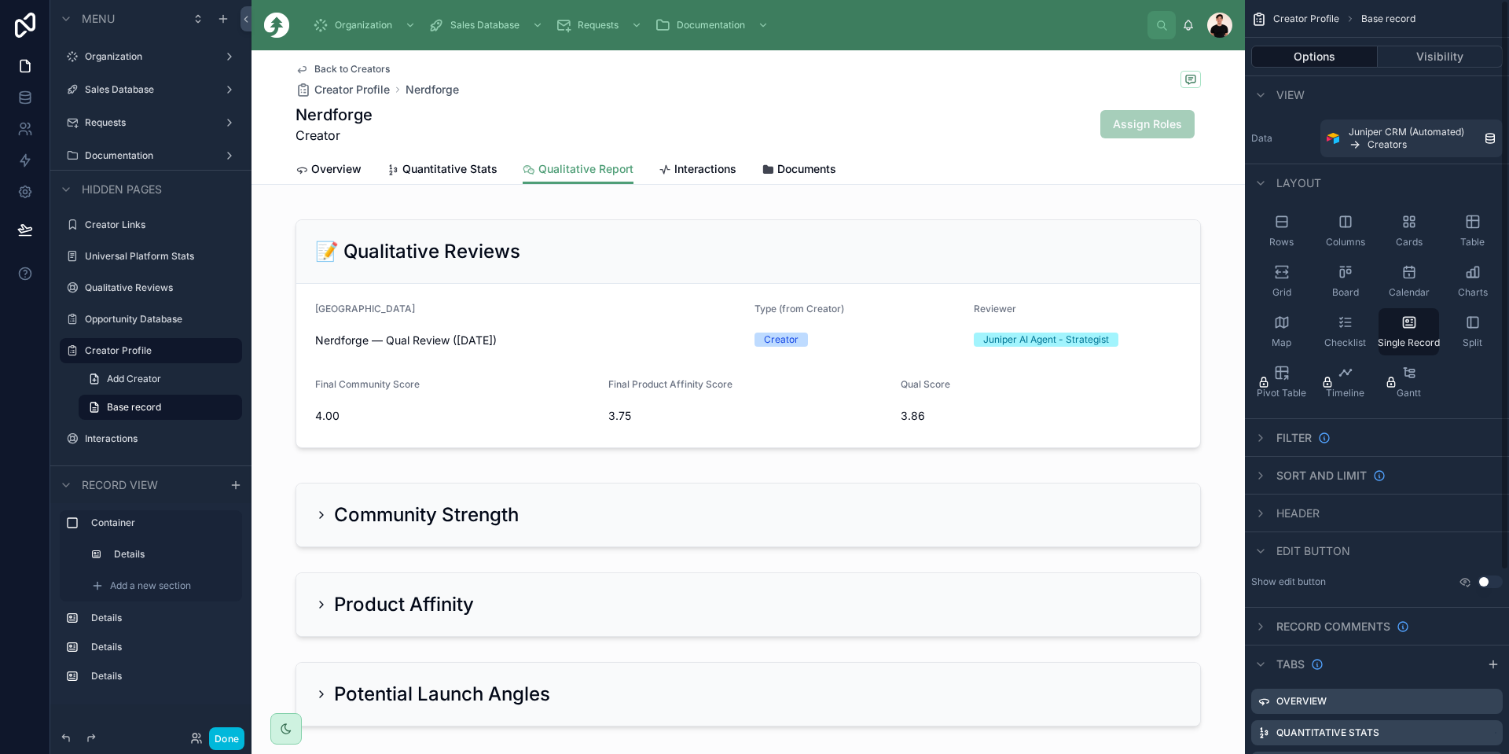
click at [1291, 98] on span "View" at bounding box center [1291, 95] width 28 height 16
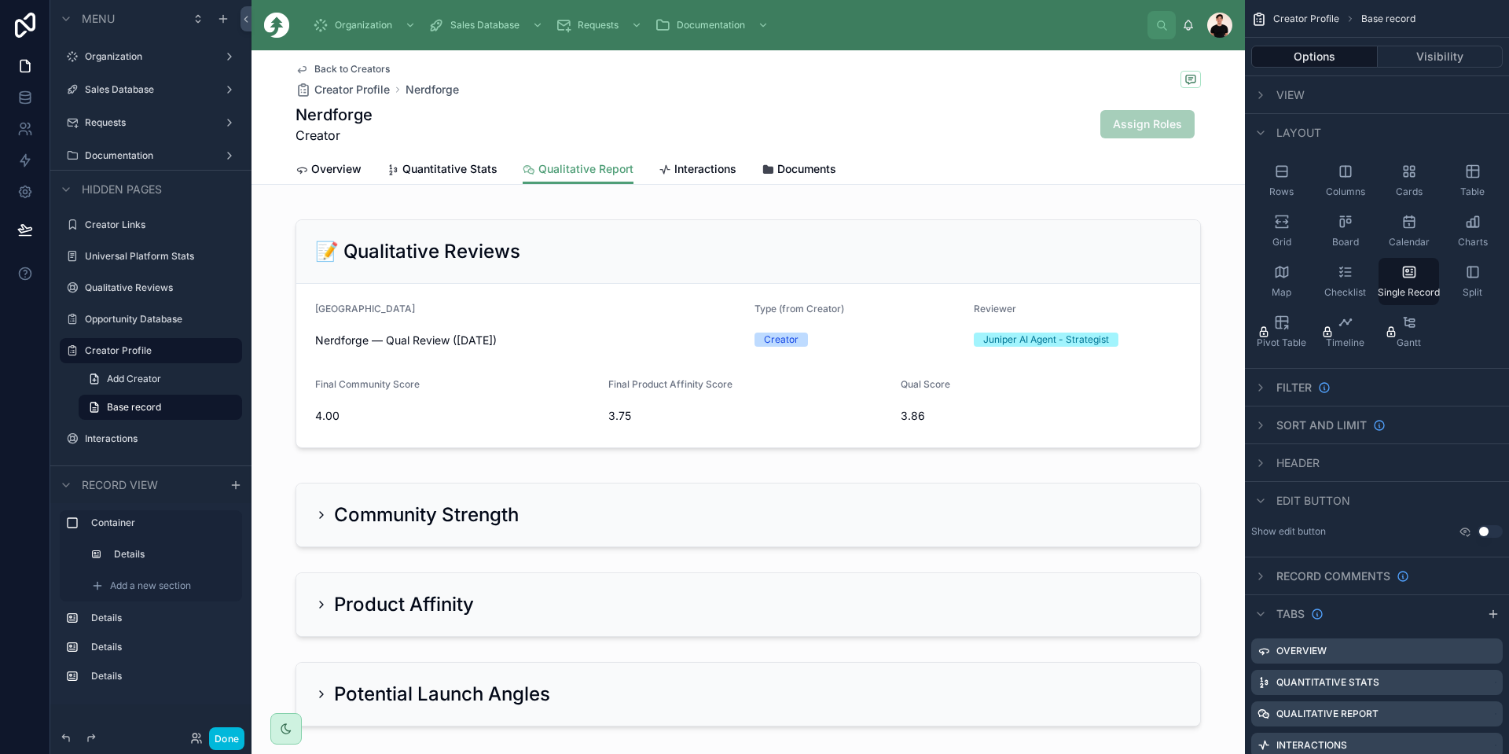
click at [1286, 134] on span "Layout" at bounding box center [1299, 133] width 45 height 16
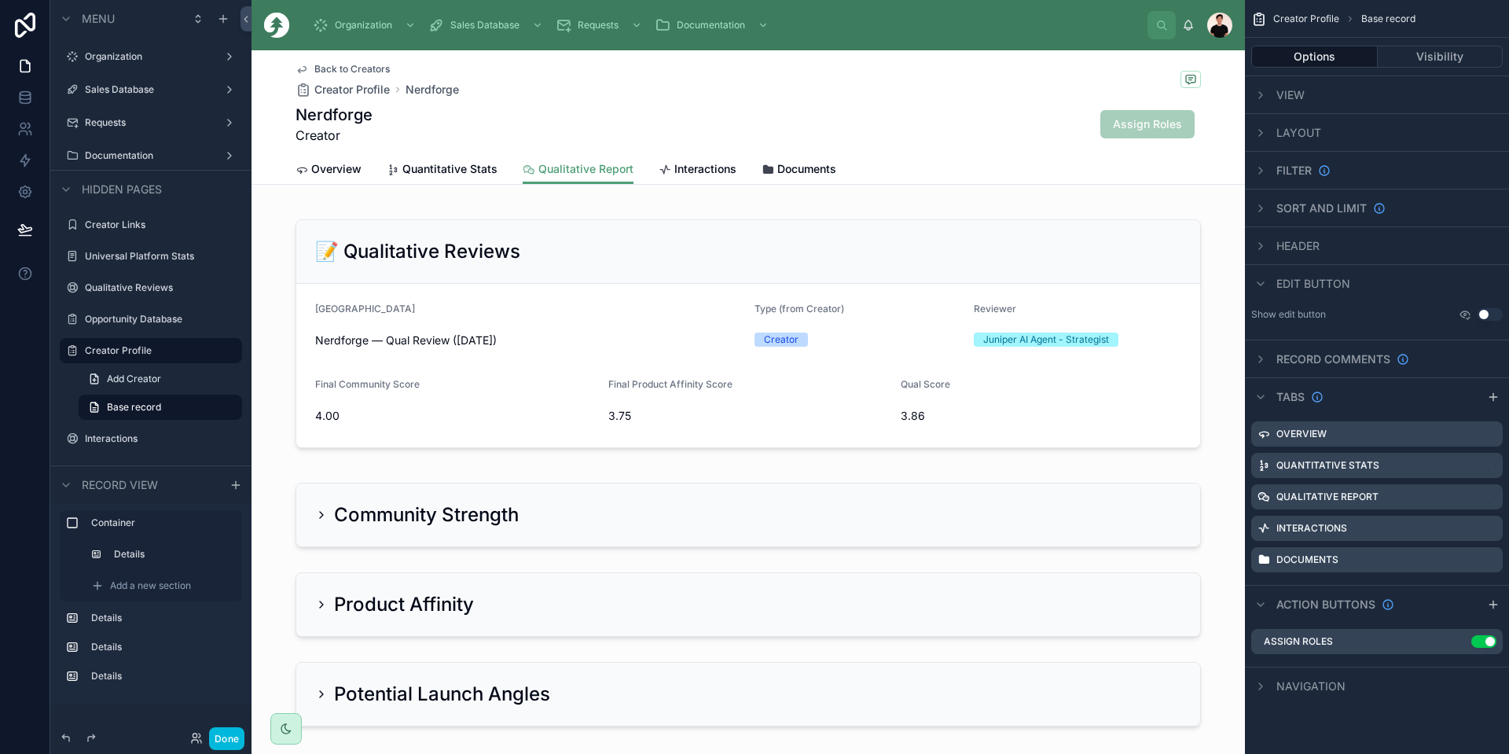
click at [1489, 310] on button "Use setting" at bounding box center [1490, 314] width 25 height 13
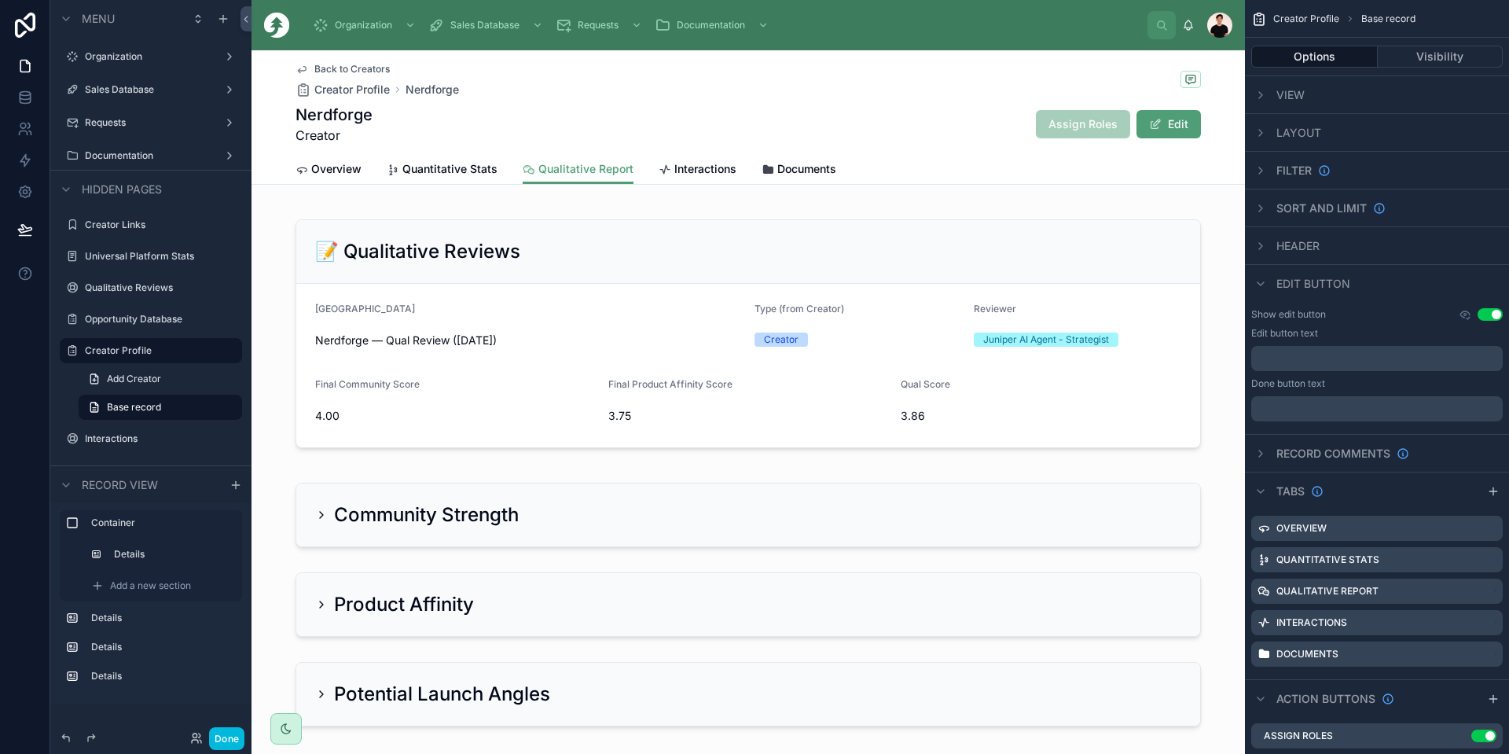
click at [1484, 312] on button "Use setting" at bounding box center [1490, 314] width 25 height 13
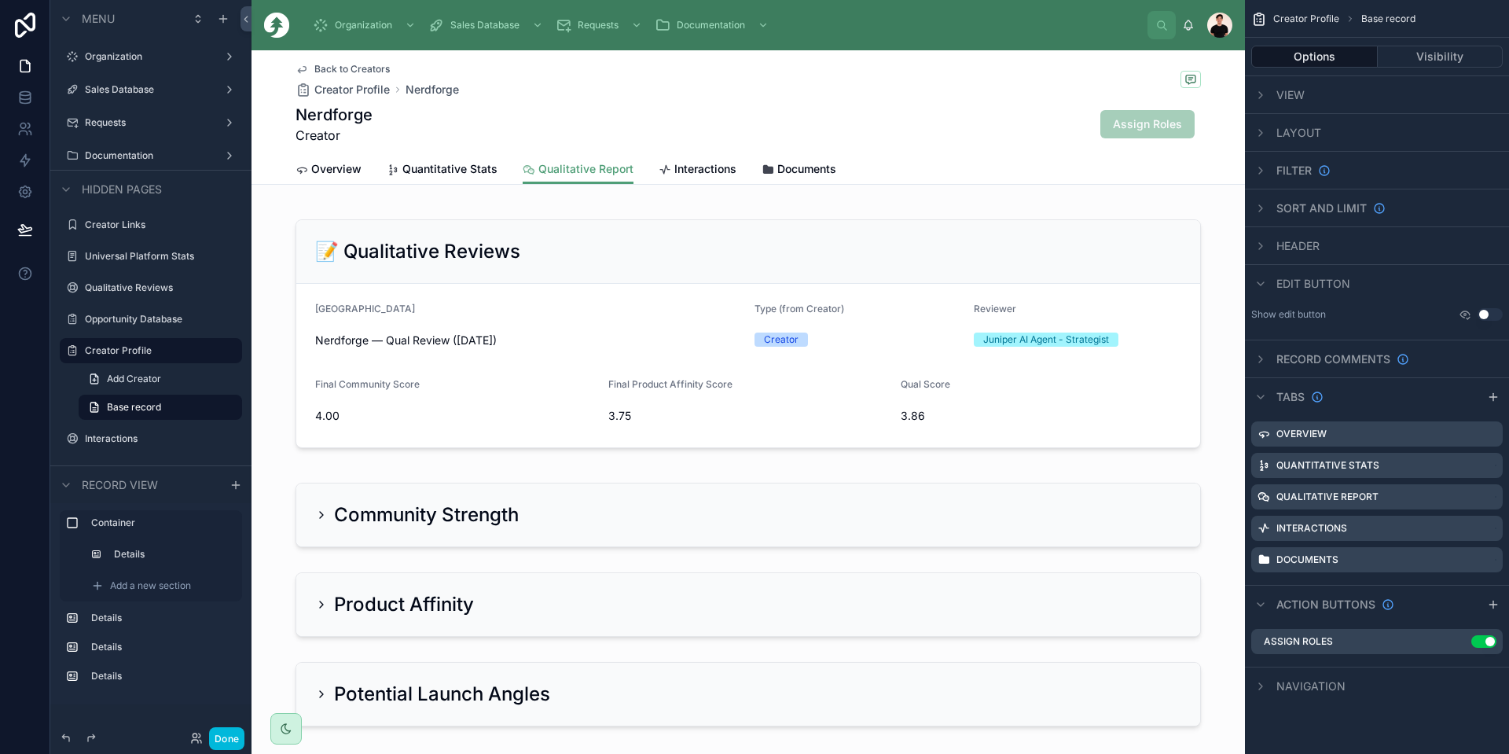
click at [1273, 391] on div "Tabs" at bounding box center [1288, 397] width 72 height 19
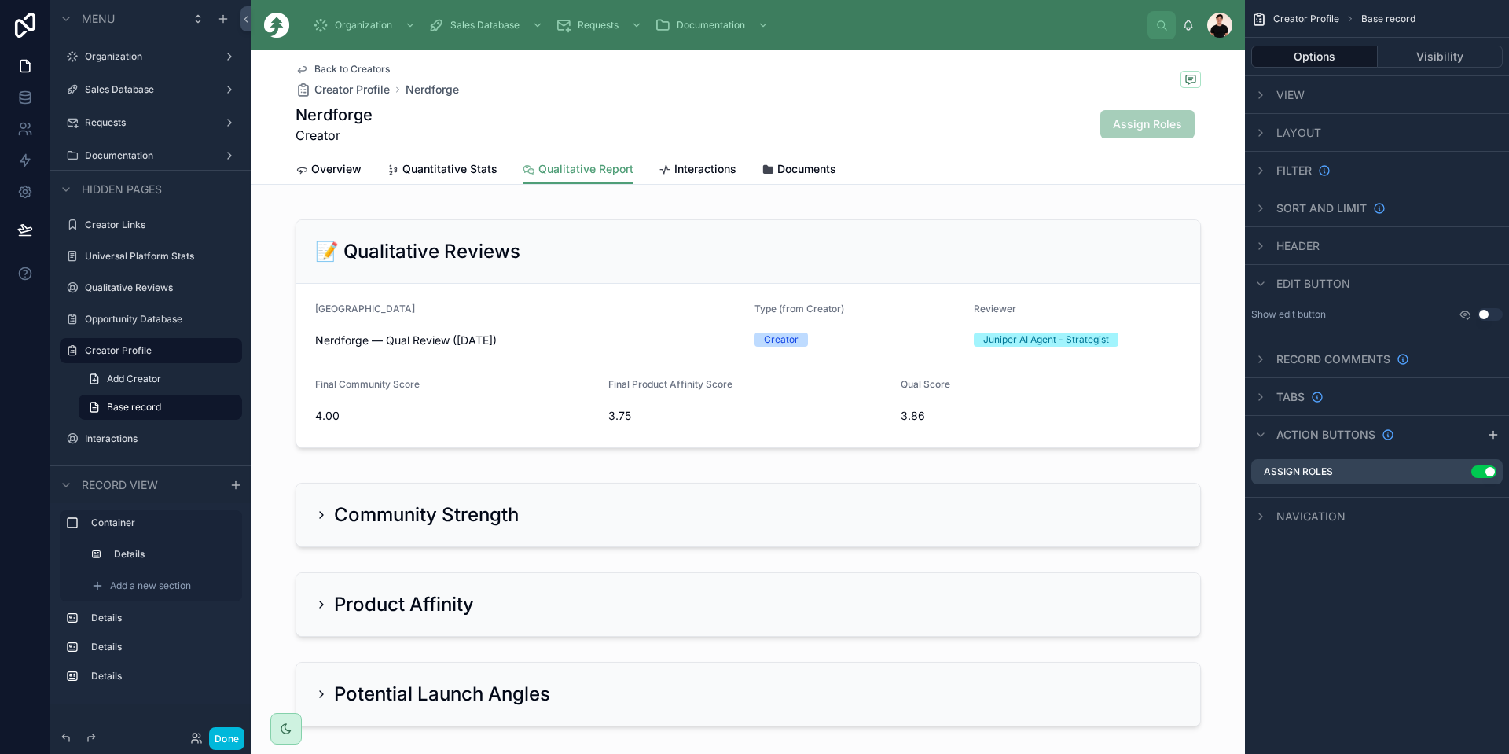
click at [228, 735] on button "Done" at bounding box center [226, 738] width 35 height 23
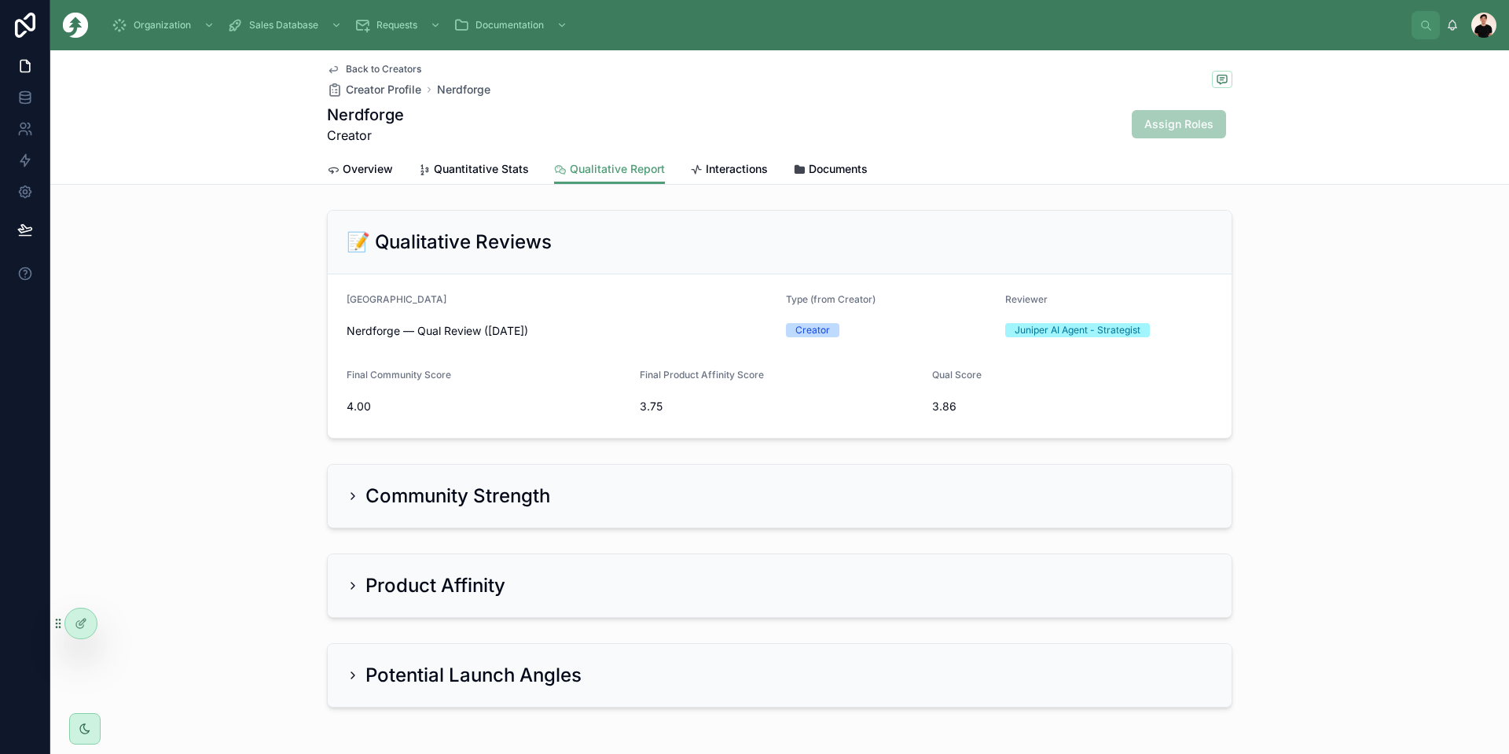
click at [343, 175] on span "Overview" at bounding box center [368, 169] width 50 height 16
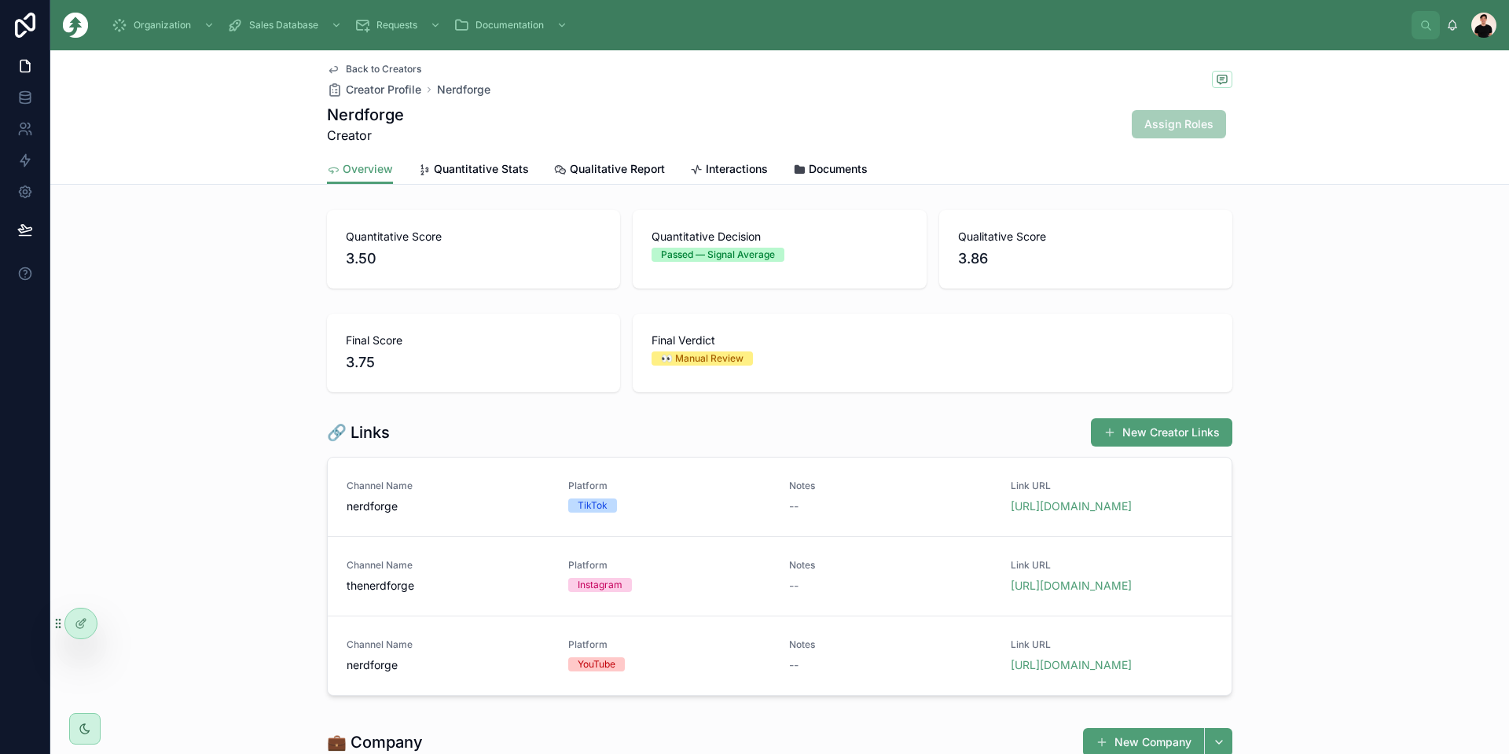
click at [373, 68] on span "Back to Creators" at bounding box center [383, 69] width 75 height 13
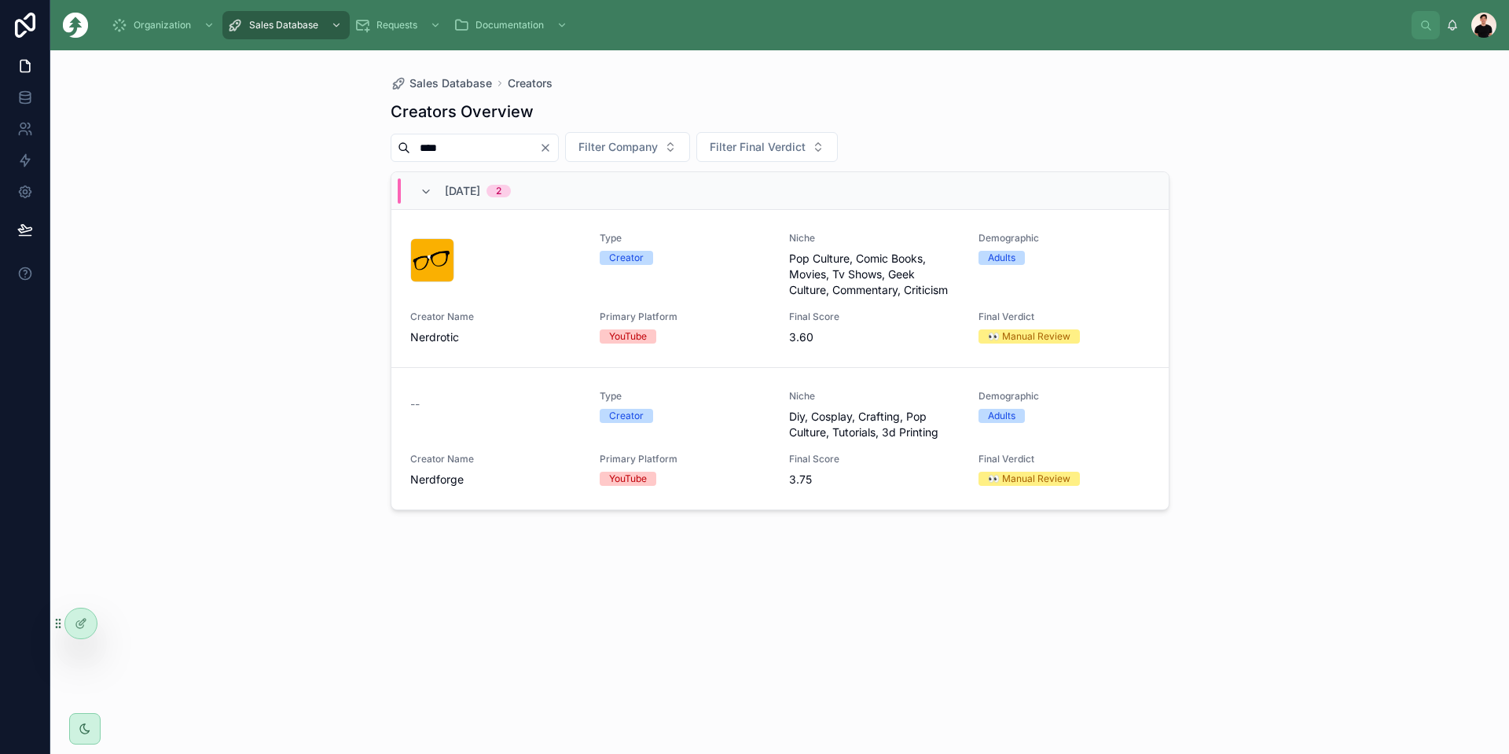
click at [552, 148] on icon "Clear" at bounding box center [545, 148] width 13 height 13
click at [527, 153] on input "text" at bounding box center [474, 148] width 129 height 22
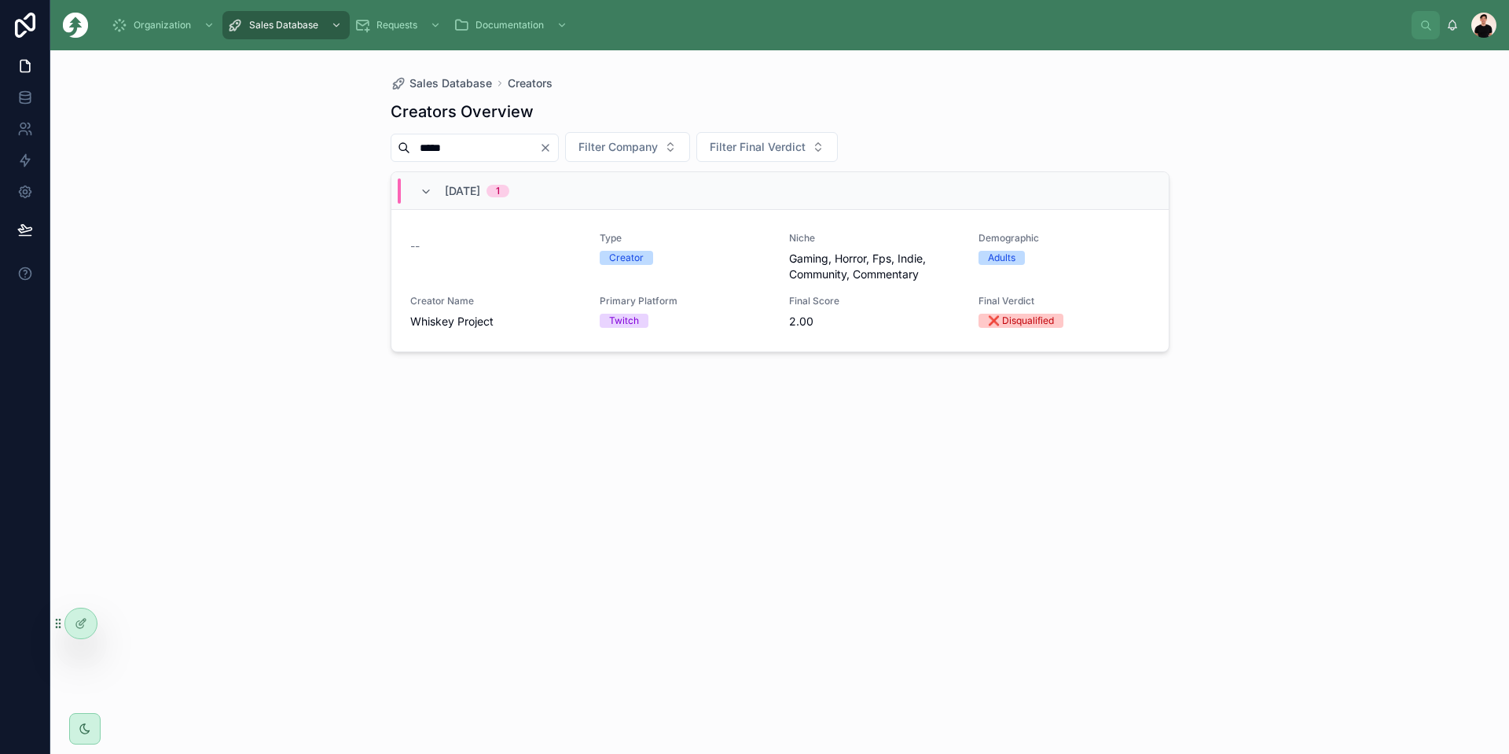
type input "*****"
click at [531, 249] on div "--" at bounding box center [495, 246] width 171 height 16
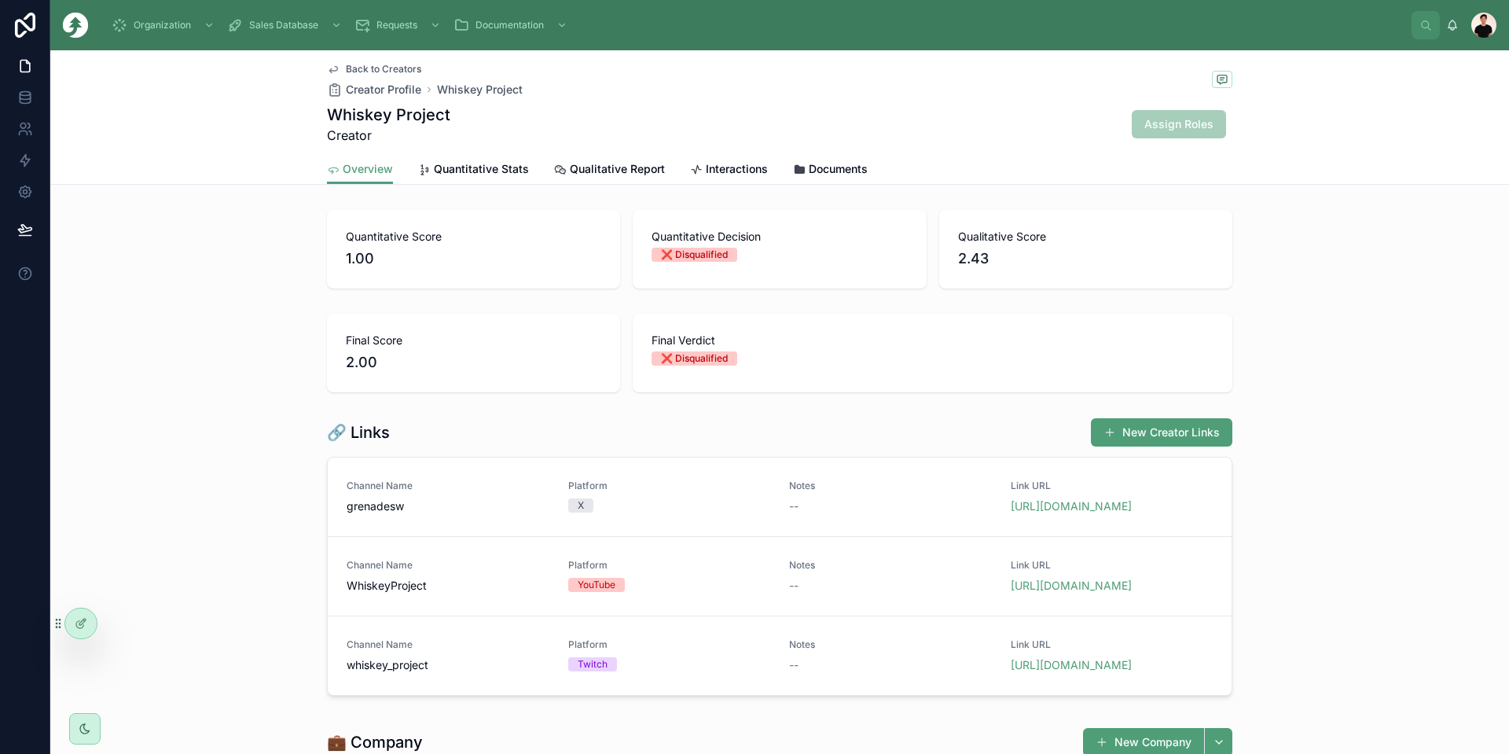
click at [1051, 592] on link "[URL][DOMAIN_NAME]" at bounding box center [1071, 585] width 121 height 13
click at [1092, 671] on link "[URL][DOMAIN_NAME]" at bounding box center [1071, 664] width 121 height 13
click at [374, 71] on span "Back to Creators" at bounding box center [383, 69] width 75 height 13
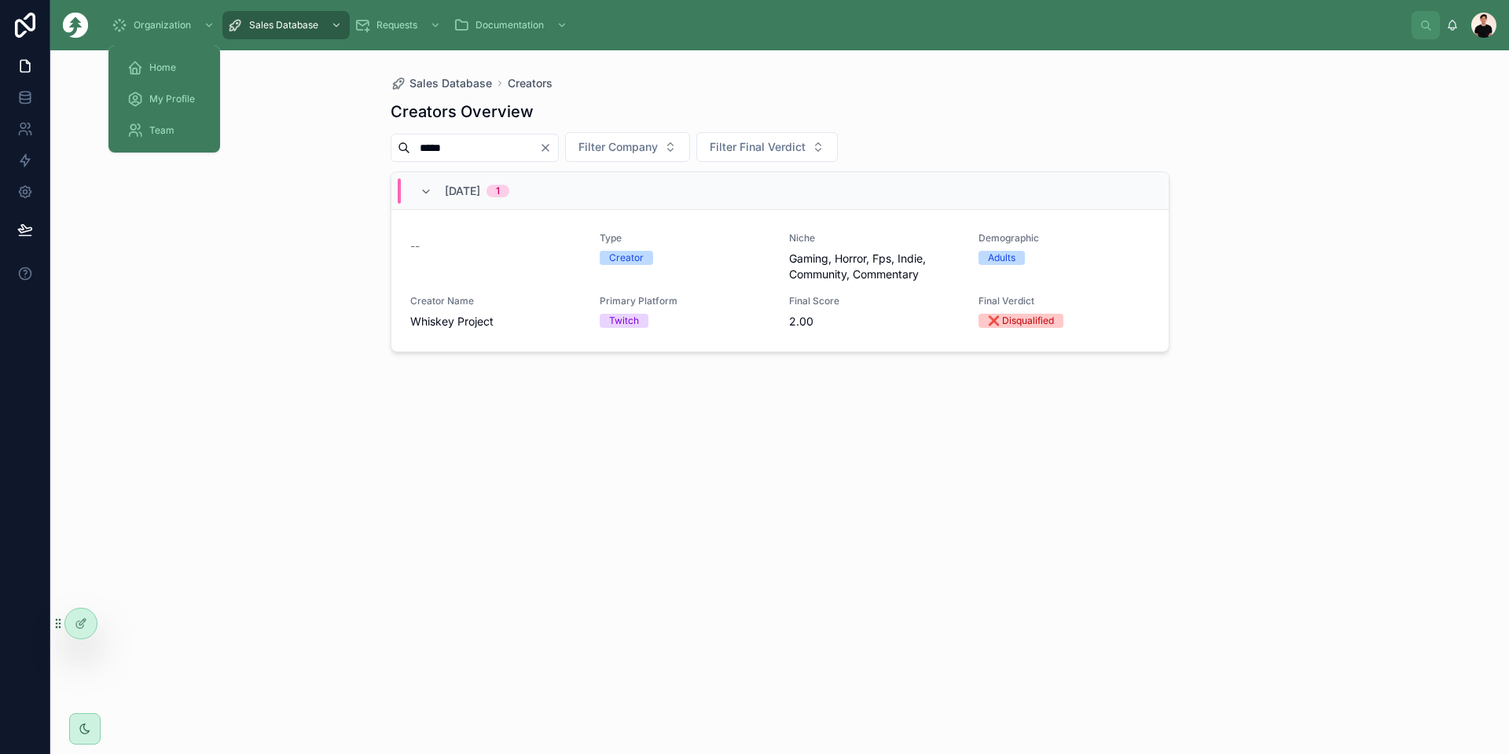
click at [165, 66] on span "Home" at bounding box center [162, 67] width 27 height 13
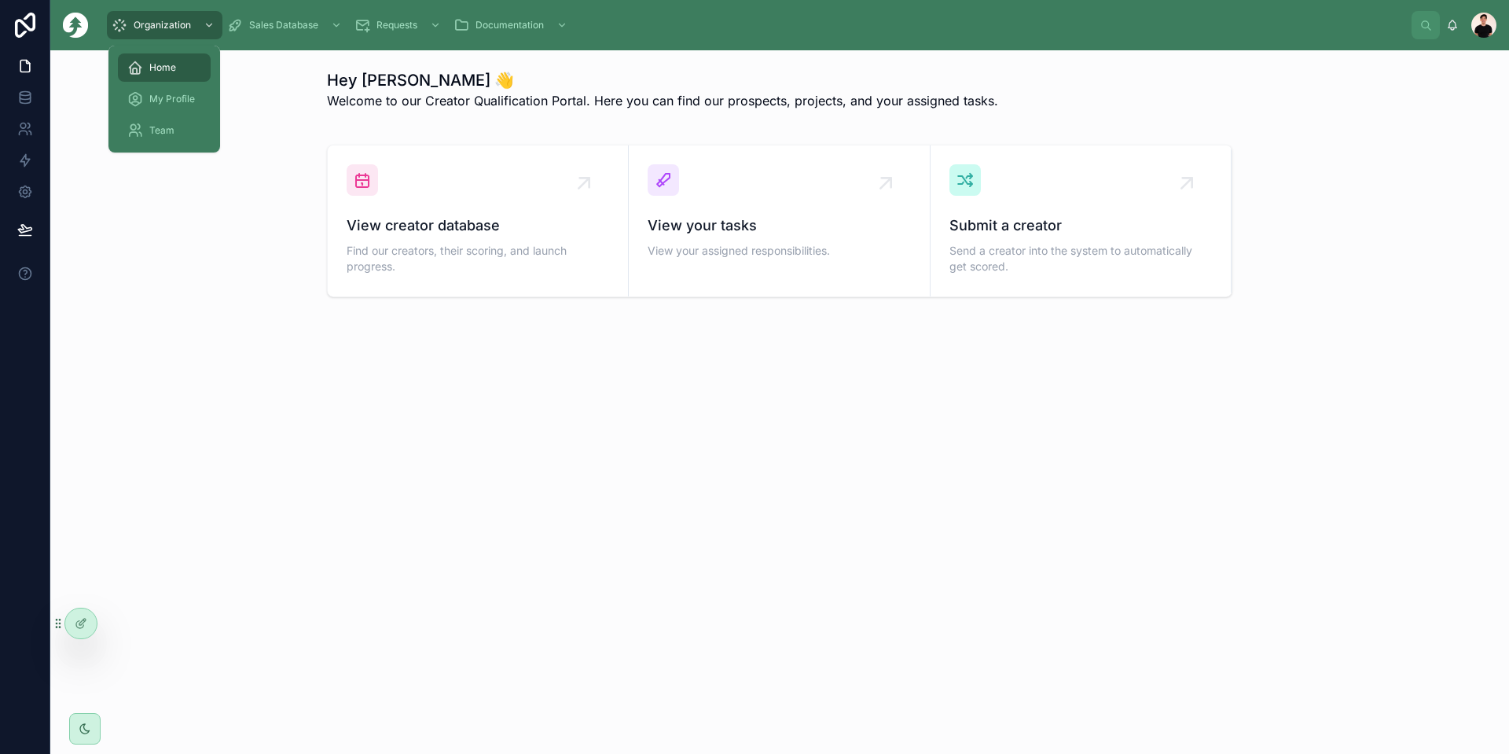
click at [176, 92] on div "My Profile" at bounding box center [164, 98] width 74 height 25
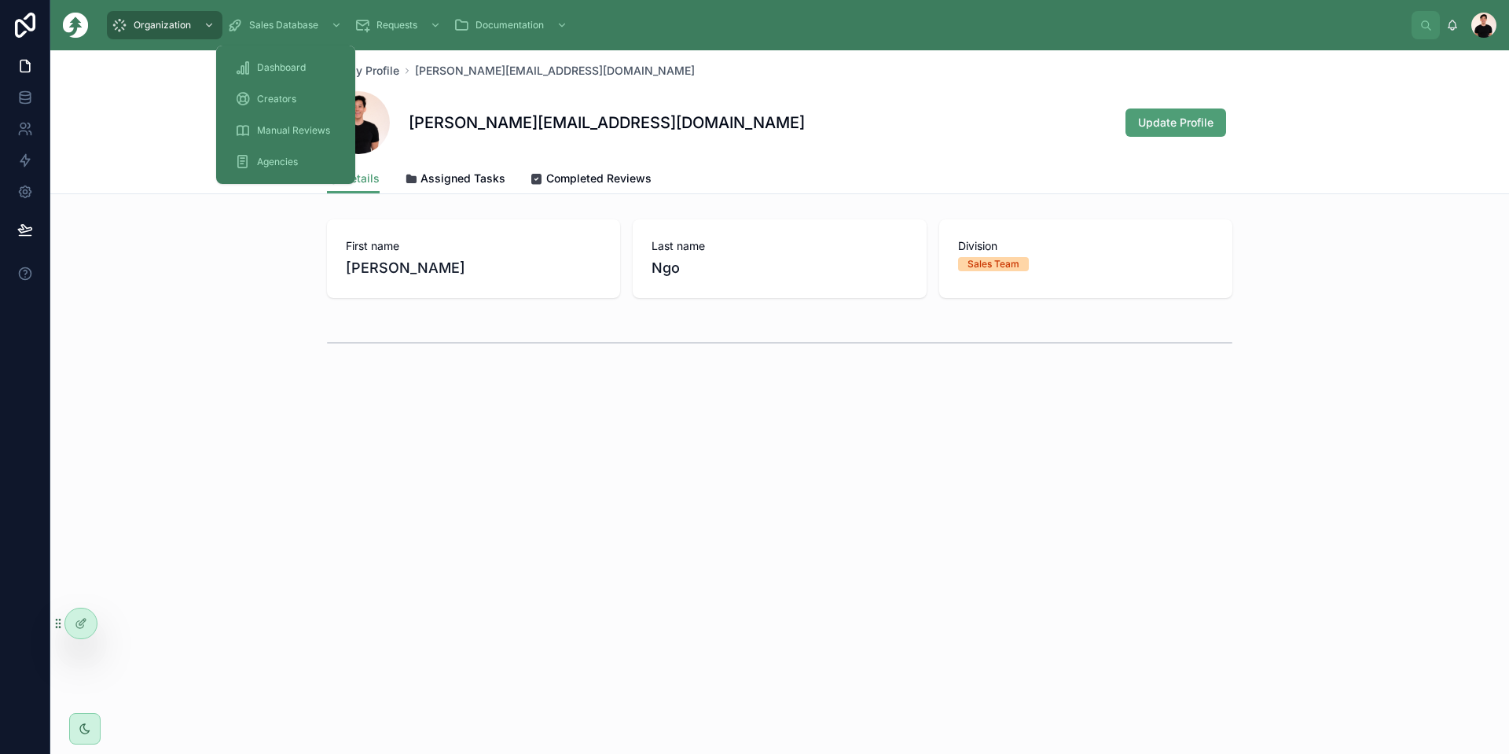
click at [275, 96] on span "Creators" at bounding box center [276, 99] width 39 height 13
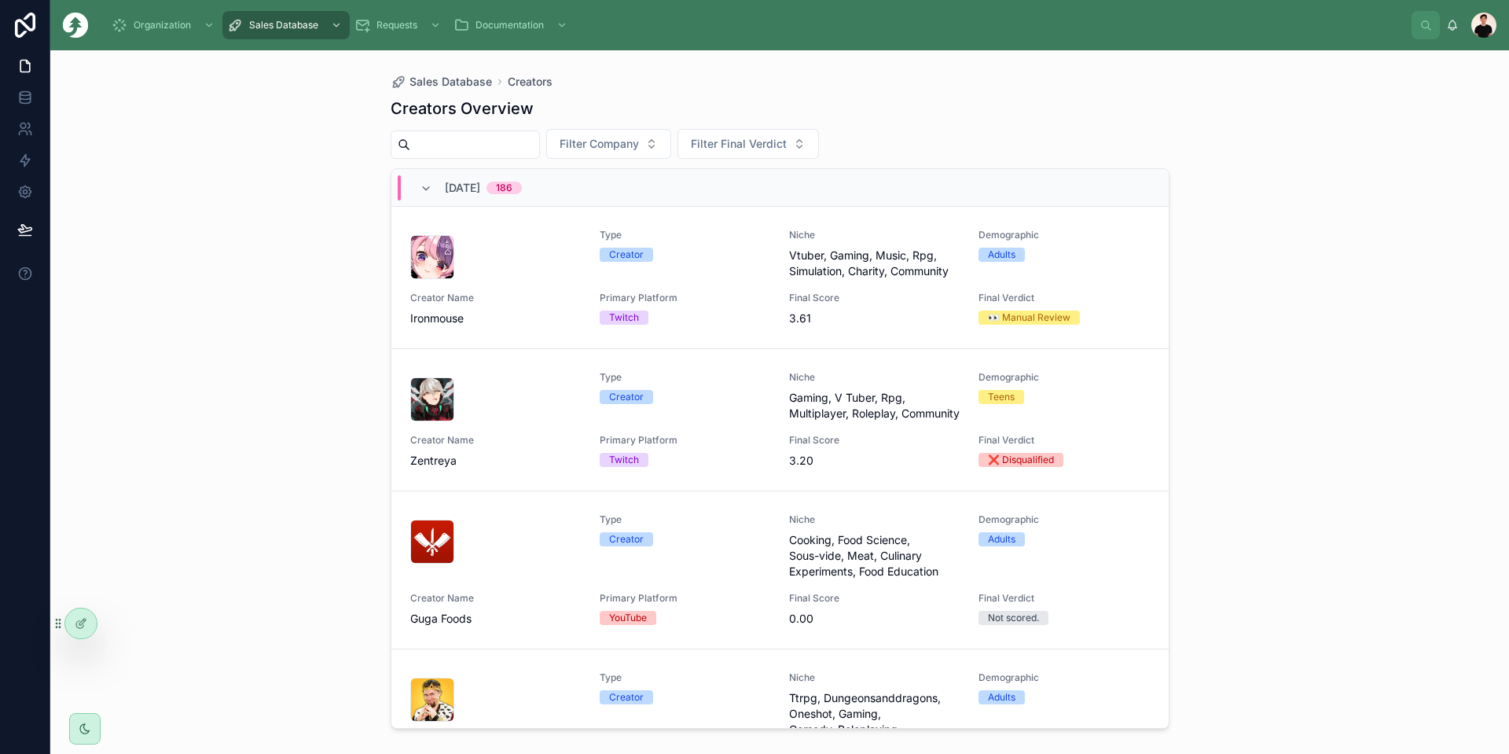
click at [538, 307] on div "Creator Name Ironmouse" at bounding box center [495, 309] width 171 height 35
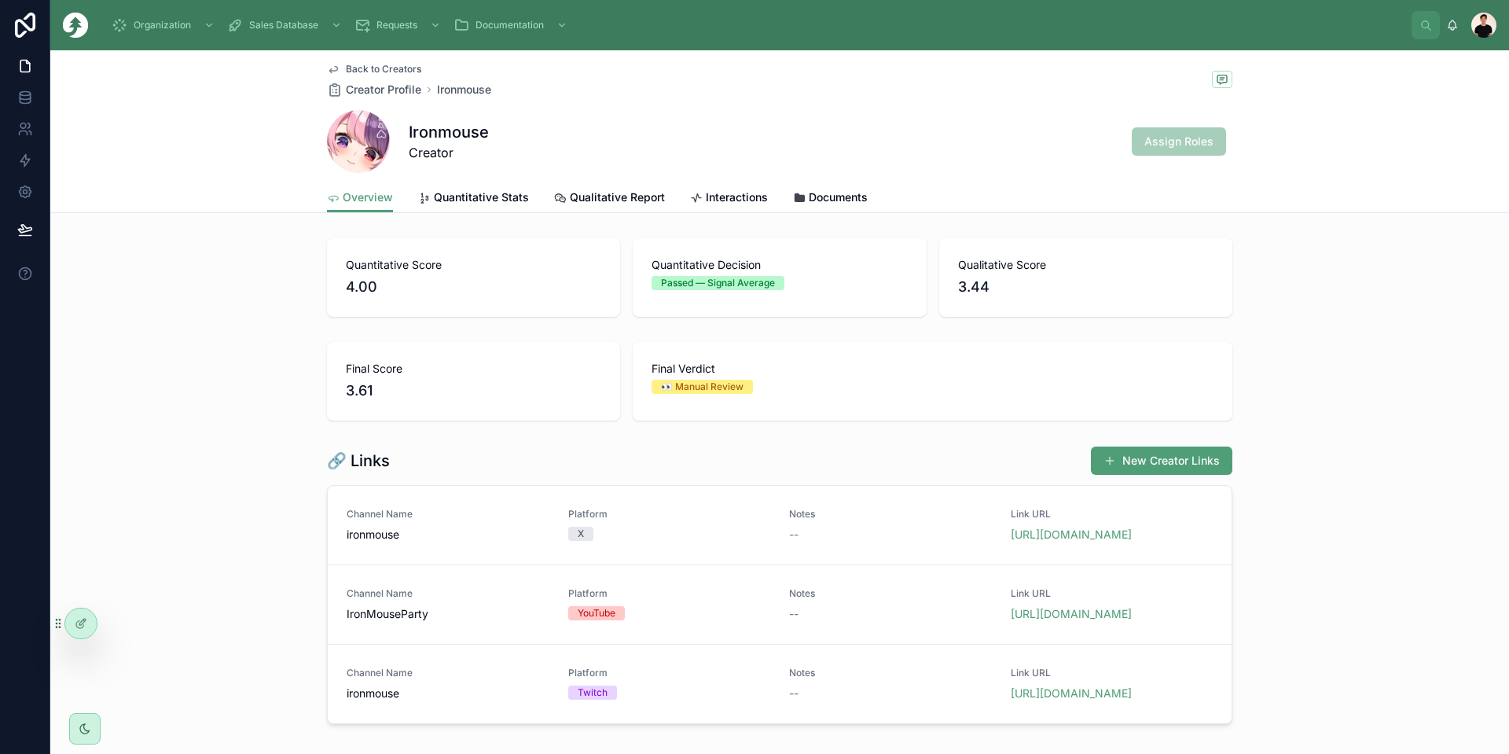
click at [355, 68] on span "Back to Creators" at bounding box center [383, 69] width 75 height 13
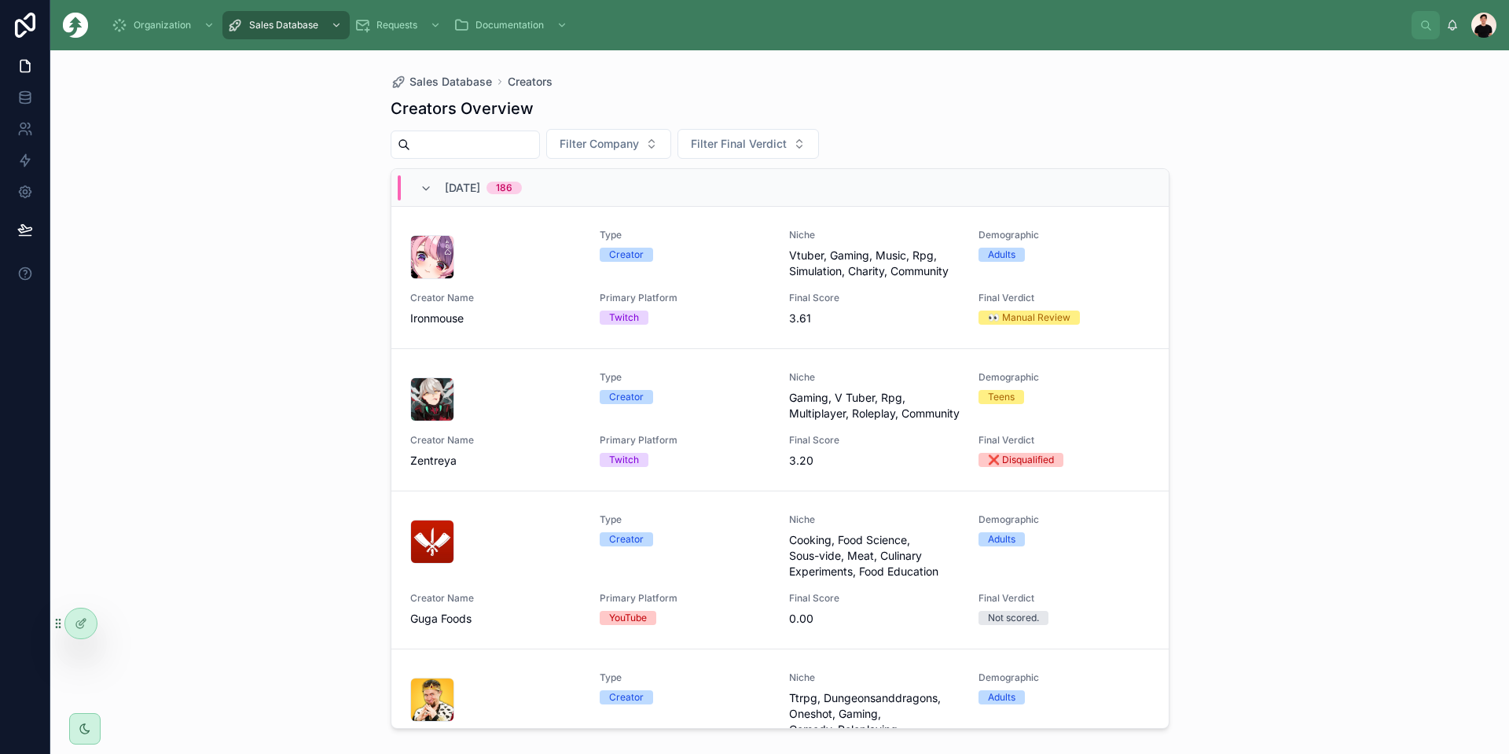
click at [476, 137] on input "text" at bounding box center [474, 145] width 129 height 22
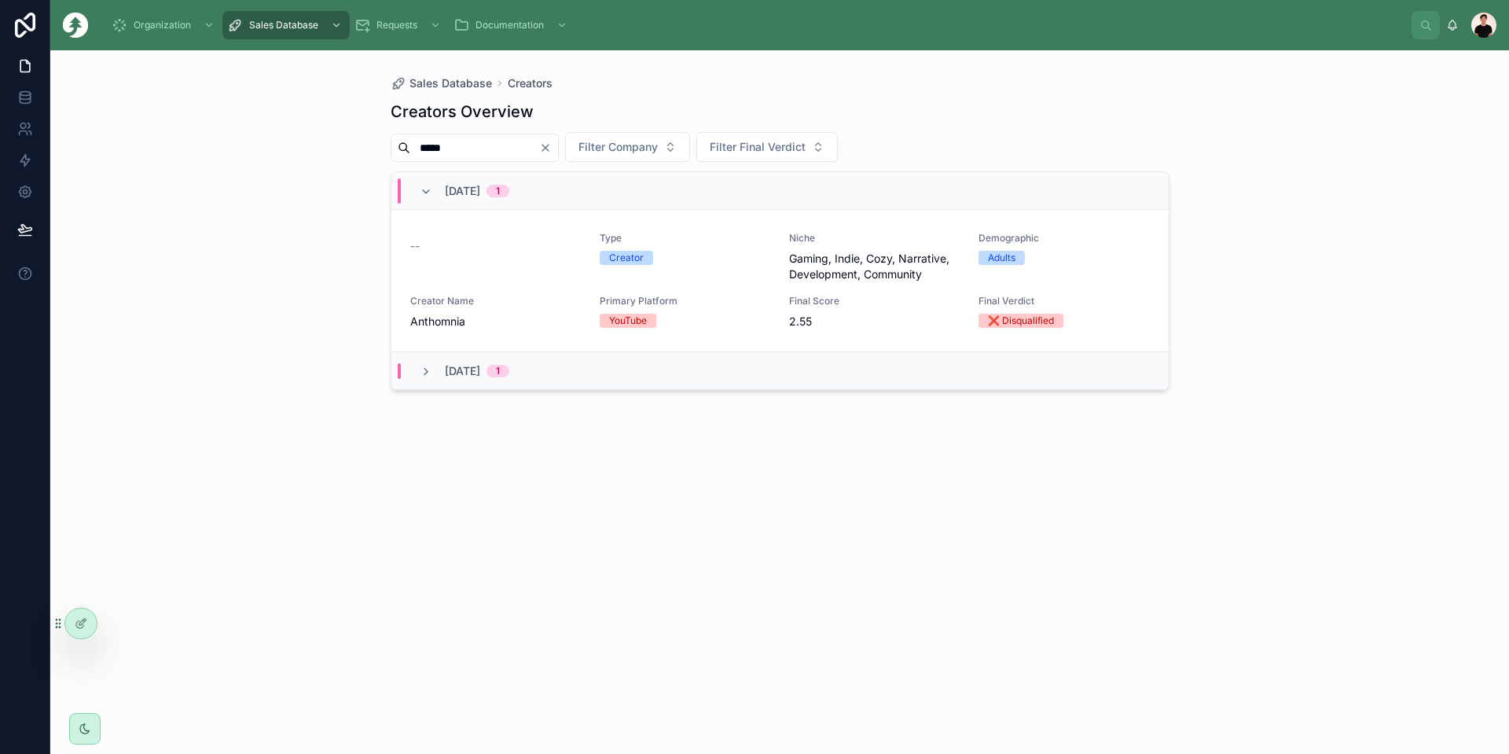
type input "*****"
click at [510, 274] on div "--" at bounding box center [495, 257] width 171 height 50
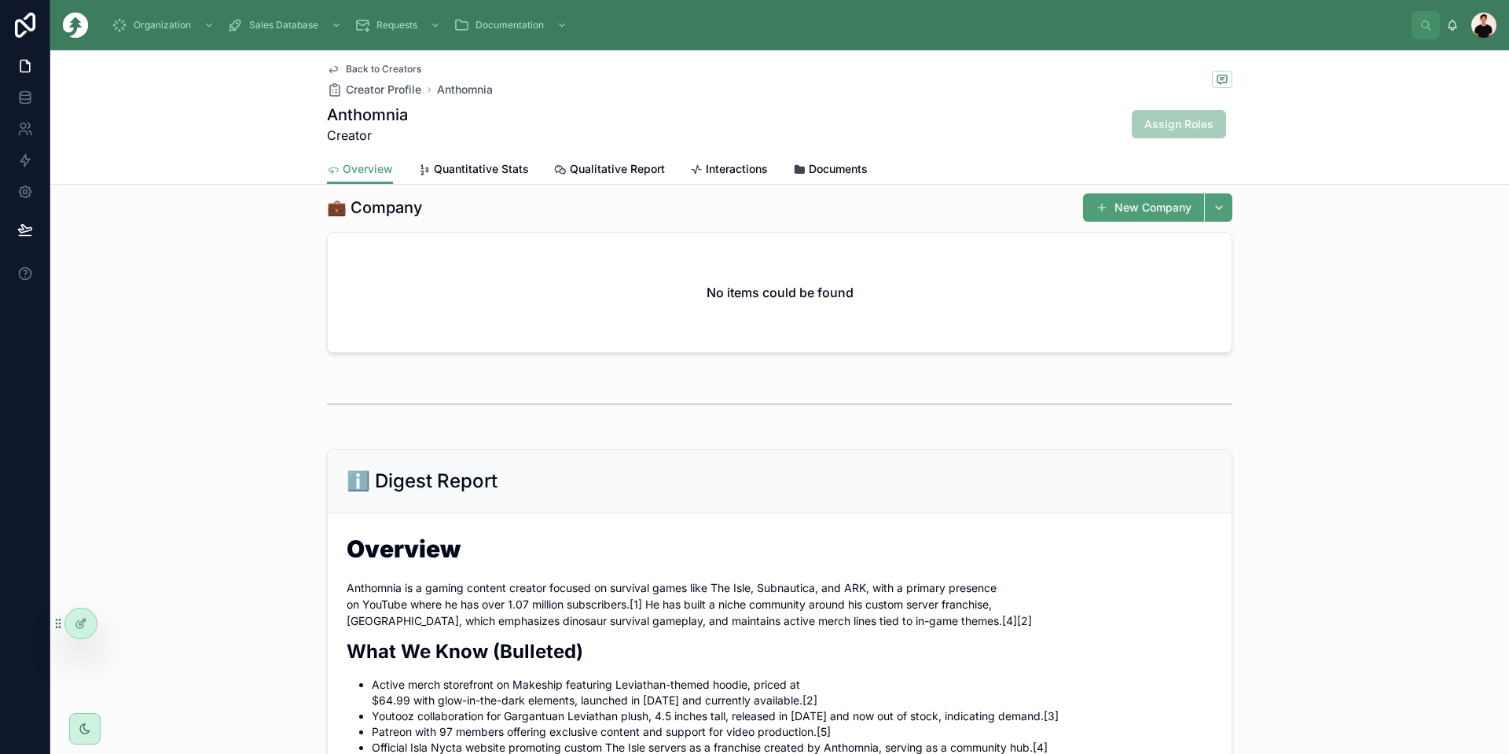
scroll to position [236, 0]
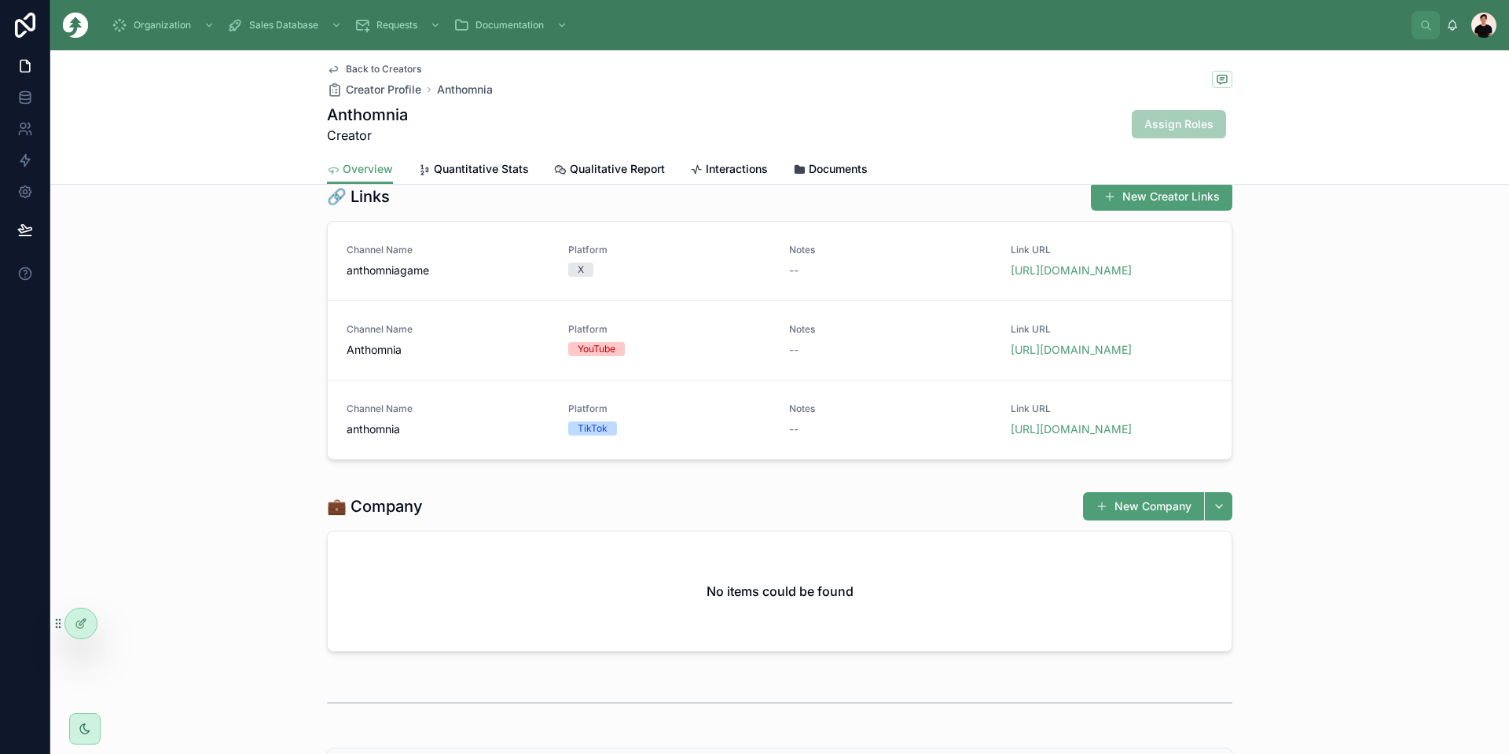
click at [1076, 270] on link "[URL][DOMAIN_NAME]" at bounding box center [1071, 269] width 121 height 13
click at [1070, 350] on link "[URL][DOMAIN_NAME]" at bounding box center [1071, 349] width 121 height 13
click at [1087, 436] on link "[URL][DOMAIN_NAME]" at bounding box center [1071, 428] width 121 height 13
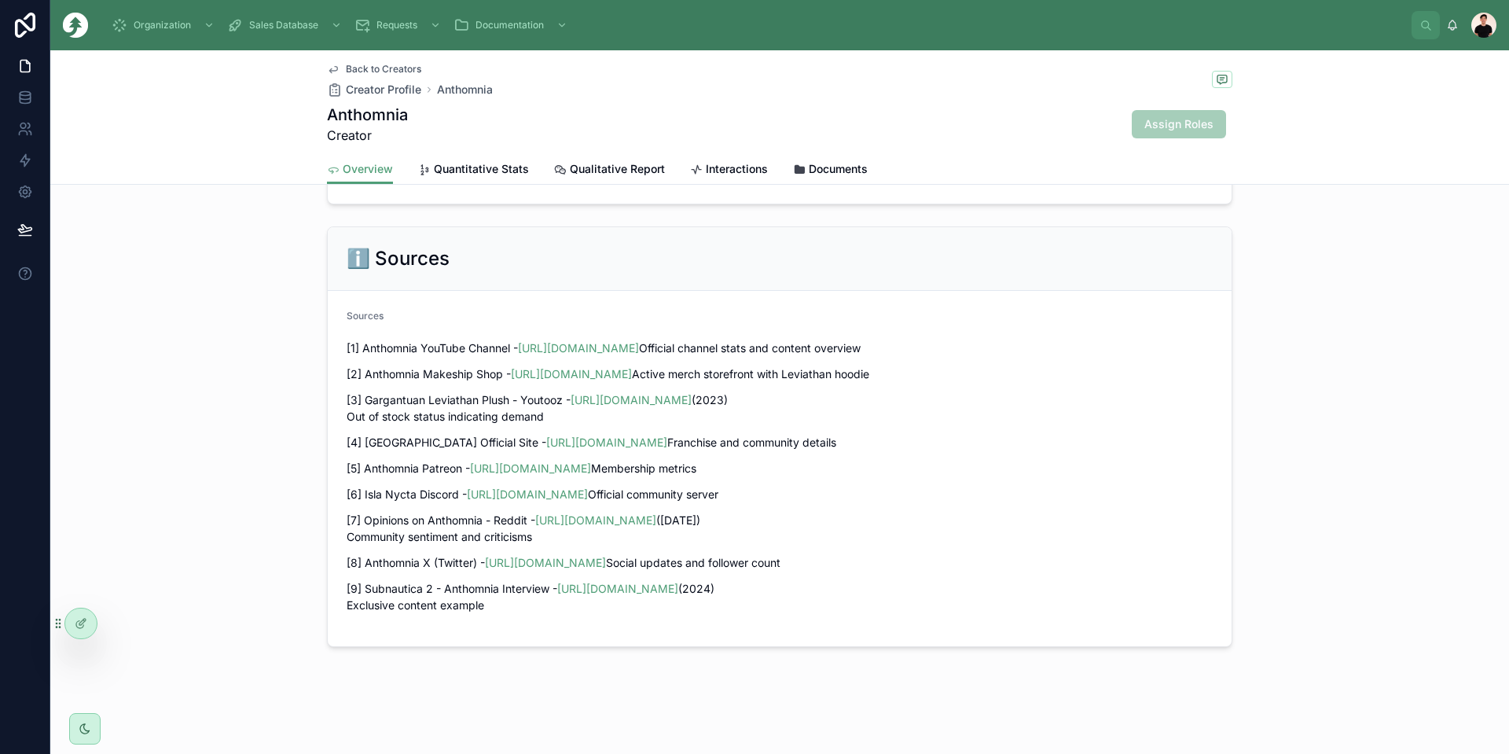
scroll to position [1999, 0]
click at [582, 367] on link "[URL][DOMAIN_NAME]" at bounding box center [571, 373] width 121 height 13
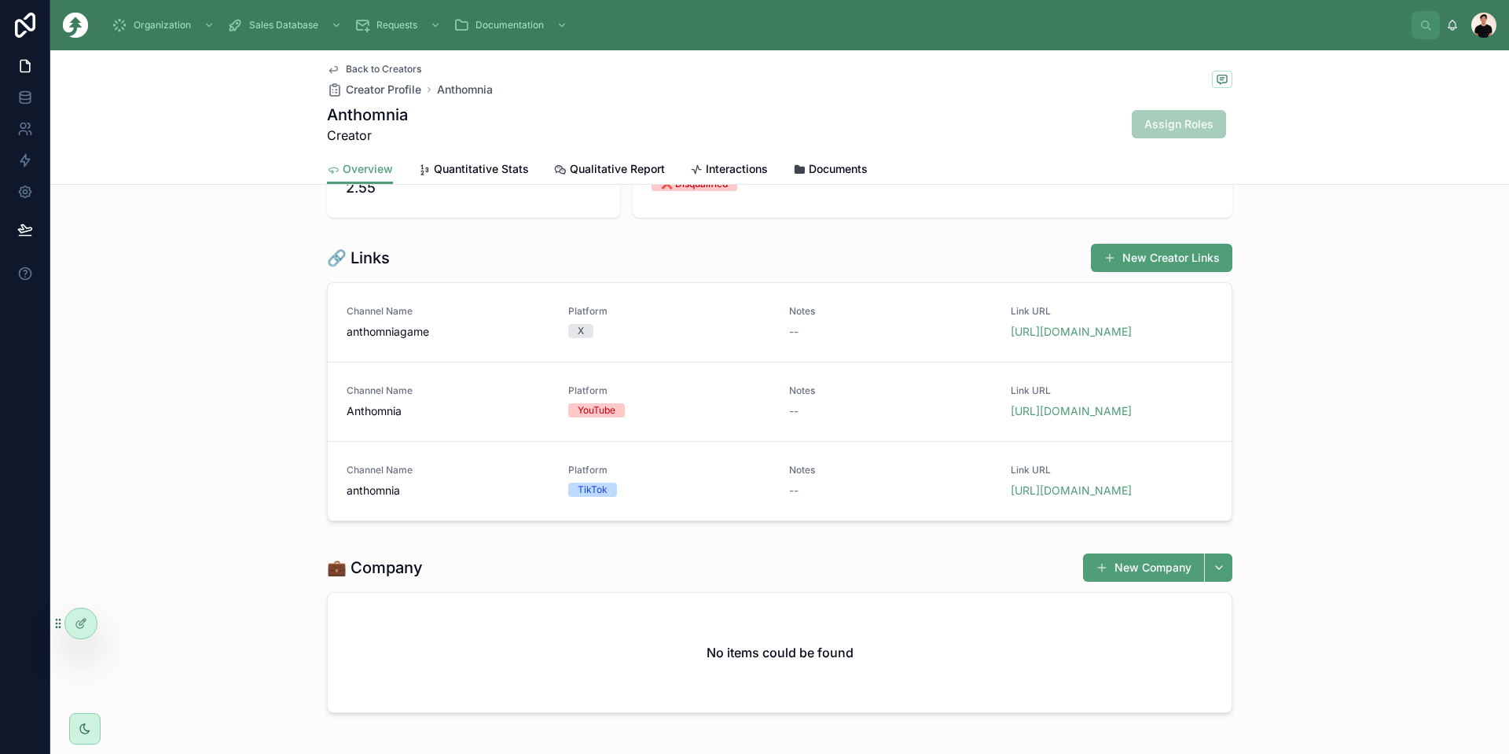
scroll to position [0, 0]
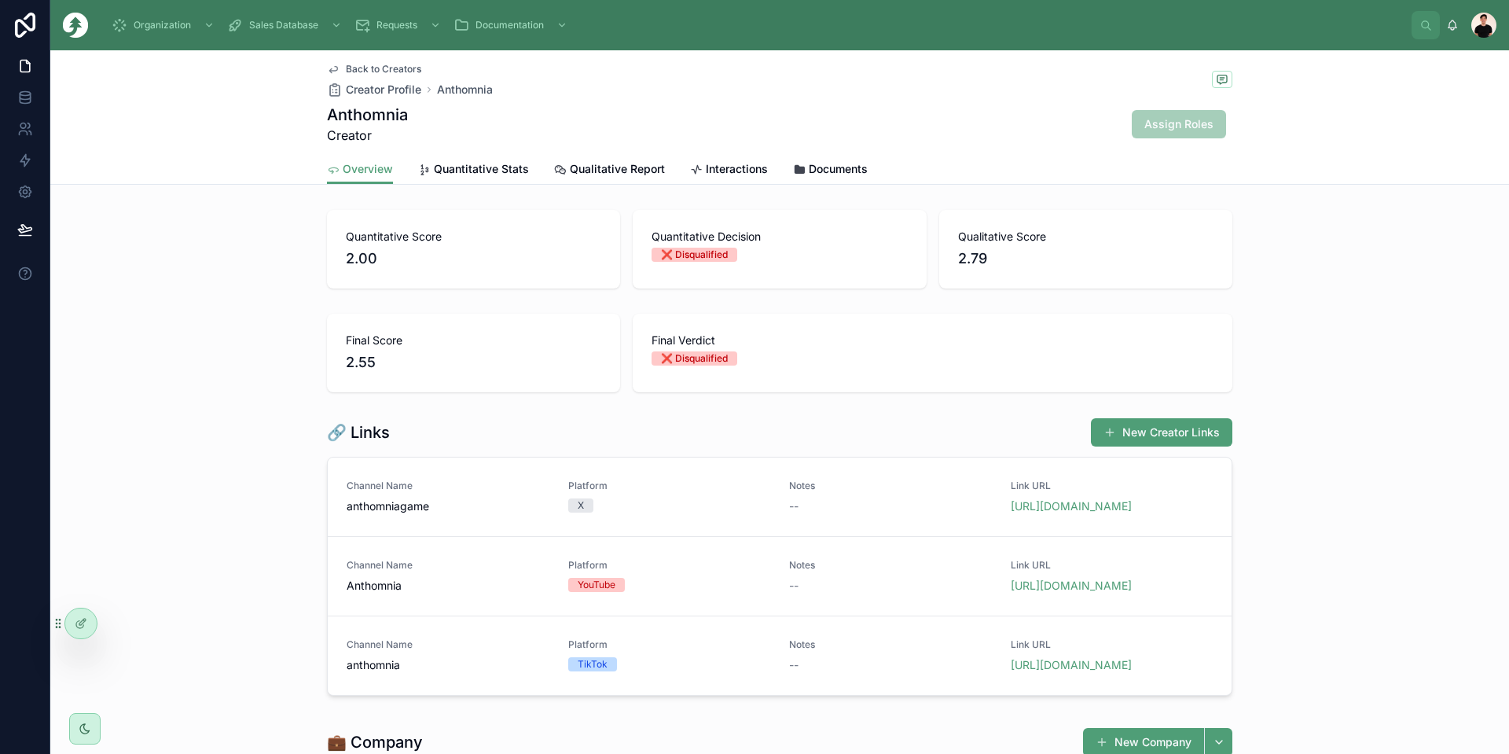
click at [443, 171] on span "Quantitative Stats" at bounding box center [481, 169] width 95 height 16
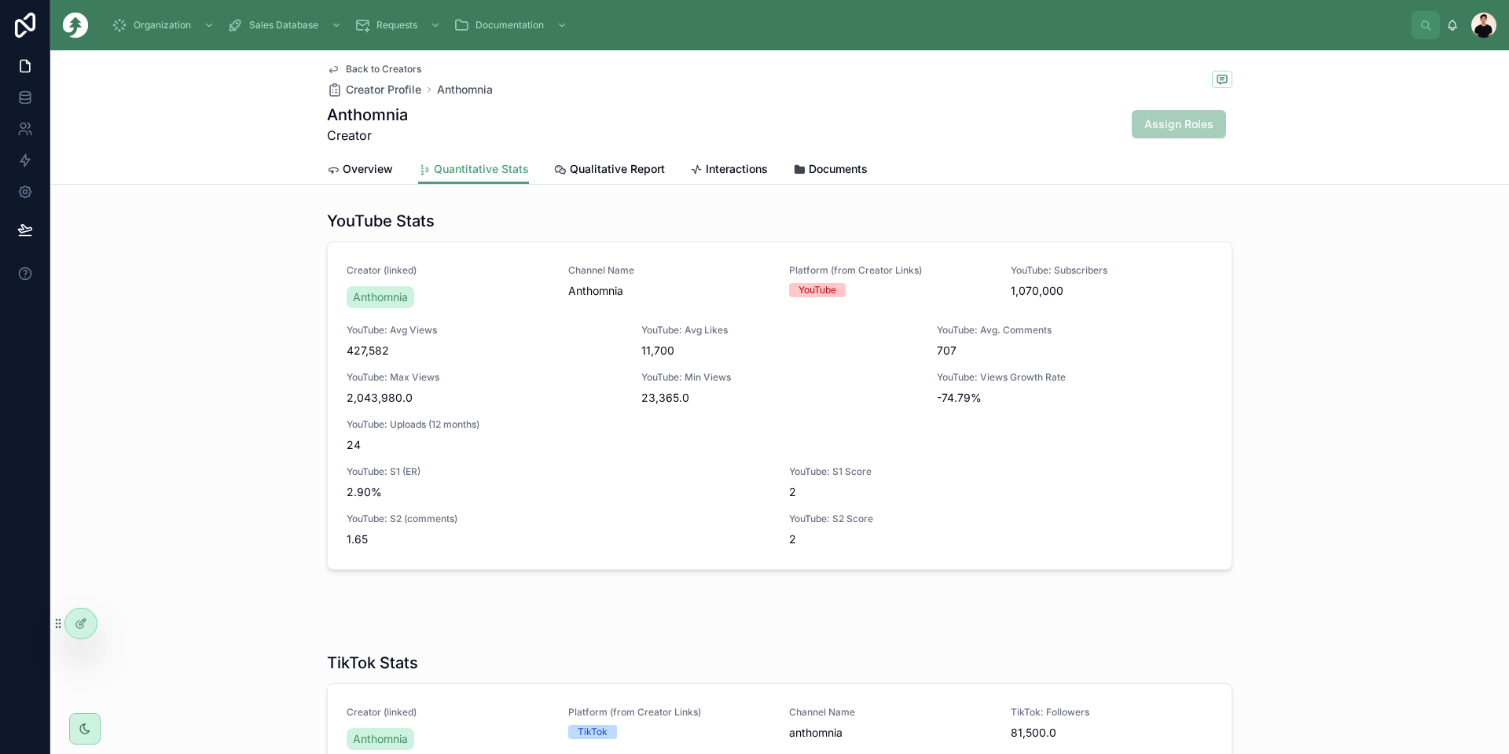
click at [357, 173] on span "Overview" at bounding box center [368, 169] width 50 height 16
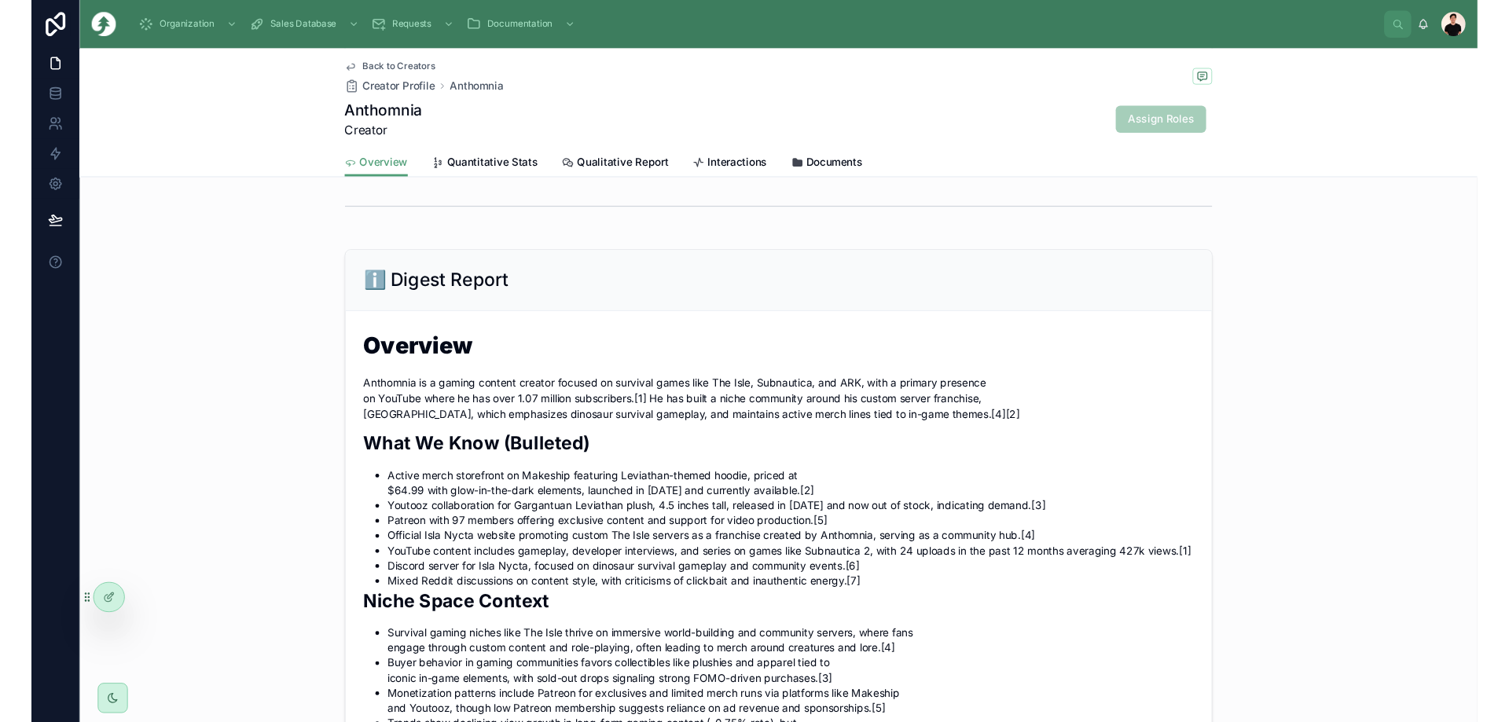
scroll to position [786, 0]
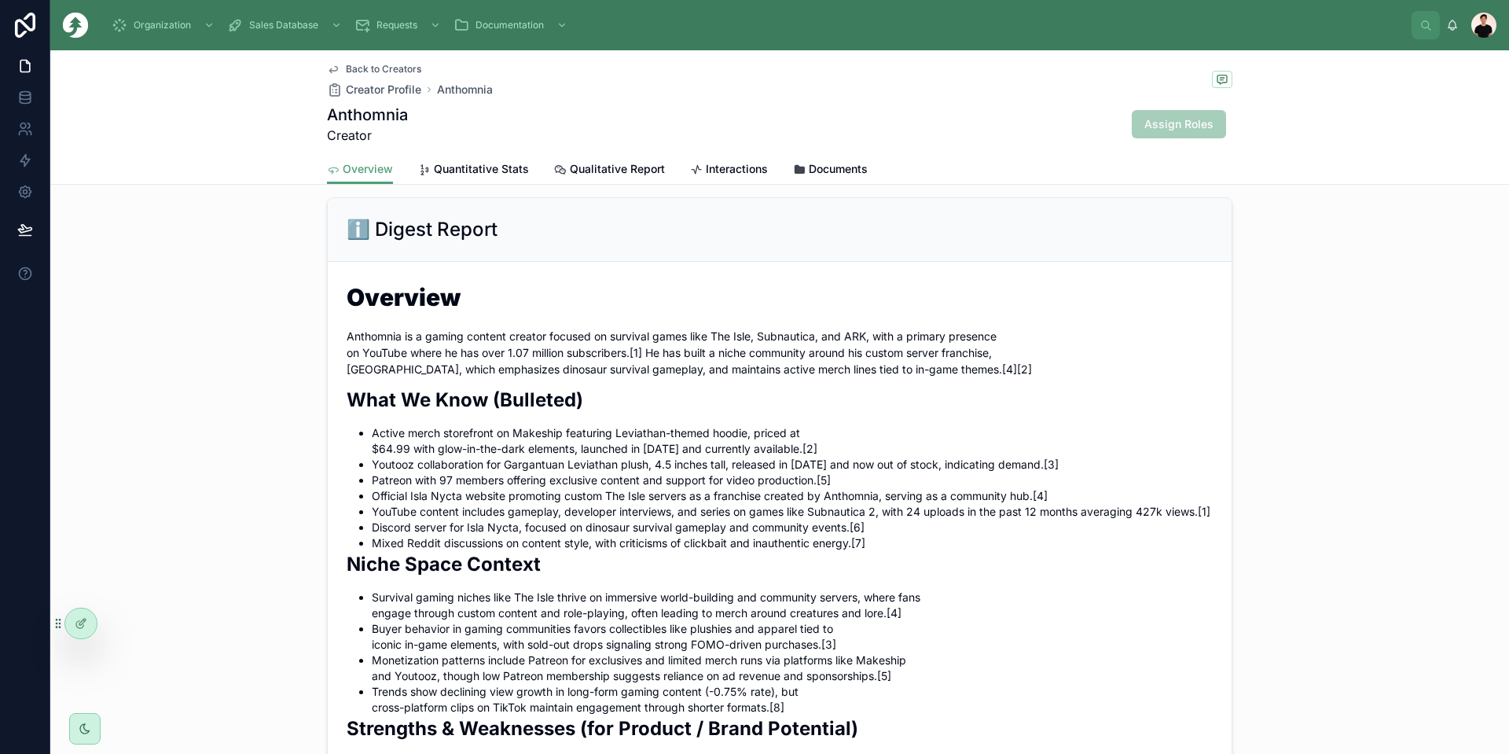
click at [1043, 131] on div "Anthomnia Creator Assign Roles" at bounding box center [780, 124] width 906 height 41
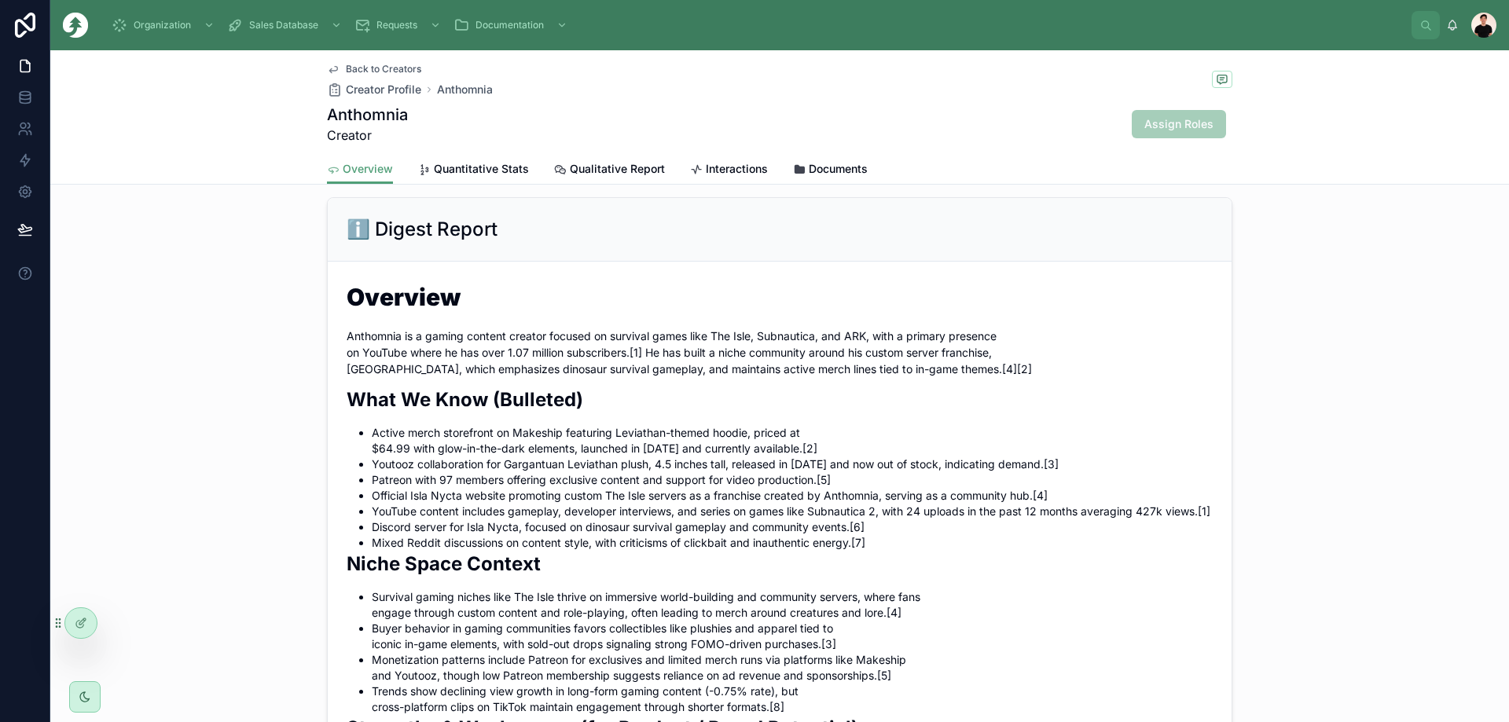
click at [417, 364] on p "Anthomnia is a gaming content creator focused on survival games like The Isle, …" at bounding box center [780, 353] width 866 height 50
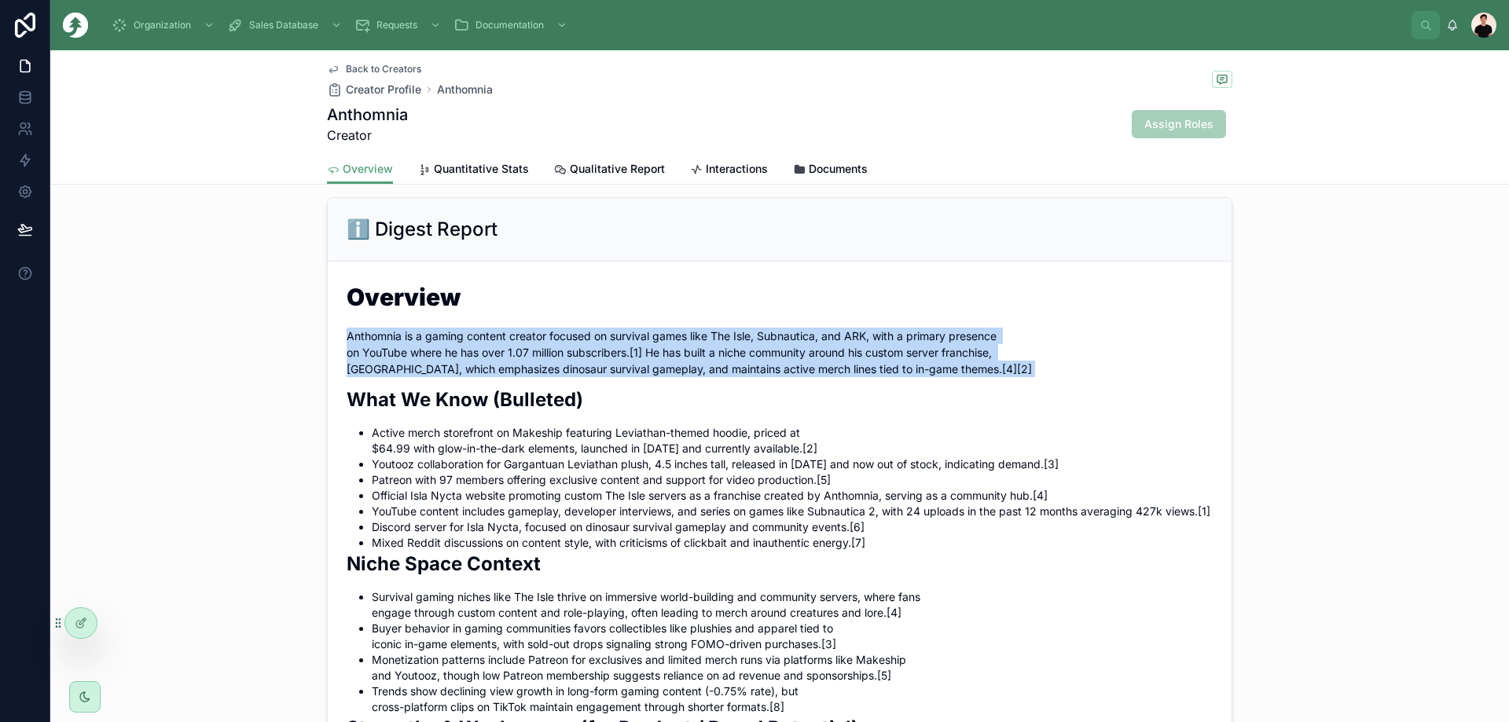
click at [417, 366] on p "Anthomnia is a gaming content creator focused on survival games like The Isle, …" at bounding box center [780, 353] width 866 height 50
click at [422, 363] on p "Anthomnia is a gaming content creator focused on survival games like The Isle, …" at bounding box center [780, 353] width 866 height 50
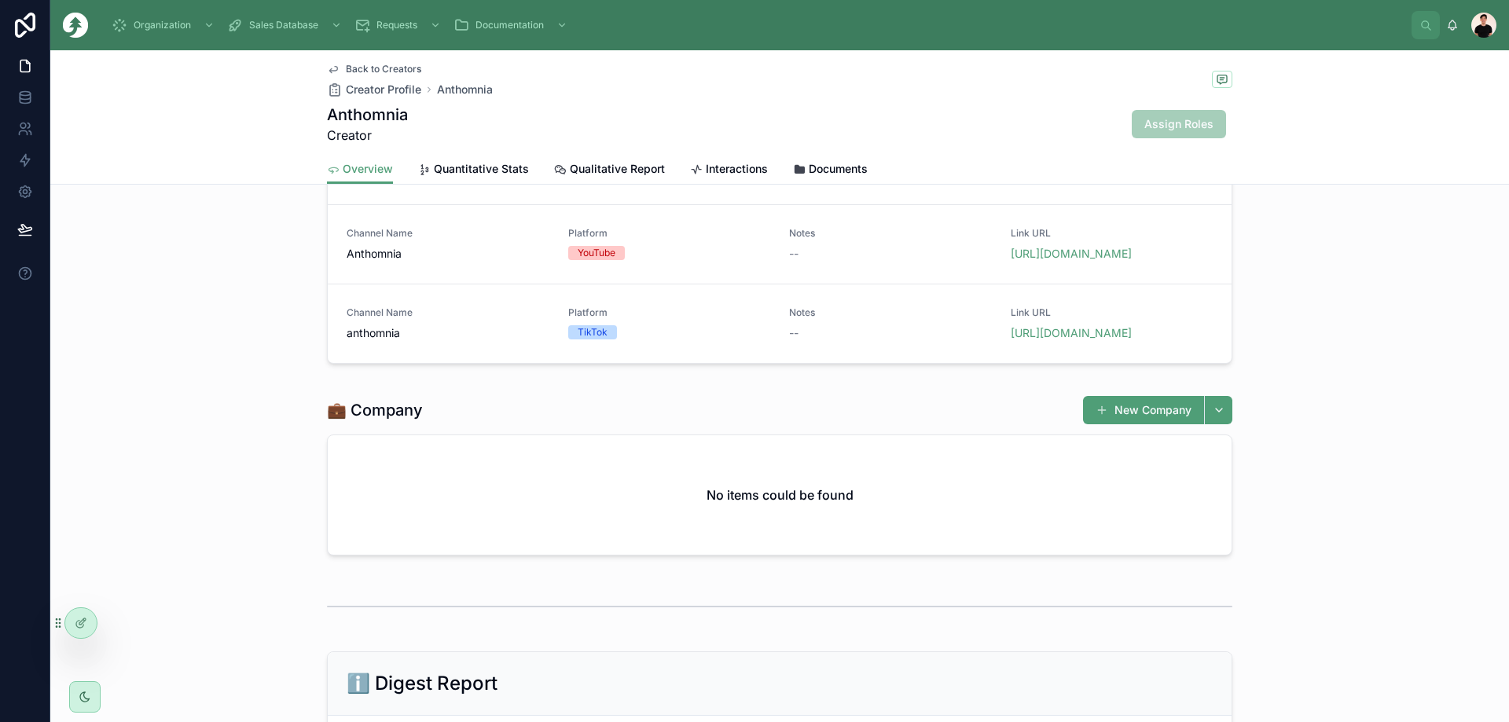
scroll to position [314, 0]
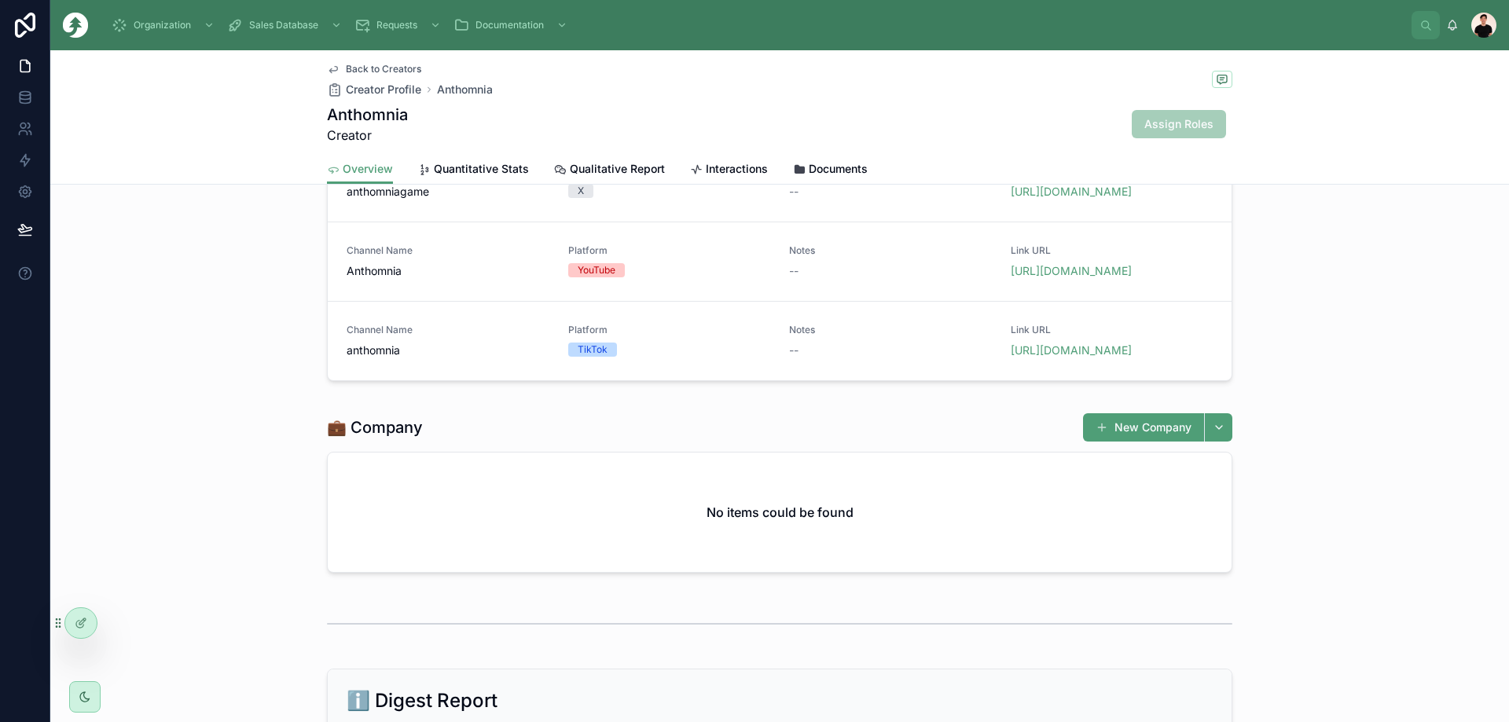
click at [498, 174] on span "Quantitative Stats" at bounding box center [481, 169] width 95 height 16
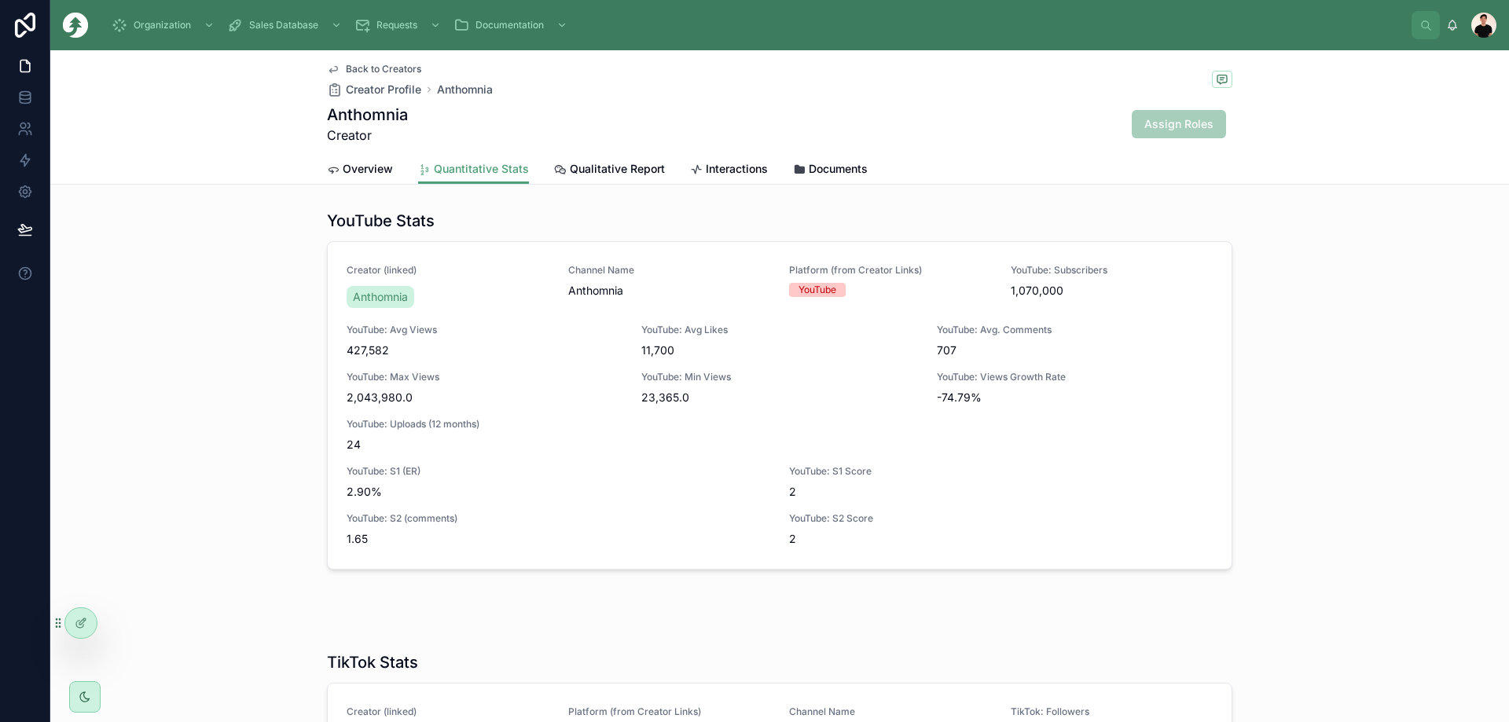
click at [357, 117] on h1 "Anthomnia" at bounding box center [367, 115] width 81 height 22
drag, startPoint x: 357, startPoint y: 117, endPoint x: 842, endPoint y: 446, distance: 585.9
click at [842, 446] on span "24" at bounding box center [780, 445] width 866 height 16
click at [351, 177] on link "Overview" at bounding box center [360, 170] width 66 height 31
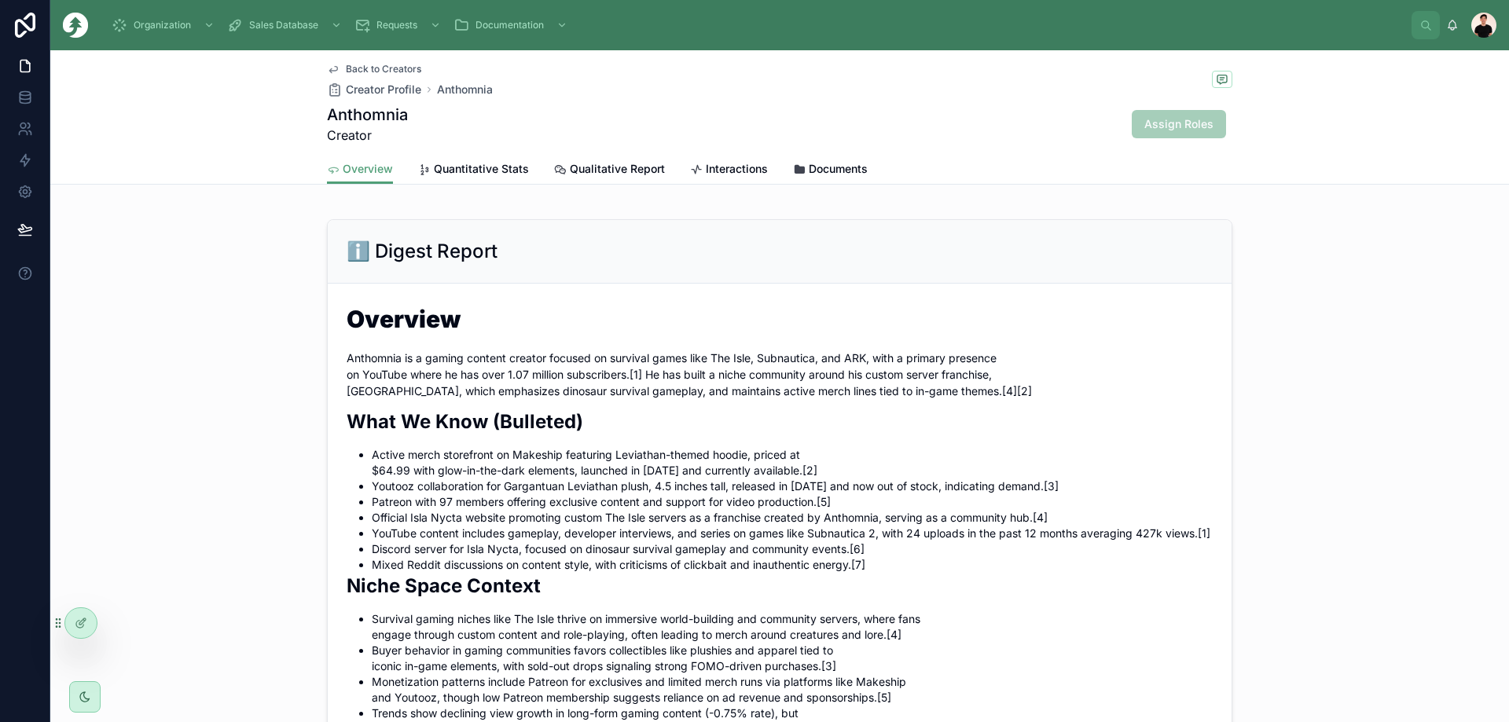
scroll to position [786, 0]
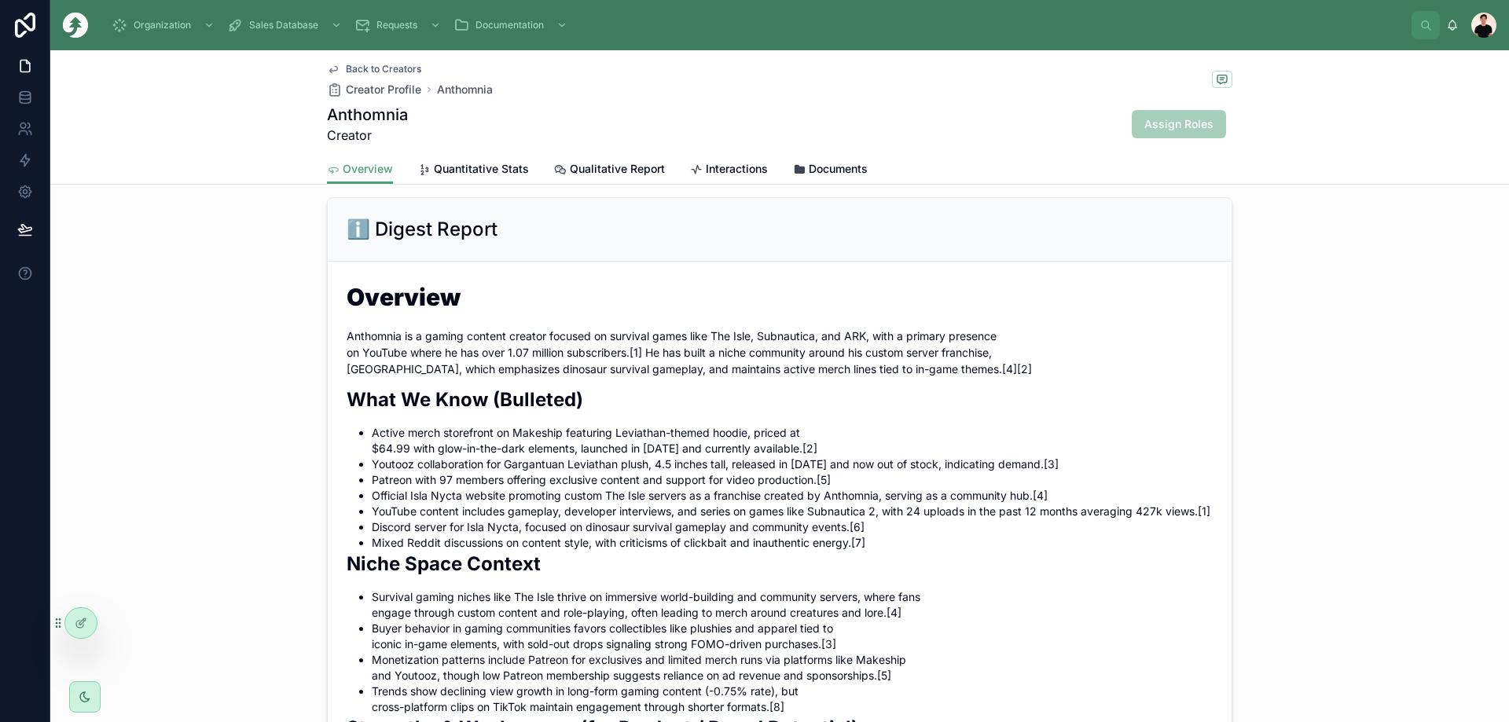
click at [364, 355] on p "Anthomnia is a gaming content creator focused on survival games like The Isle, …" at bounding box center [780, 353] width 866 height 50
click at [364, 354] on p "Anthomnia is a gaming content creator focused on survival games like The Isle, …" at bounding box center [780, 353] width 866 height 50
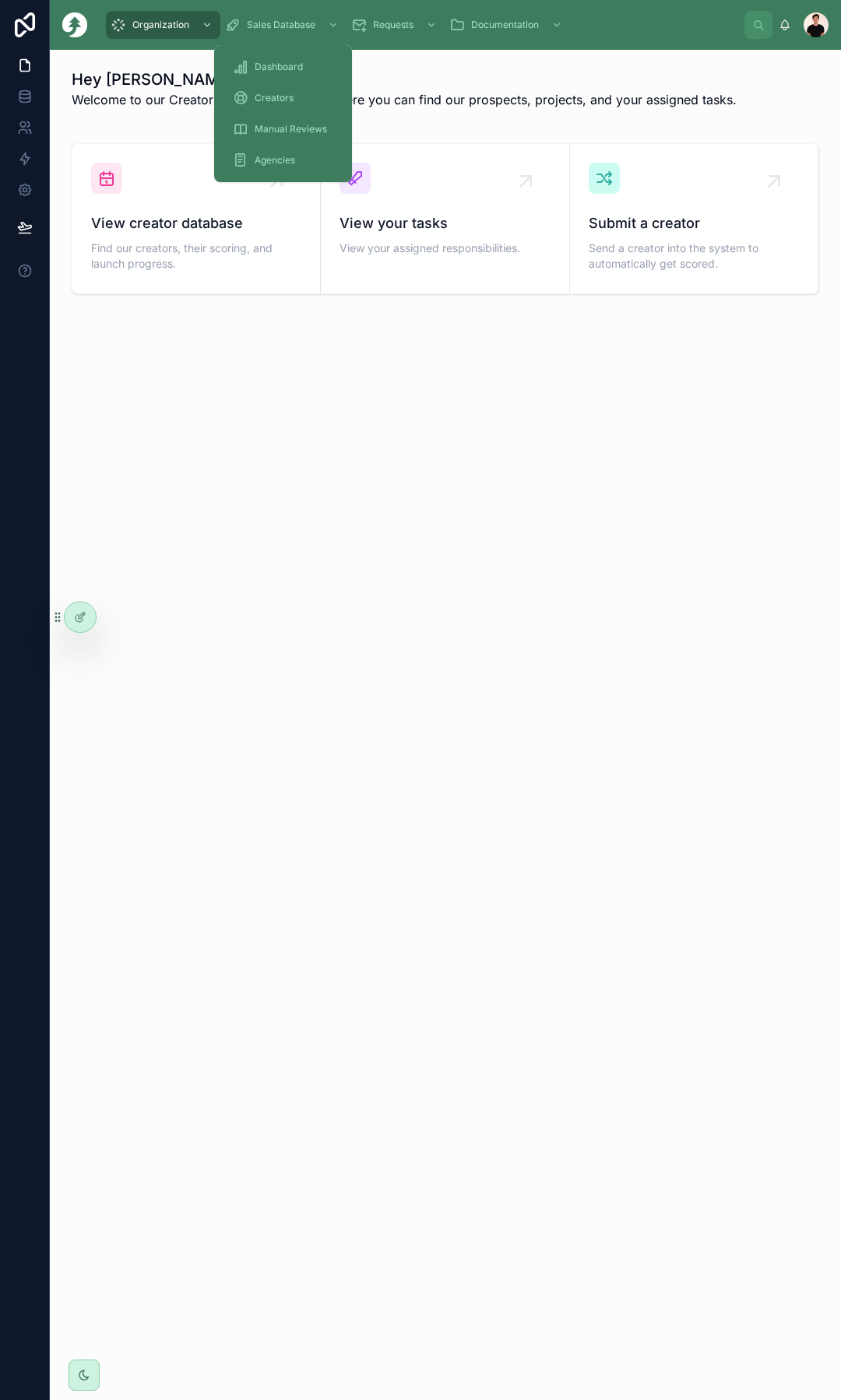
click at [302, 92] on div "Creators" at bounding box center [282, 97] width 100 height 25
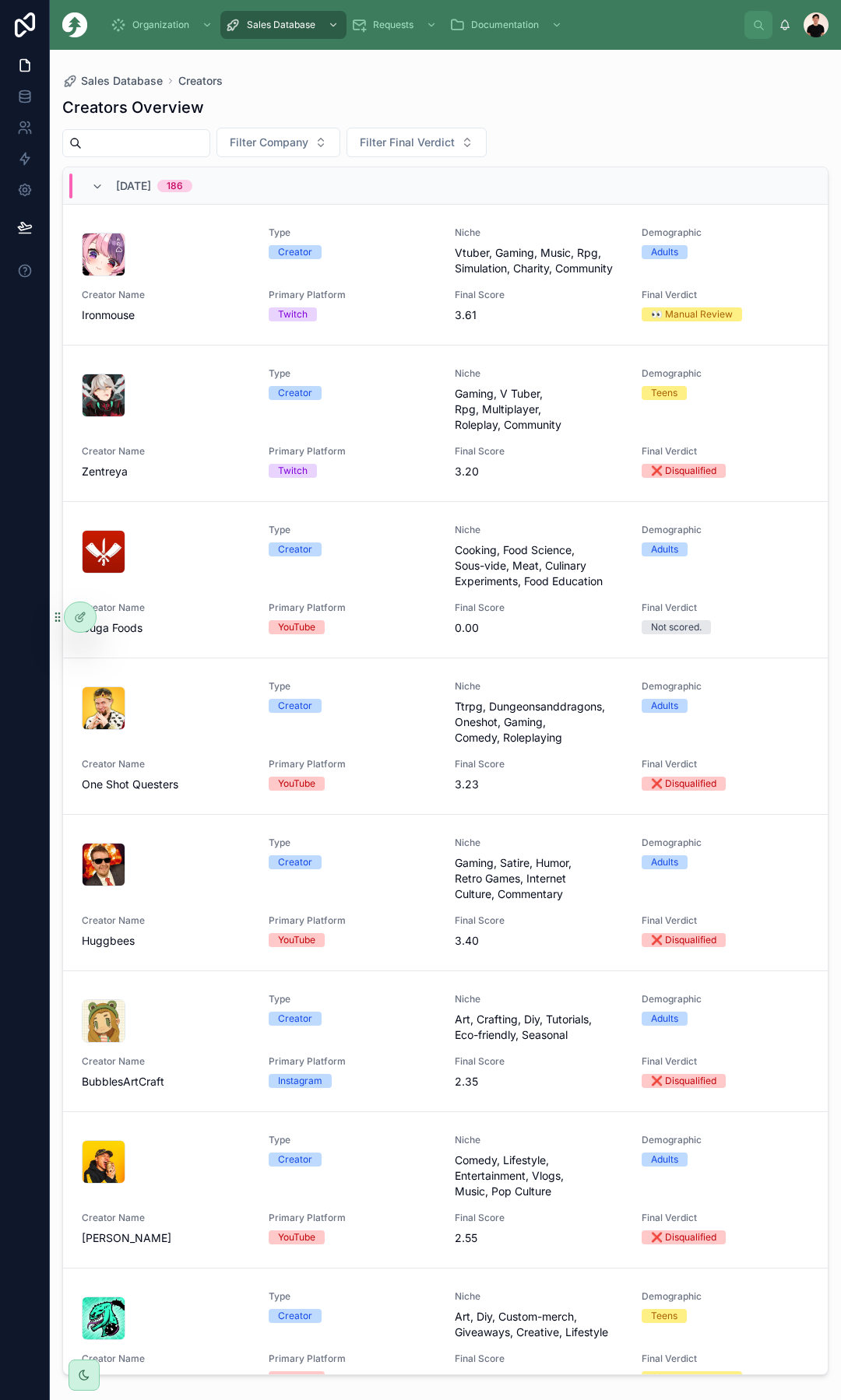
click at [155, 144] on input "text" at bounding box center [146, 144] width 128 height 22
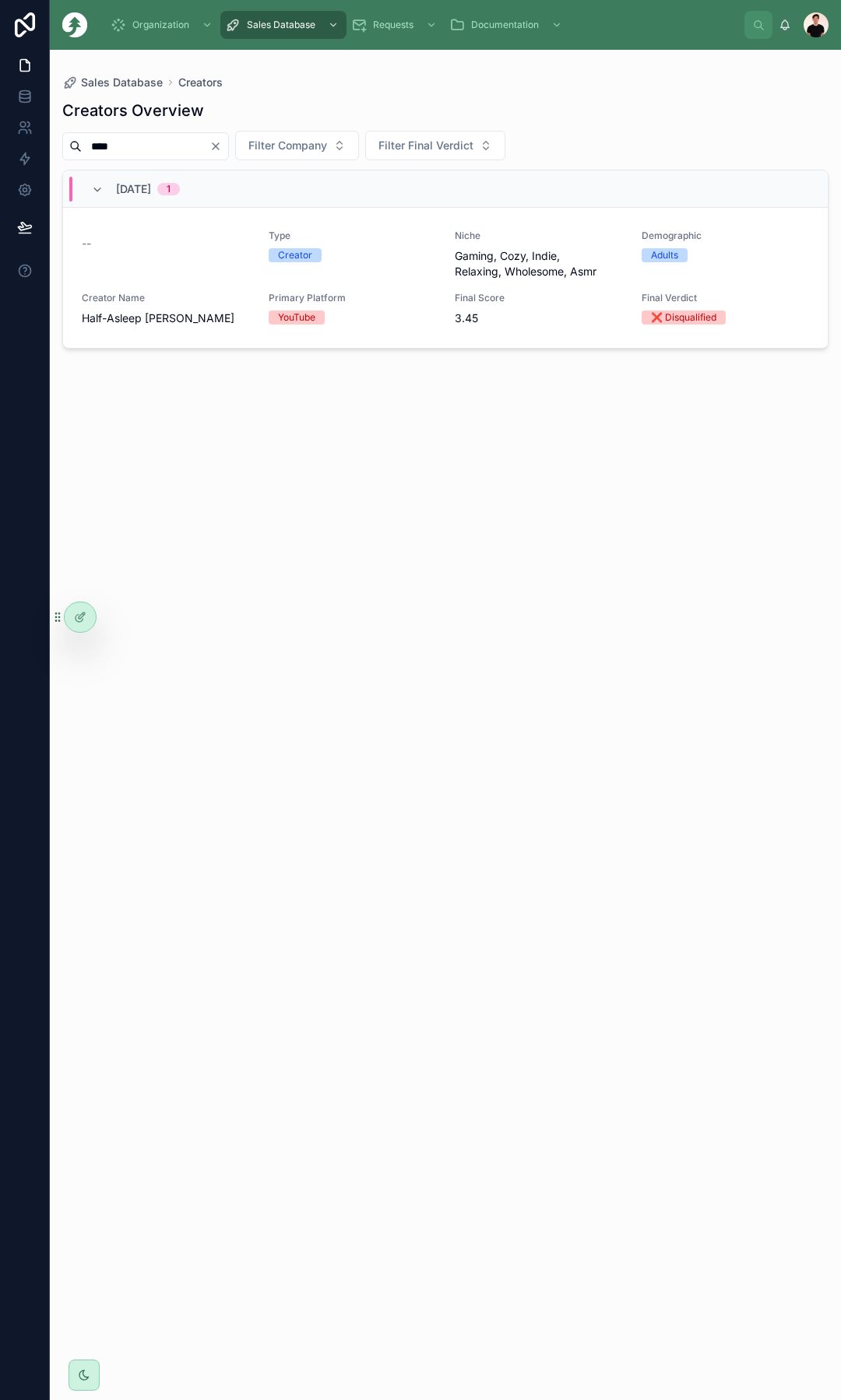
type input "****"
click at [177, 264] on div "--" at bounding box center [166, 254] width 168 height 50
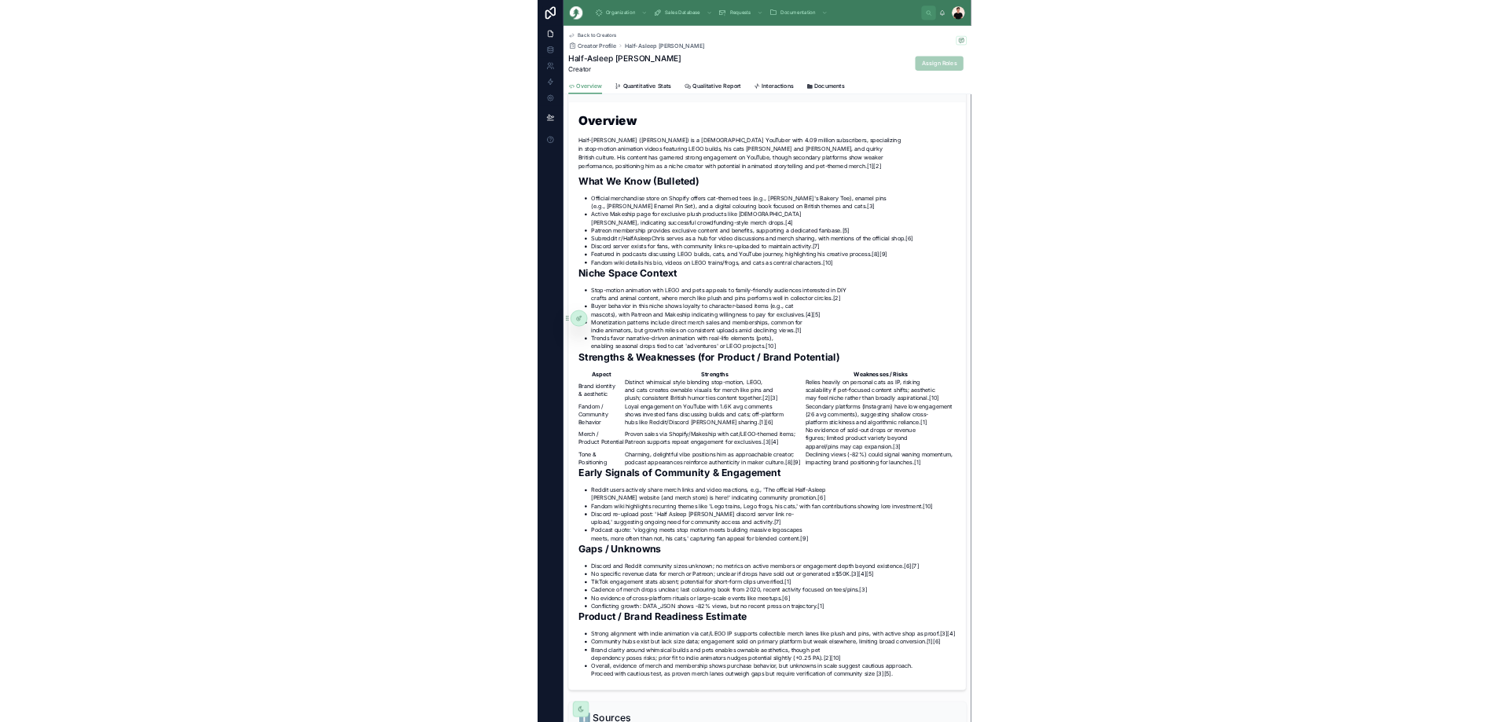
scroll to position [865, 0]
